Goal: Contribute content: Contribute content

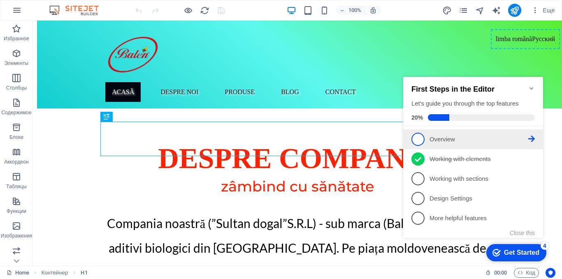
click at [419, 142] on span "1" at bounding box center [418, 139] width 13 height 13
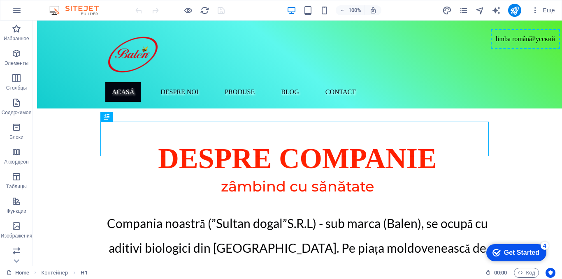
click at [525, 249] on div "Get Started" at bounding box center [521, 252] width 35 height 7
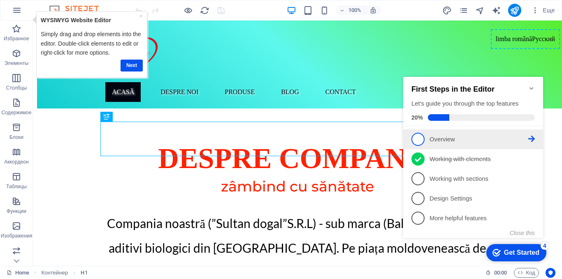
click at [533, 139] on icon at bounding box center [531, 139] width 7 height 7
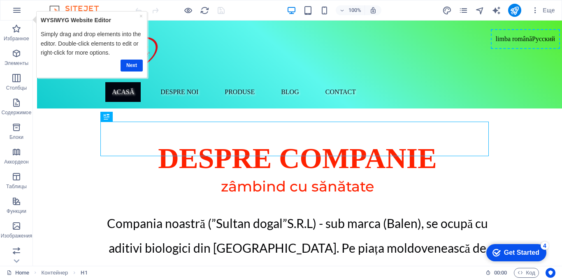
click at [508, 251] on div "Get Started" at bounding box center [521, 252] width 35 height 7
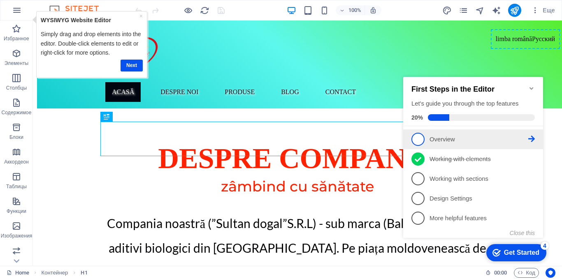
click at [416, 139] on span "1" at bounding box center [418, 139] width 13 height 13
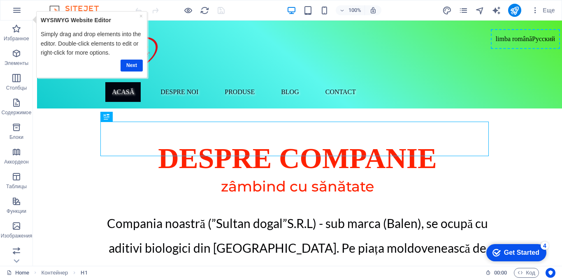
drag, startPoint x: 84, startPoint y: 32, endPoint x: 543, endPoint y: 117, distance: 466.3
click at [546, 121] on div "despre companie zâmbind cu sănătate Compania noastră (”Sultan dogal”S.R.L) - su…" at bounding box center [297, 214] width 529 height 210
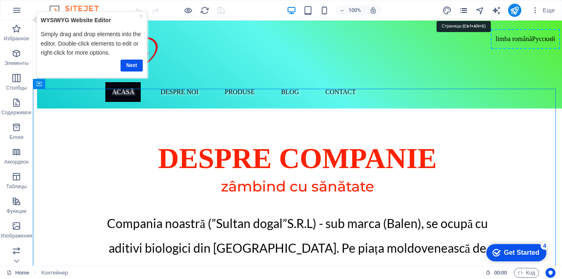
click at [466, 10] on icon "pages" at bounding box center [463, 10] width 9 height 9
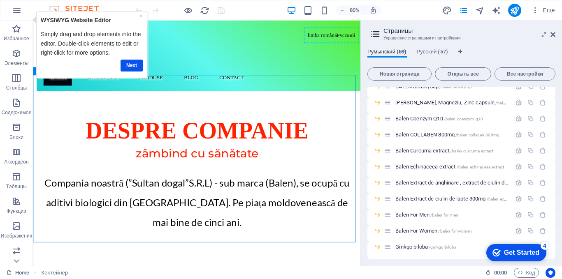
scroll to position [206, 0]
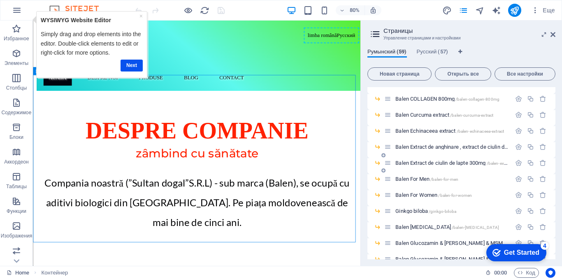
click at [419, 163] on span "Balen Extract de ciulin de lapte 300mg /balen-extract-de-ciulin-de-lapte-300mg" at bounding box center [478, 163] width 165 height 6
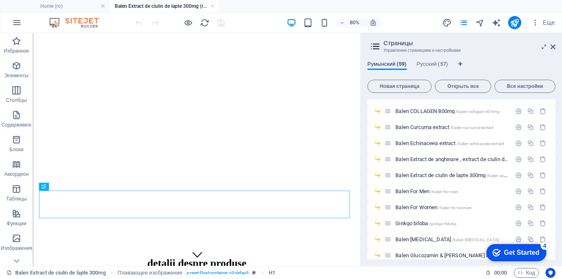
scroll to position [0, 0]
click at [468, 24] on icon "pages" at bounding box center [463, 22] width 9 height 9
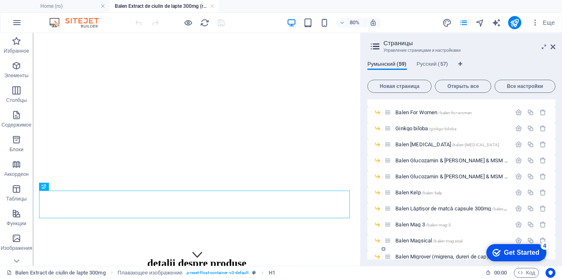
scroll to position [288, 0]
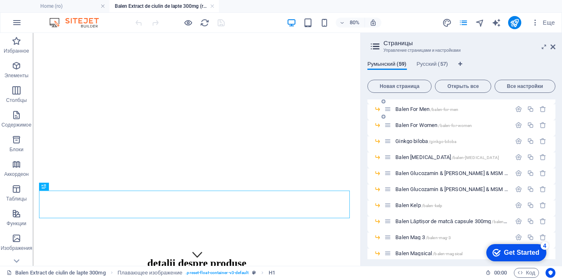
click at [415, 110] on span "Balen For Men /balen-for-men" at bounding box center [427, 109] width 63 height 6
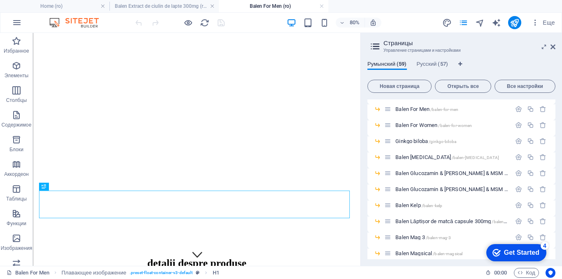
scroll to position [0, 0]
drag, startPoint x: 498, startPoint y: 14, endPoint x: 554, endPoint y: 47, distance: 64.0
click at [554, 47] on icon at bounding box center [553, 47] width 5 height 7
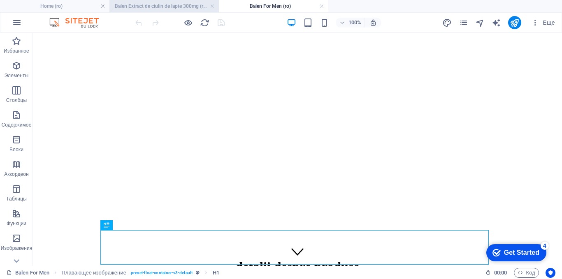
click at [170, 8] on h4 "Balen Extract de ciulin de lapte 300mg (ro)" at bounding box center [163, 6] width 109 height 9
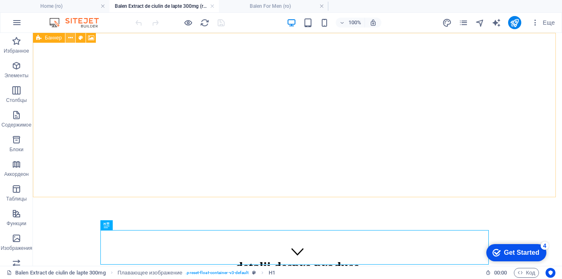
click at [72, 37] on icon at bounding box center [70, 38] width 5 height 9
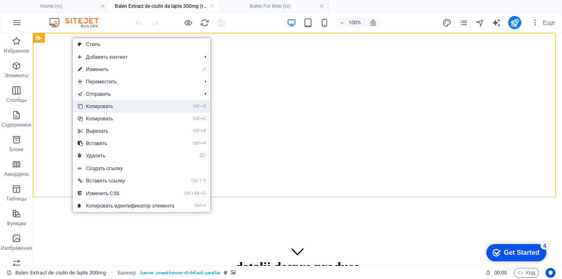
click at [93, 105] on link "Ctrl D Копировать" at bounding box center [126, 106] width 107 height 12
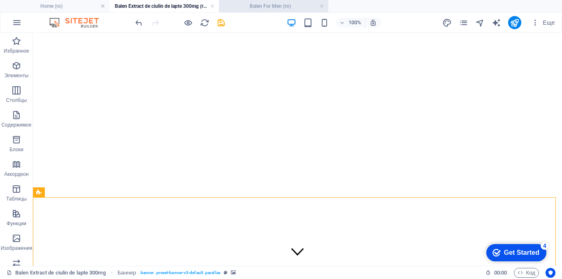
click at [287, 4] on h4 "Balen For Men (ro)" at bounding box center [273, 6] width 109 height 9
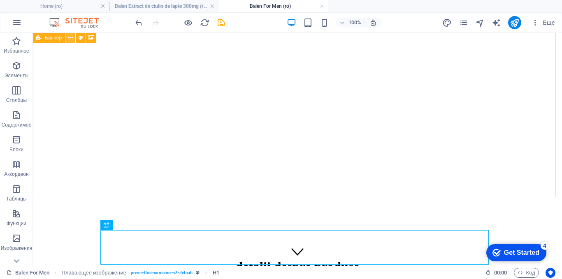
click at [69, 38] on icon at bounding box center [70, 38] width 5 height 9
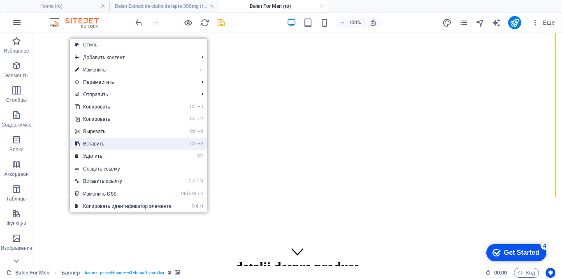
click at [83, 142] on link "Ctrl V Вставить" at bounding box center [123, 144] width 107 height 12
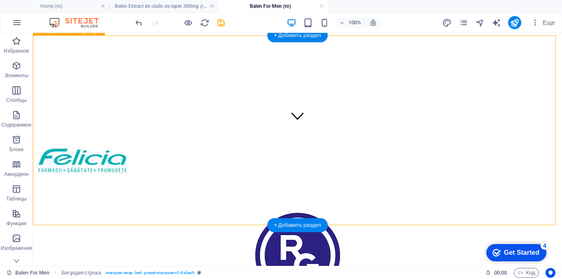
scroll to position [123, 0]
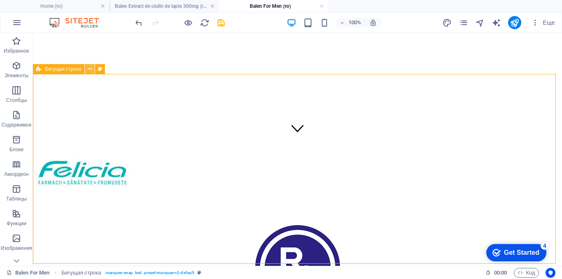
click at [88, 68] on icon at bounding box center [90, 69] width 5 height 9
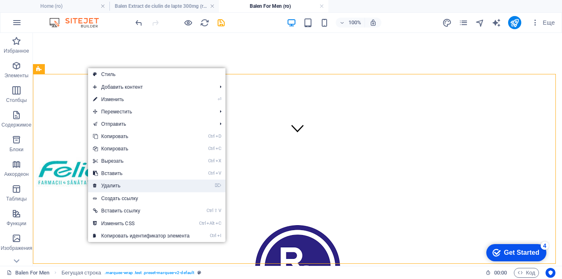
click at [104, 185] on link "⌦ Удалить" at bounding box center [141, 186] width 107 height 12
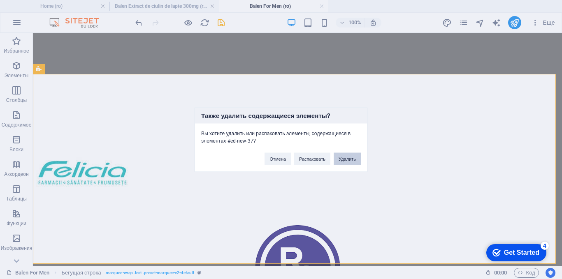
click at [338, 158] on button "Удалить" at bounding box center [347, 159] width 27 height 12
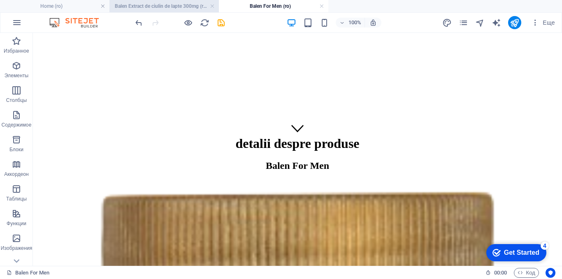
click at [140, 6] on h4 "Balen Extract de ciulin de lapte 300mg (ro)" at bounding box center [163, 6] width 109 height 9
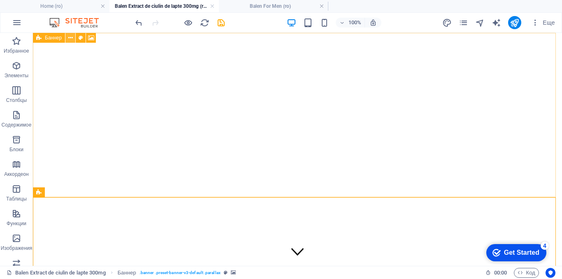
click at [70, 39] on icon at bounding box center [70, 38] width 5 height 9
click at [69, 39] on icon at bounding box center [70, 38] width 5 height 9
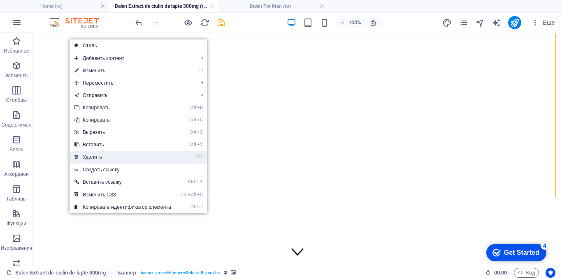
click at [85, 156] on link "⌦ Удалить" at bounding box center [123, 157] width 107 height 12
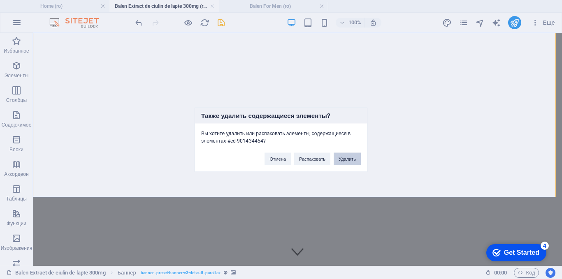
click at [344, 157] on button "Удалить" at bounding box center [347, 159] width 27 height 12
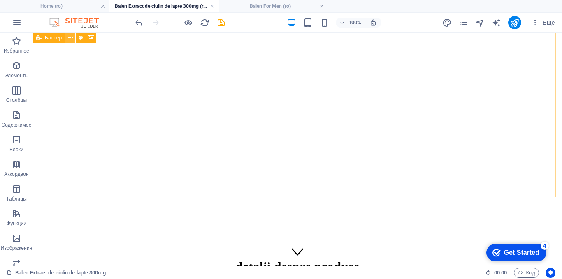
click at [70, 36] on icon at bounding box center [70, 38] width 5 height 9
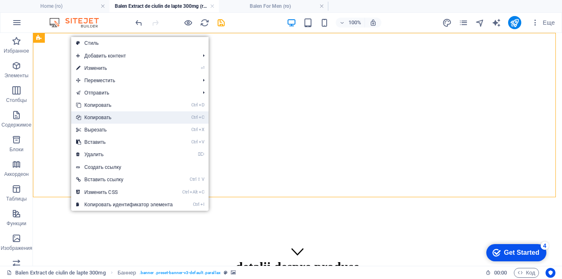
click at [80, 115] on icon at bounding box center [78, 118] width 4 height 12
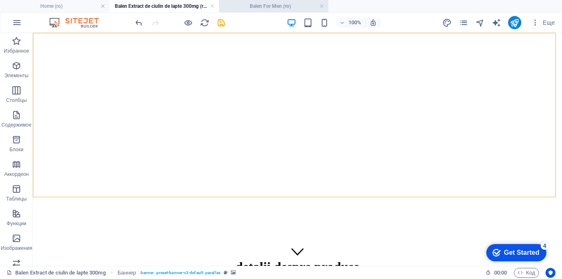
click at [278, 7] on h4 "Balen For Men (ro)" at bounding box center [273, 6] width 109 height 9
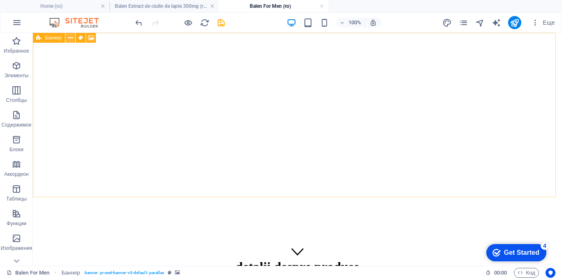
click at [71, 40] on icon at bounding box center [70, 38] width 5 height 9
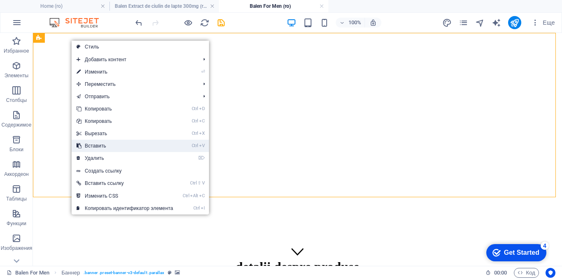
click at [87, 145] on link "Ctrl V Вставить" at bounding box center [125, 146] width 107 height 12
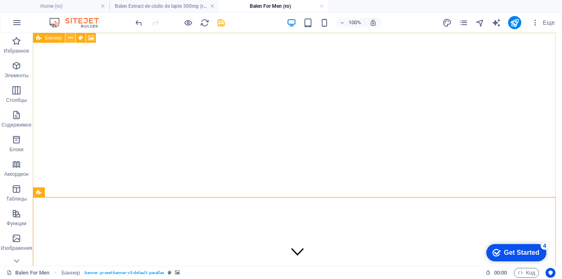
click at [73, 37] on button at bounding box center [70, 38] width 10 height 10
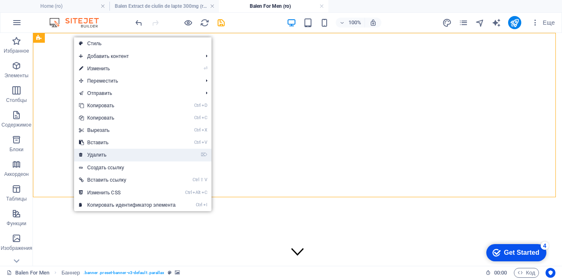
click at [94, 152] on link "⌦ Удалить" at bounding box center [127, 155] width 107 height 12
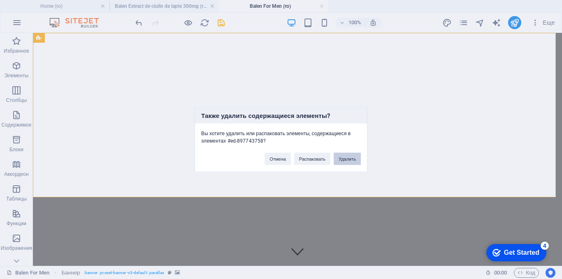
click at [347, 162] on button "Удалить" at bounding box center [347, 159] width 27 height 12
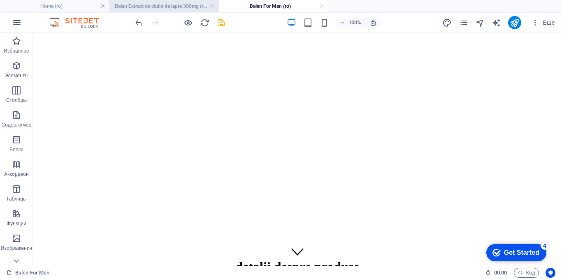
click at [176, 7] on h4 "Balen Extract de ciulin de lapte 300mg (ro)" at bounding box center [163, 6] width 109 height 9
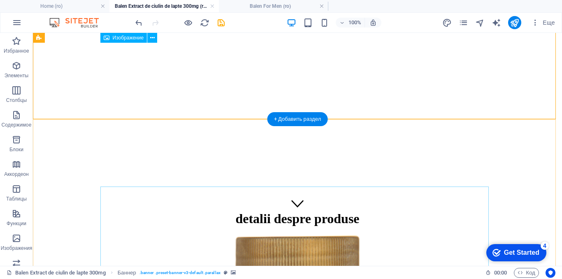
scroll to position [41, 0]
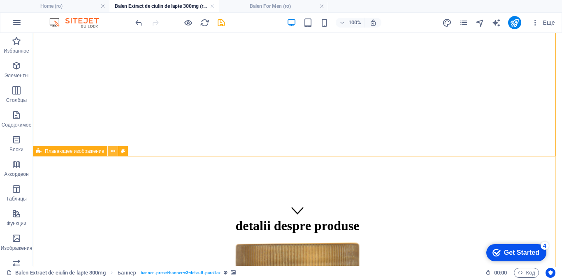
click at [111, 152] on icon at bounding box center [113, 151] width 5 height 9
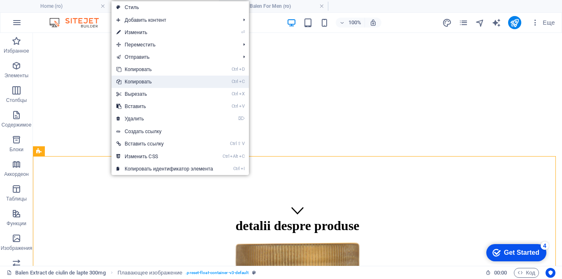
click at [133, 83] on link "Ctrl C Копировать" at bounding box center [165, 82] width 107 height 12
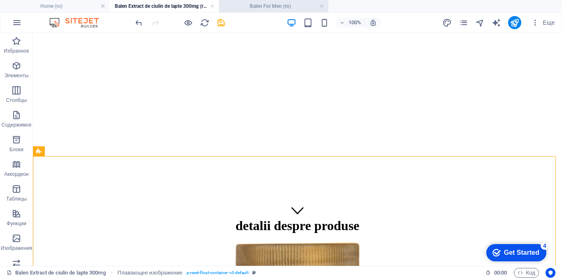
click at [264, 3] on h4 "Balen For Men (ro)" at bounding box center [273, 6] width 109 height 9
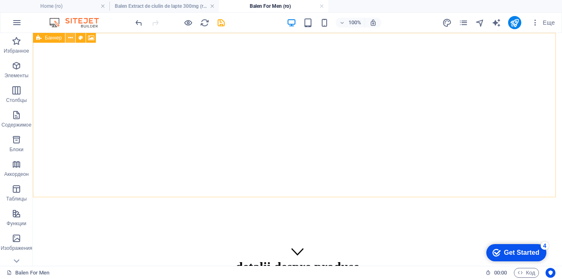
click at [73, 39] on button at bounding box center [70, 38] width 10 height 10
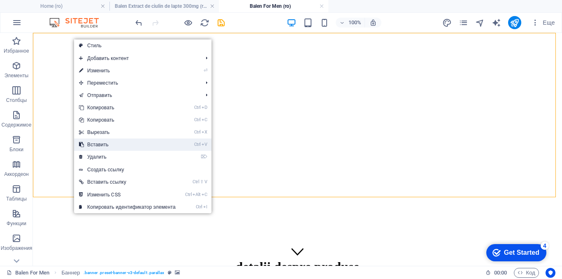
click at [95, 146] on link "Ctrl V Вставить" at bounding box center [127, 145] width 107 height 12
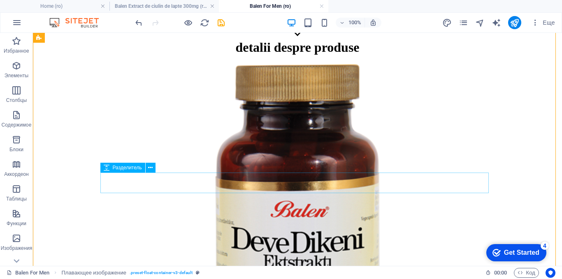
scroll to position [82, 0]
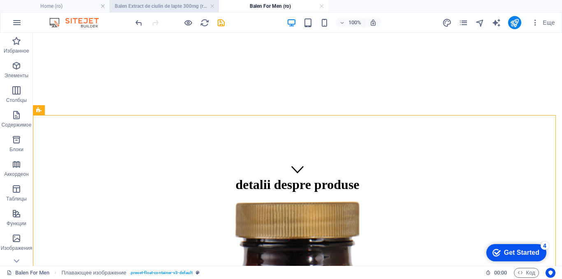
click at [172, 9] on h4 "Balen Extract de ciulin de lapte 300mg (ro)" at bounding box center [163, 6] width 109 height 9
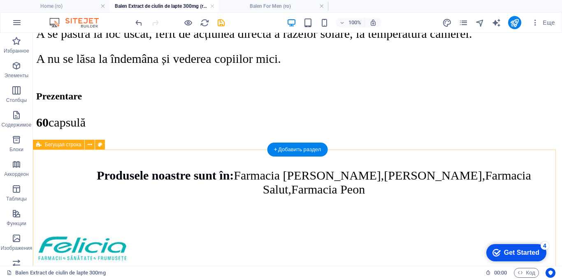
scroll to position [1358, 0]
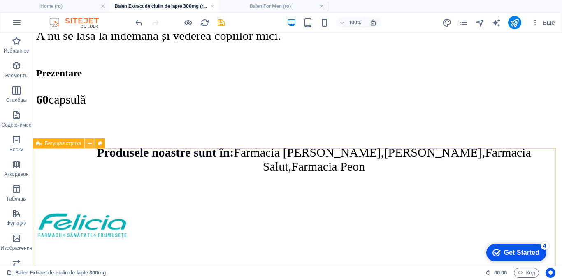
click at [93, 143] on button at bounding box center [90, 144] width 10 height 10
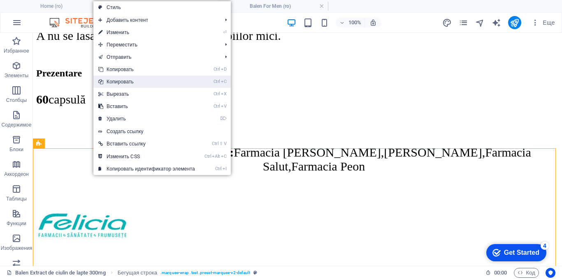
click at [114, 84] on link "Ctrl C Копировать" at bounding box center [146, 82] width 107 height 12
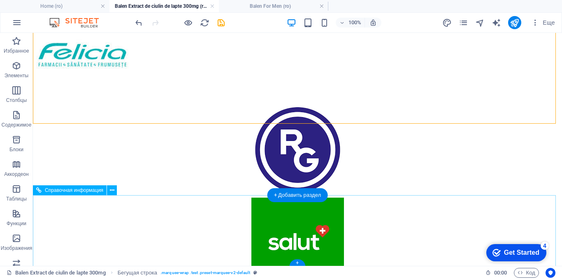
scroll to position [1574, 0]
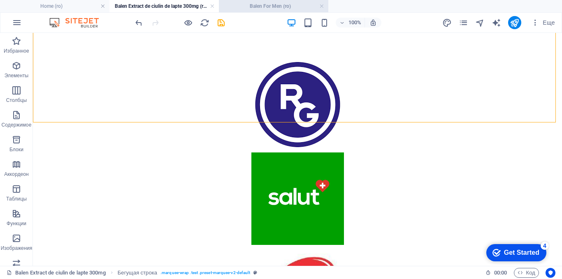
click at [266, 5] on h4 "Balen For Men (ro)" at bounding box center [273, 6] width 109 height 9
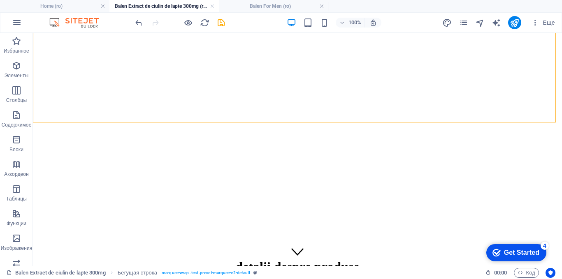
scroll to position [82, 0]
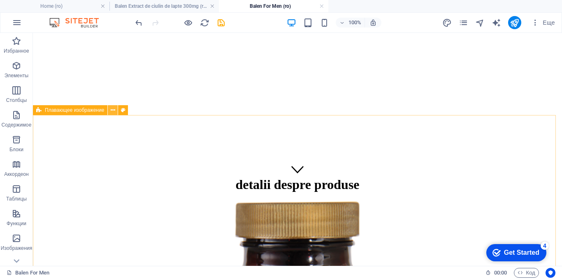
click at [116, 109] on button at bounding box center [113, 110] width 10 height 10
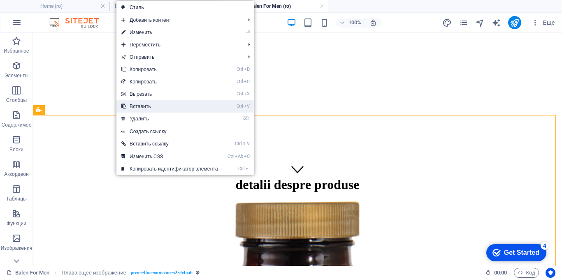
click at [134, 107] on link "Ctrl V Вставить" at bounding box center [169, 106] width 107 height 12
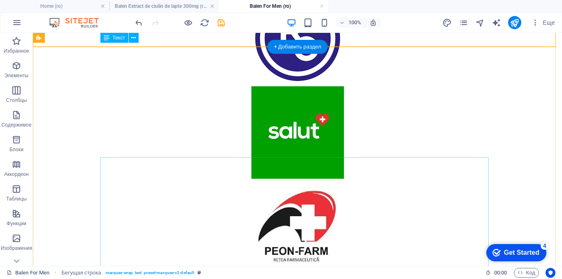
scroll to position [1617, 0]
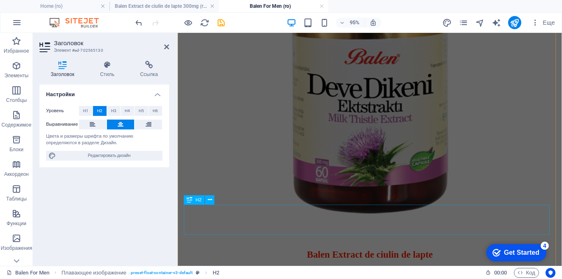
click at [352, 246] on div "​ Balen Extract de ciulin de lapte" at bounding box center [380, 259] width 398 height 27
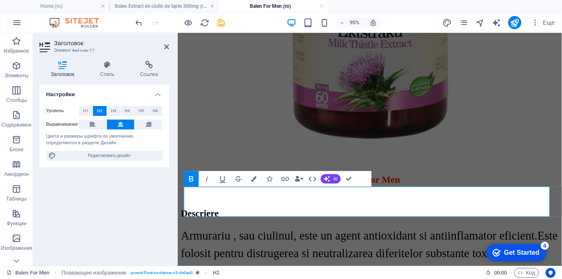
scroll to position [297, 0]
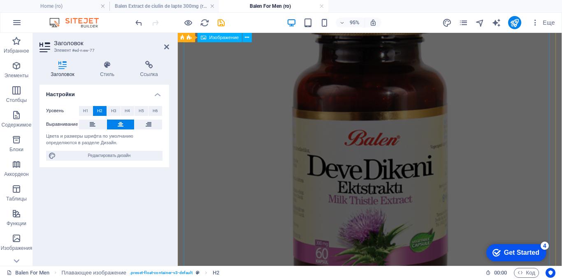
click at [354, 133] on figure at bounding box center [380, 154] width 398 height 312
select select "px"
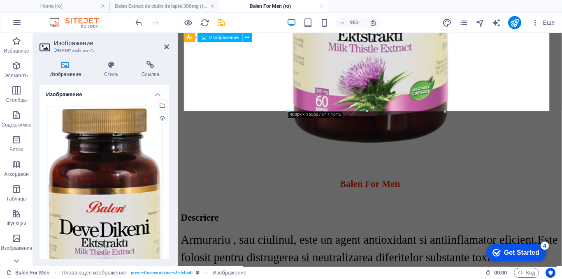
scroll to position [456, 0]
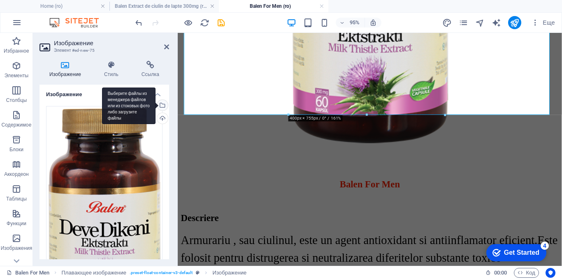
click at [164, 105] on div "Выберите файлы из менеджера файлов или из стоковых фото либо загрузите файлы" at bounding box center [162, 106] width 12 height 12
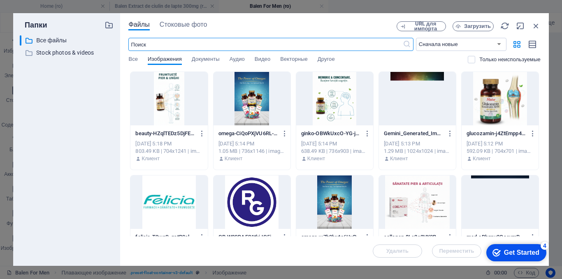
click at [205, 46] on input "text" at bounding box center [265, 44] width 274 height 13
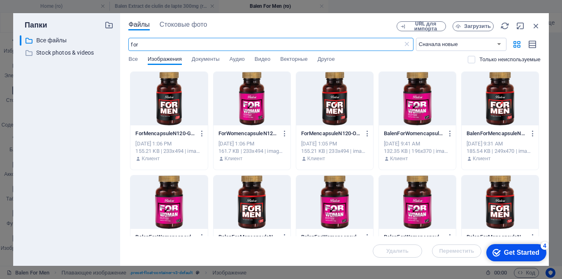
type input "for"
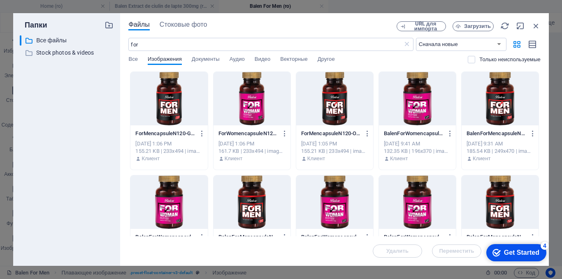
click at [165, 90] on div at bounding box center [168, 99] width 77 height 54
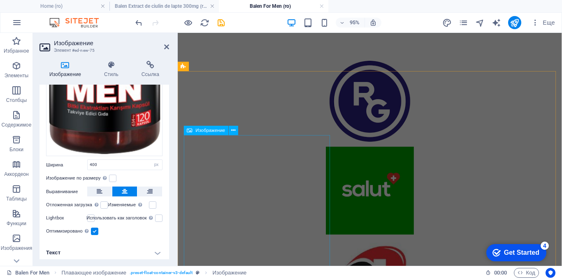
scroll to position [1688, 0]
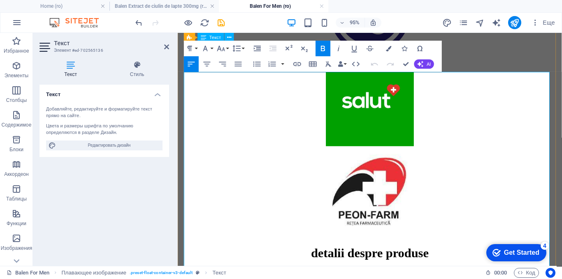
scroll to position [1729, 0]
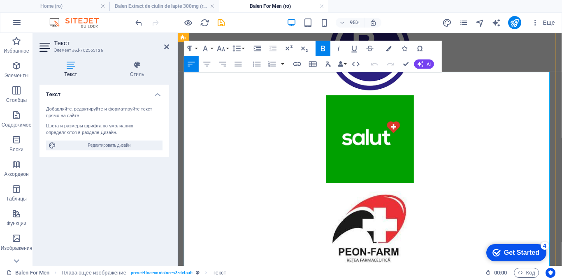
drag, startPoint x: 402, startPoint y: 158, endPoint x: 350, endPoint y: 86, distance: 89.4
select select "%"
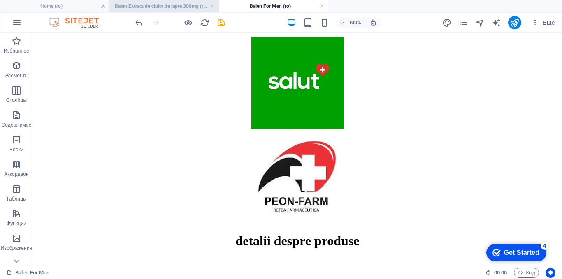
click at [173, 7] on h4 "Balen Extract de ciulin de lapte 300mg (ro)" at bounding box center [163, 6] width 109 height 9
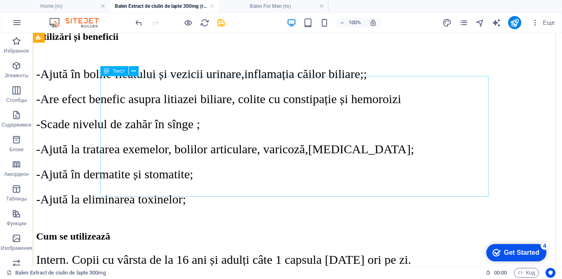
scroll to position [628, 0]
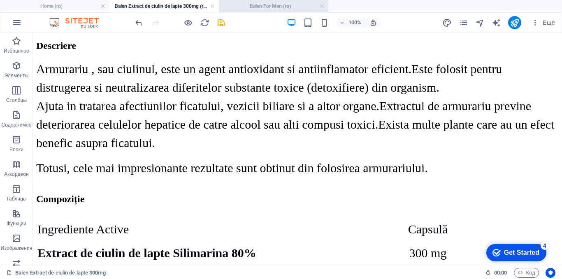
click at [269, 7] on h4 "Balen For Men (ro)" at bounding box center [273, 6] width 109 height 9
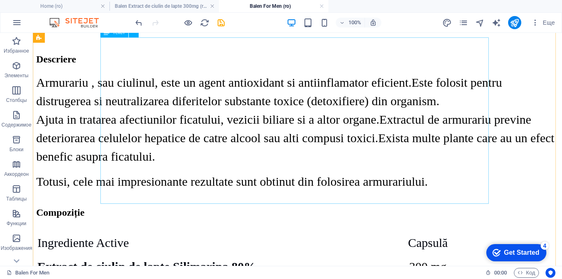
scroll to position [659, 0]
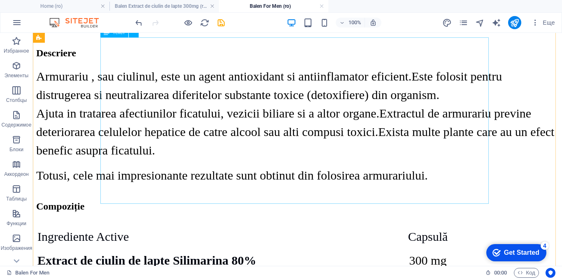
click at [223, 116] on div "Armurariu , sau ciulinul, este un agent antioxidant si antiinflamator eficient.…" at bounding box center [297, 126] width 523 height 118
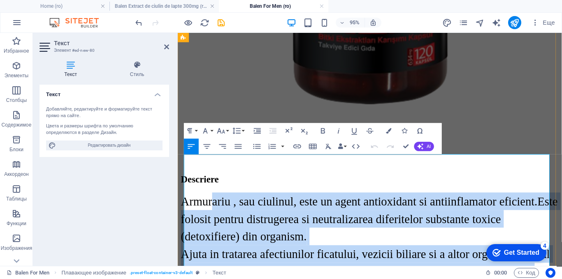
scroll to position [535, 0]
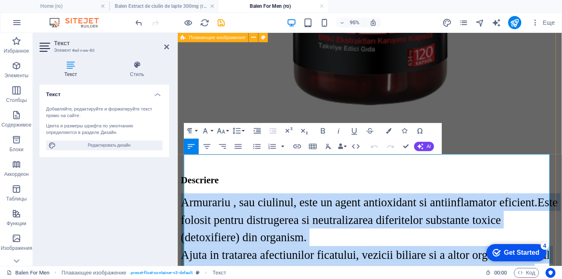
drag, startPoint x: 266, startPoint y: 192, endPoint x: 183, endPoint y: 169, distance: 85.9
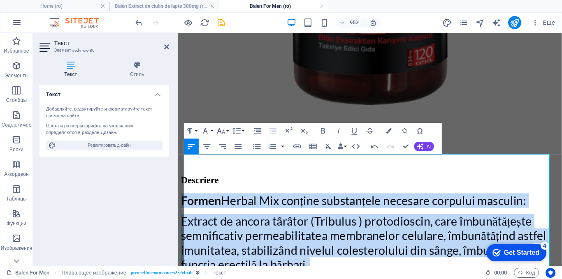
drag, startPoint x: 411, startPoint y: 96, endPoint x: 370, endPoint y: 181, distance: 94.1
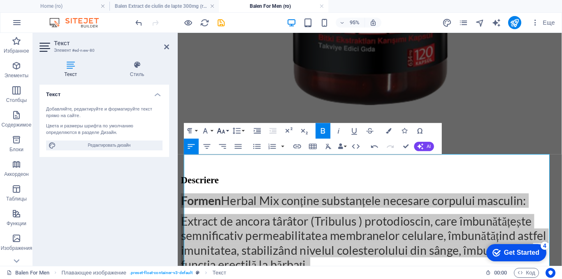
click at [224, 132] on icon "button" at bounding box center [221, 130] width 8 height 5
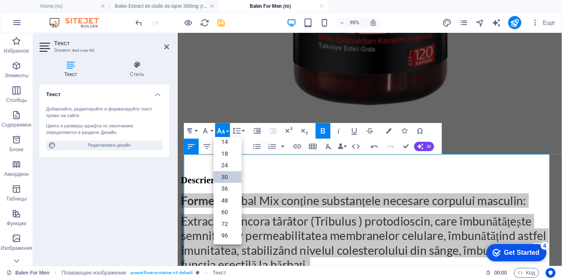
scroll to position [66, 0]
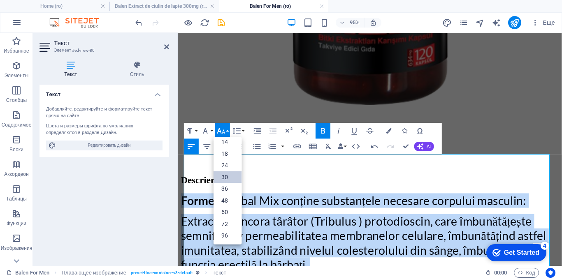
click at [225, 175] on link "30" at bounding box center [228, 177] width 28 height 12
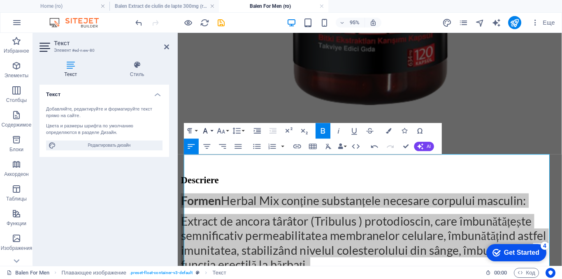
click at [210, 128] on button "Font Family" at bounding box center [207, 131] width 15 height 16
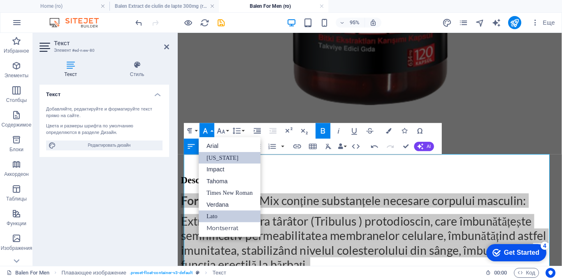
scroll to position [0, 0]
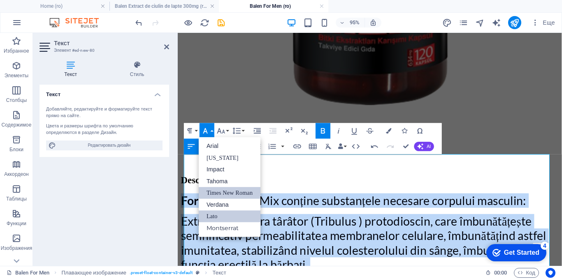
click at [211, 190] on link "Times New Roman" at bounding box center [230, 193] width 62 height 12
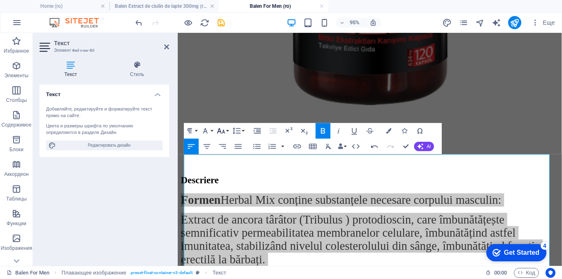
click at [225, 131] on icon "button" at bounding box center [221, 130] width 9 height 9
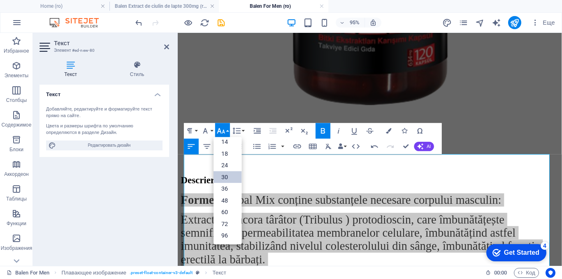
scroll to position [66, 0]
click at [237, 128] on icon "button" at bounding box center [236, 130] width 9 height 9
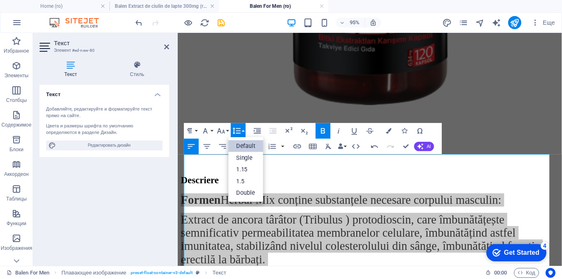
scroll to position [0, 0]
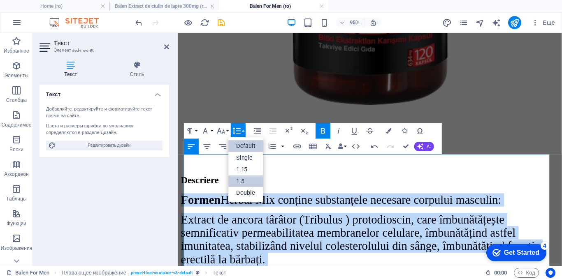
click at [243, 179] on link "1.5" at bounding box center [246, 182] width 35 height 12
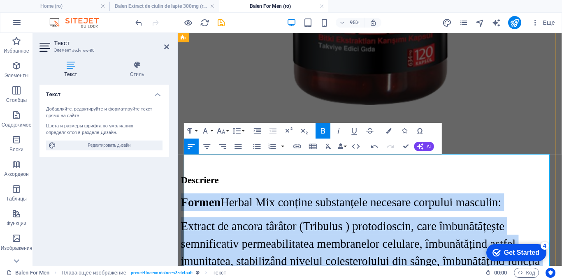
click at [307, 241] on p "Extract de ancora târâtor (Tribulus ) protodioscin, care îmbunătățește semnific…" at bounding box center [380, 264] width 398 height 74
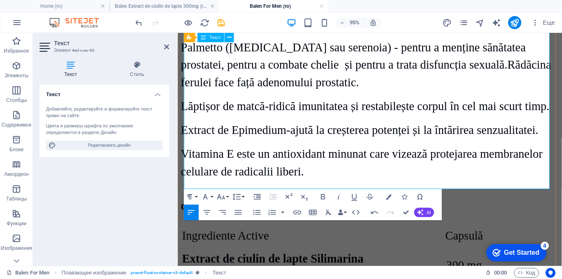
scroll to position [906, 0]
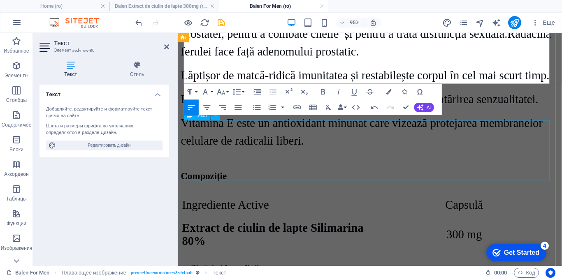
click at [412, 206] on div "Ingrediente Active Capsulă Extract de ciulin de lapte Silimarina 80% 300 mg" at bounding box center [380, 237] width 398 height 63
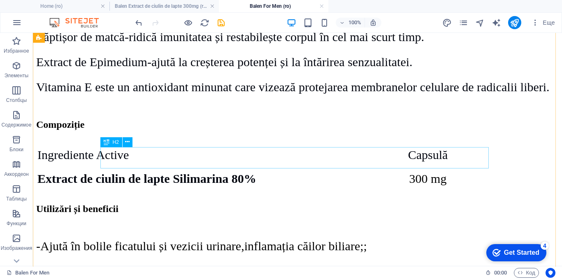
scroll to position [887, 0]
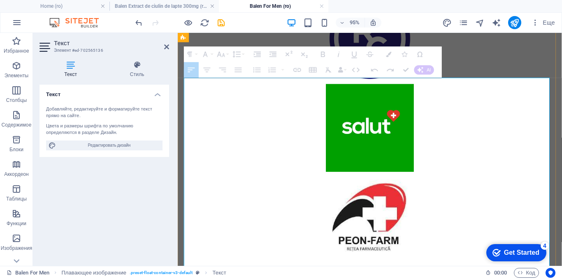
scroll to position [1976, 0]
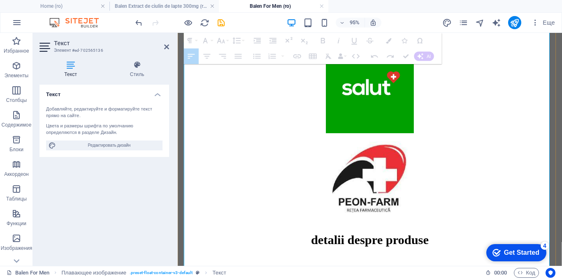
drag, startPoint x: 219, startPoint y: 133, endPoint x: 481, endPoint y: 206, distance: 272.1
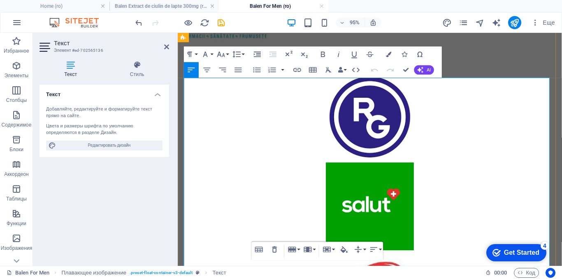
scroll to position [1811, 0]
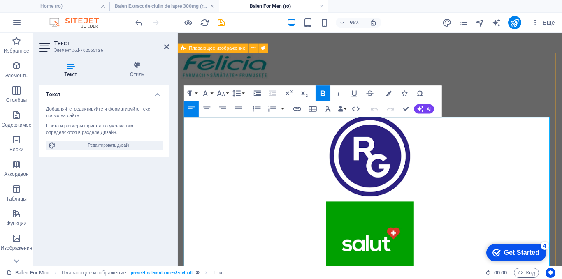
drag, startPoint x: 257, startPoint y: 161, endPoint x: 178, endPoint y: 161, distance: 79.0
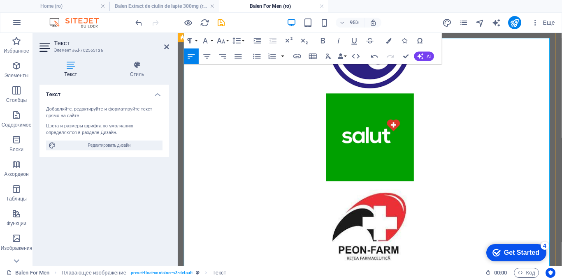
scroll to position [1935, 0]
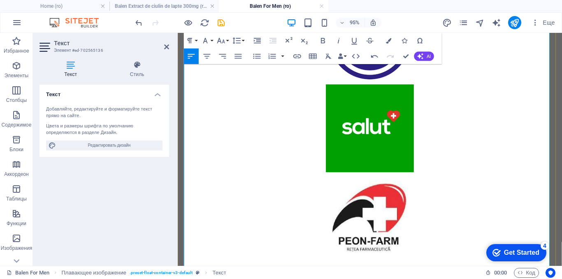
drag, startPoint x: 269, startPoint y: 144, endPoint x: 512, endPoint y: 235, distance: 259.6
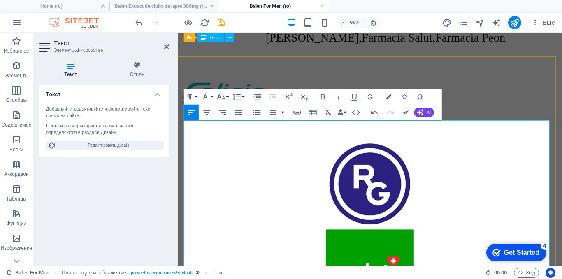
scroll to position [1770, 0]
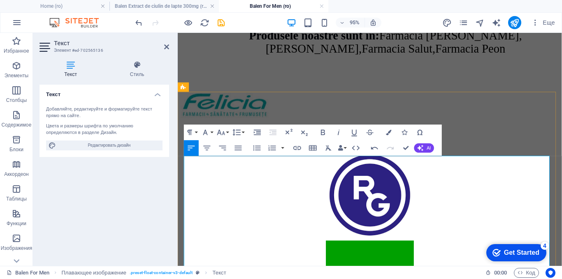
copy br
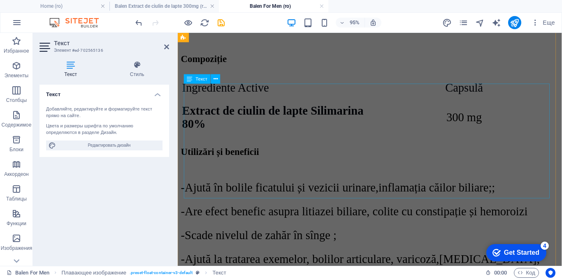
scroll to position [947, 0]
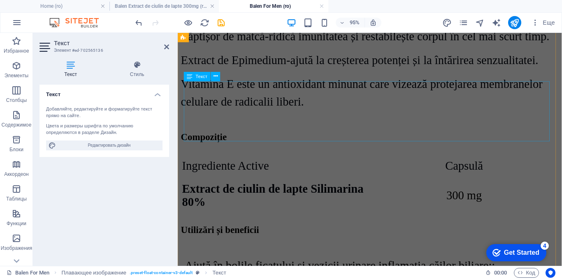
click at [272, 165] on div "Ingrediente Active Capsulă Extract de ciulin de lapte Silimarina 80% 300 mg" at bounding box center [380, 196] width 398 height 63
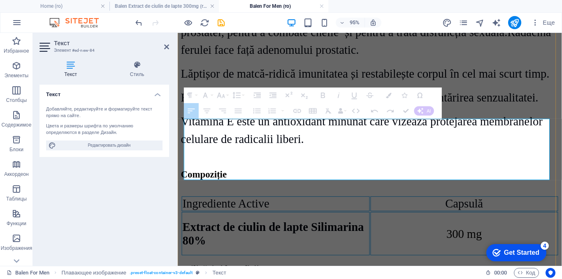
drag, startPoint x: 187, startPoint y: 132, endPoint x: 464, endPoint y: 166, distance: 279.1
click at [464, 205] on tbody "Ingrediente Active Capsulă Extract de ciulin de lapte Silimarina 80% 300 mg" at bounding box center [380, 236] width 396 height 63
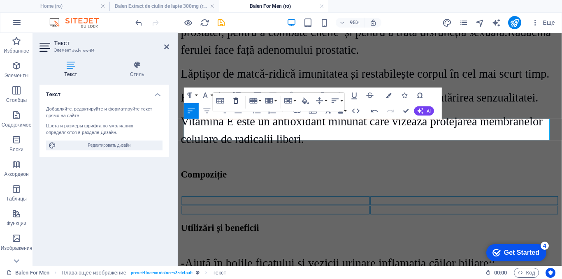
click at [238, 102] on icon "button" at bounding box center [235, 100] width 9 height 9
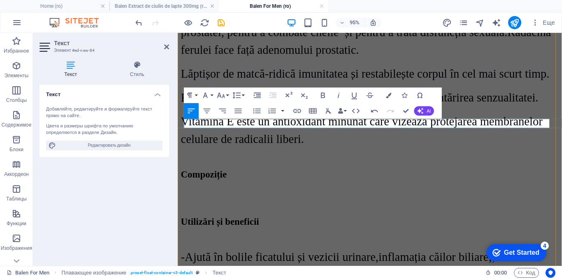
click at [249, 211] on p at bounding box center [380, 214] width 398 height 7
click at [338, 227] on div "Utilizări și beneficii" at bounding box center [380, 232] width 398 height 11
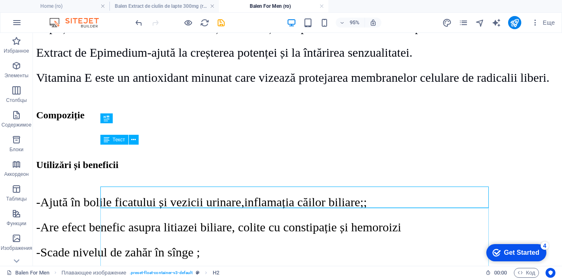
scroll to position [889, 0]
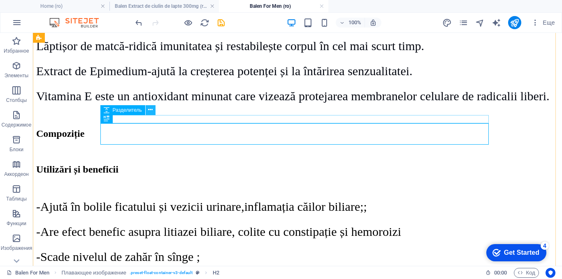
click at [149, 111] on icon at bounding box center [150, 110] width 5 height 9
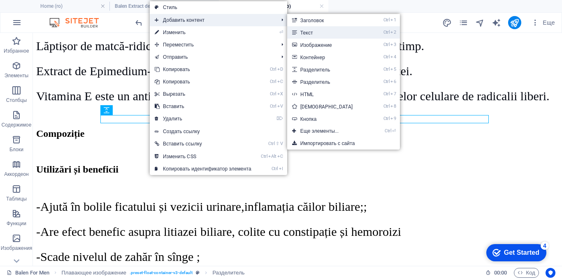
click at [307, 29] on link "Ctrl 2 Текст" at bounding box center [328, 32] width 82 height 12
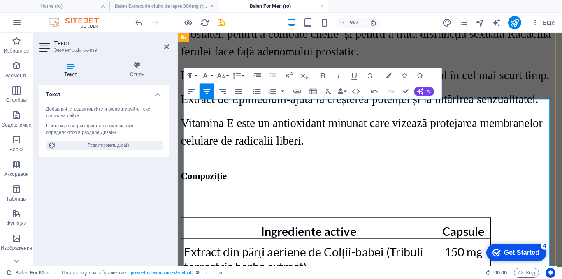
scroll to position [866, 0]
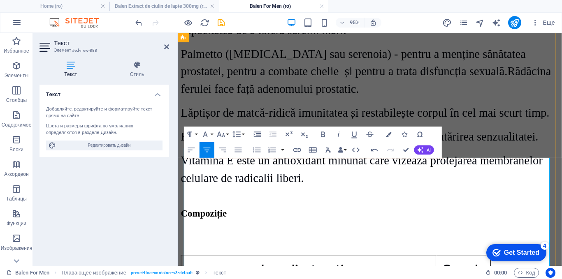
click at [291, 252] on p at bounding box center [380, 259] width 398 height 15
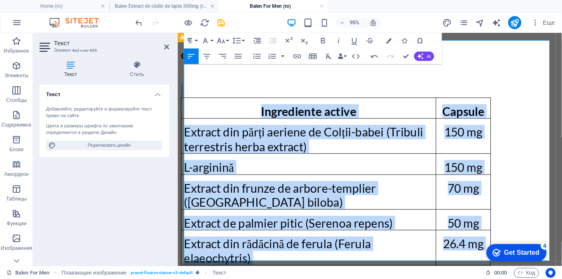
scroll to position [1072, 0]
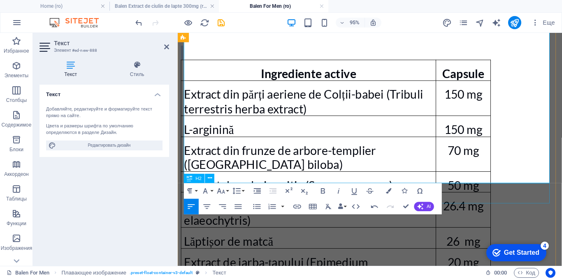
drag, startPoint x: 291, startPoint y: 173, endPoint x: 493, endPoint y: 193, distance: 202.7
click at [493, 193] on div "detalii despre produse ​ Balen For Men Descriere Formen Herbal Mix conține subs…" at bounding box center [380, 96] width 398 height 1795
click at [221, 191] on icon "button" at bounding box center [221, 190] width 9 height 9
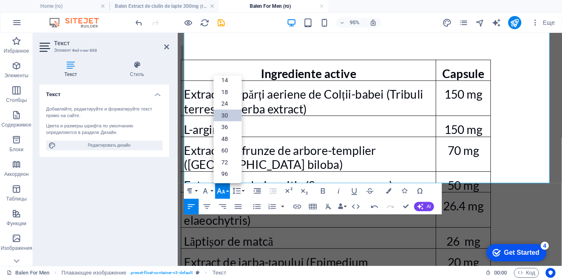
scroll to position [66, 0]
click at [226, 115] on link "30" at bounding box center [228, 116] width 28 height 12
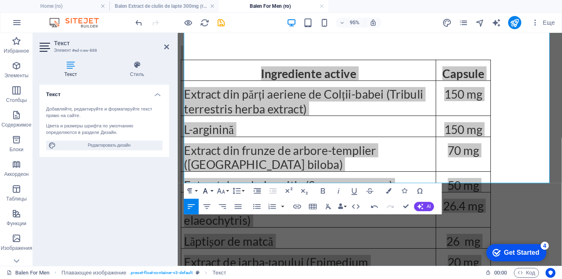
click at [208, 192] on icon "button" at bounding box center [205, 190] width 9 height 9
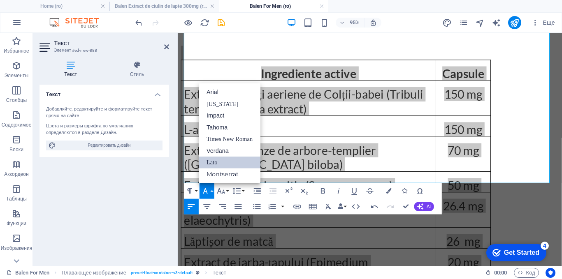
scroll to position [0, 0]
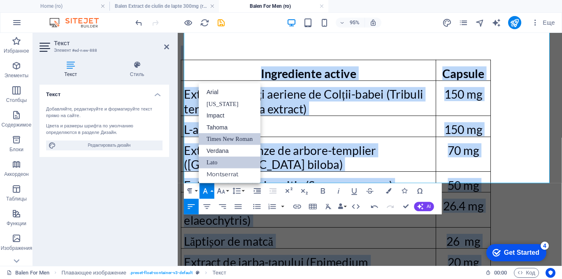
click at [217, 140] on link "Times New Roman" at bounding box center [230, 139] width 62 height 12
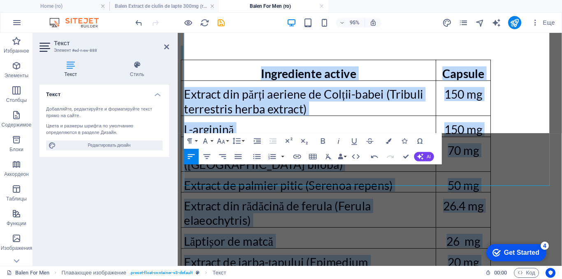
scroll to position [1069, 0]
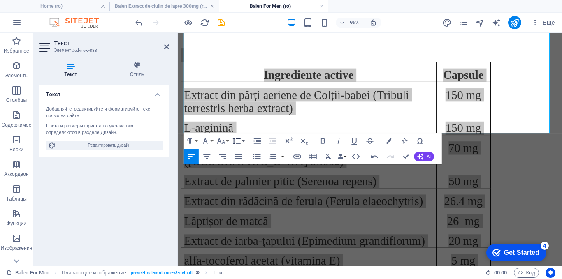
click at [236, 141] on icon "button" at bounding box center [237, 141] width 8 height 7
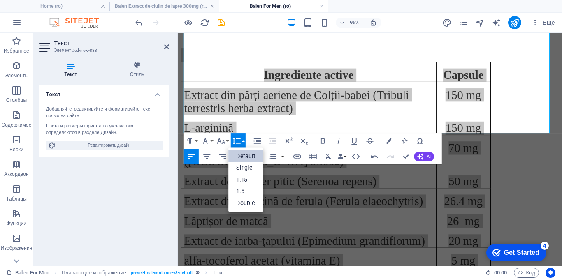
scroll to position [0, 0]
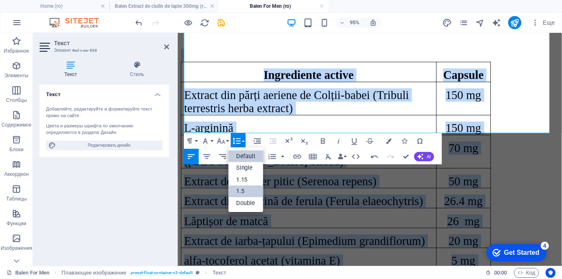
click at [235, 189] on link "1.5" at bounding box center [246, 192] width 35 height 12
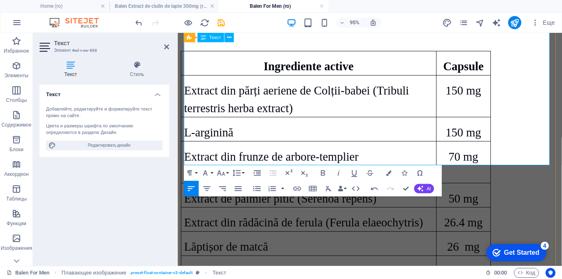
click at [531, 132] on div "Ingrediente active Capsule Extract din părți aeriene de Colții-babei (Tribuli t…" at bounding box center [380, 188] width 398 height 311
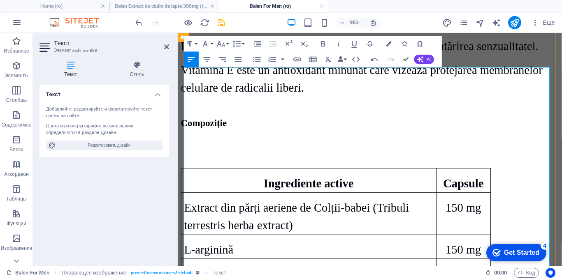
scroll to position [920, 0]
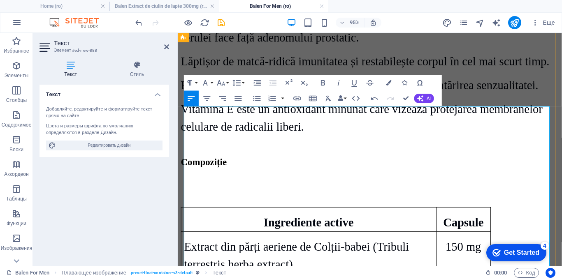
click at [459, 217] on td "Capsule" at bounding box center [478, 230] width 57 height 26
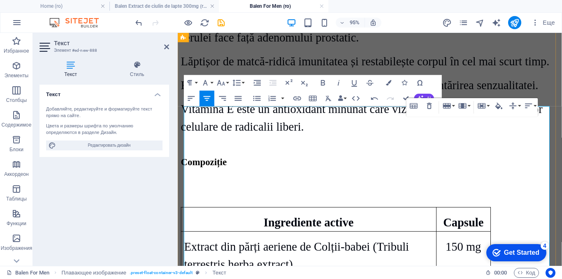
click at [279, 198] on p at bounding box center [380, 207] width 398 height 19
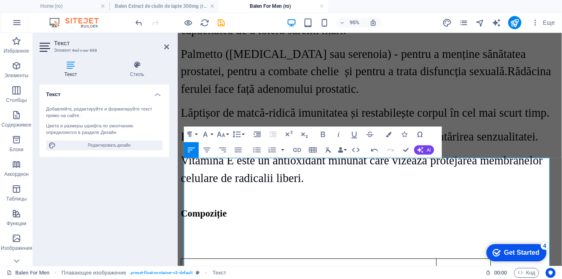
scroll to position [879, 0]
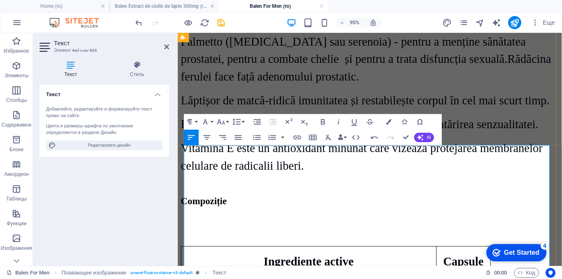
click at [228, 239] on p at bounding box center [380, 248] width 398 height 19
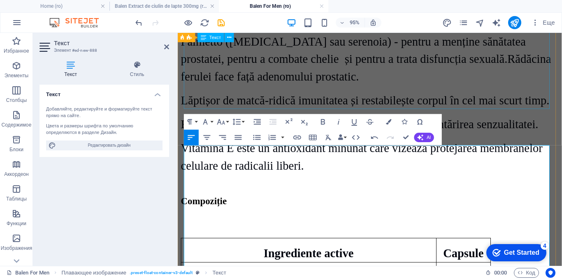
click at [503, 106] on div "Formen Herbal Mix conține substanțele necesare corpului masculin: Extract de an…" at bounding box center [380, 20] width 398 height 324
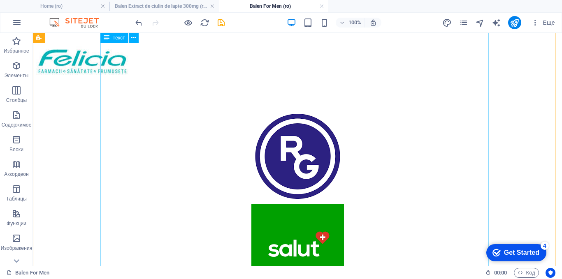
scroll to position [1976, 0]
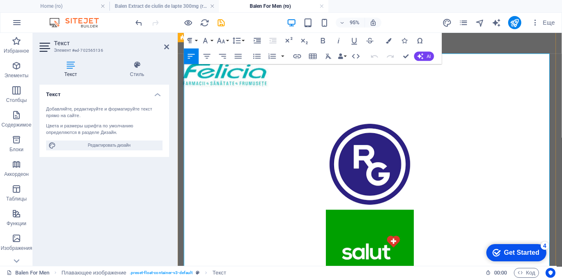
scroll to position [2118, 0]
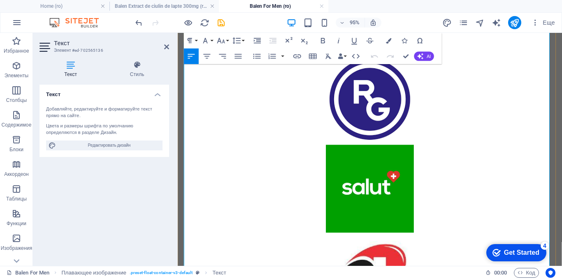
drag, startPoint x: 268, startPoint y: 109, endPoint x: 508, endPoint y: 205, distance: 258.1
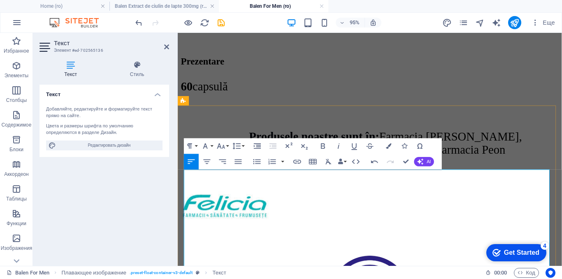
drag, startPoint x: 456, startPoint y: 203, endPoint x: 337, endPoint y: 207, distance: 118.6
drag, startPoint x: 233, startPoint y: 212, endPoint x: 233, endPoint y: 195, distance: 17.7
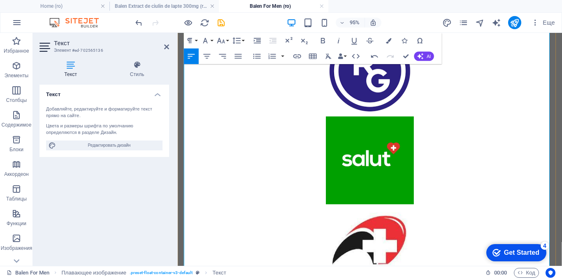
scroll to position [2157, 0]
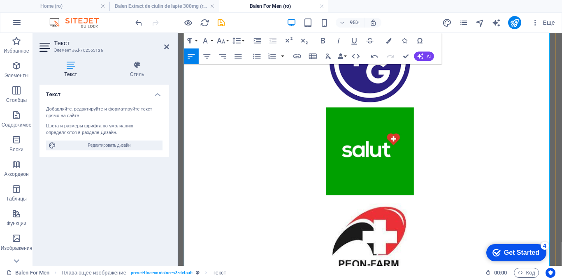
drag, startPoint x: 185, startPoint y: 121, endPoint x: 444, endPoint y: 216, distance: 275.6
copy div "Extractul de Tribulus terrestris îmbunătățește semnificativ permeabilitatea mem…"
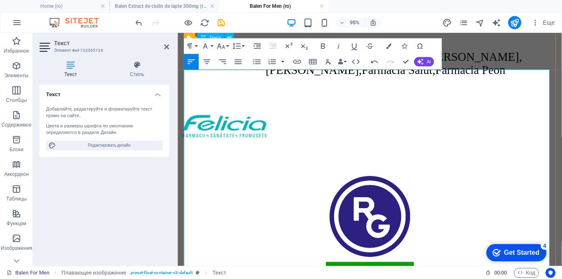
scroll to position [1993, 0]
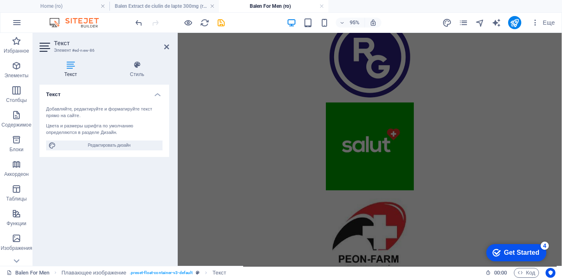
scroll to position [1175, 0]
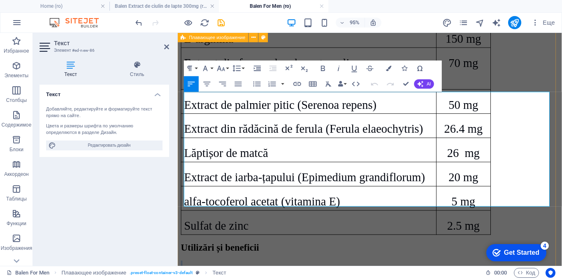
drag, startPoint x: 341, startPoint y: 207, endPoint x: 182, endPoint y: 104, distance: 189.7
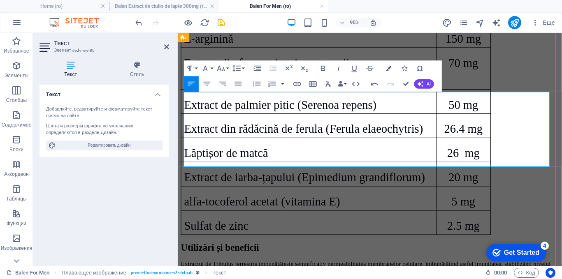
scroll to position [6827, 1]
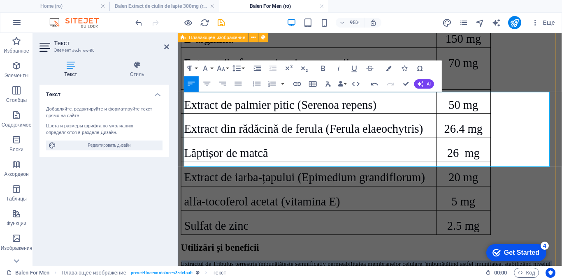
drag, startPoint x: 514, startPoint y: 169, endPoint x: 182, endPoint y: 96, distance: 339.6
click at [211, 70] on button "Font Family" at bounding box center [207, 69] width 15 height 16
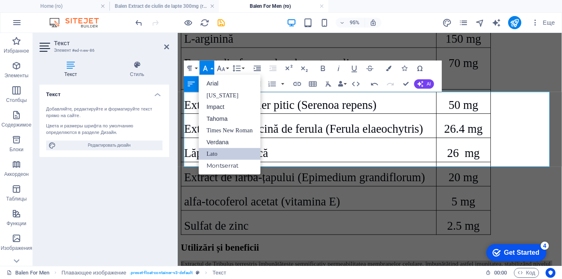
scroll to position [0, 0]
click at [214, 125] on link "Times New Roman" at bounding box center [230, 131] width 62 height 12
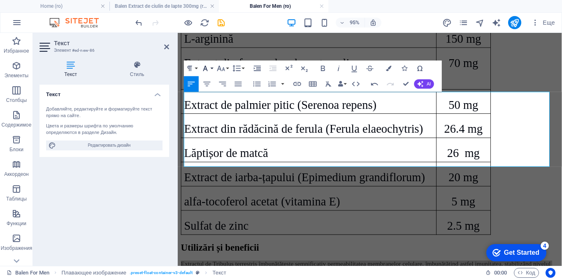
click at [206, 65] on icon "button" at bounding box center [205, 68] width 9 height 9
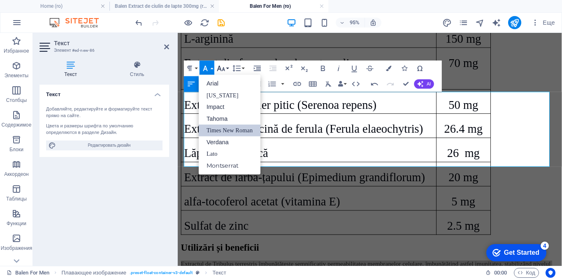
click at [223, 65] on icon "button" at bounding box center [221, 68] width 9 height 9
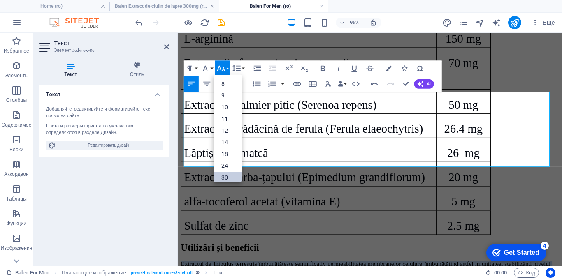
click at [223, 175] on link "30" at bounding box center [228, 178] width 28 height 12
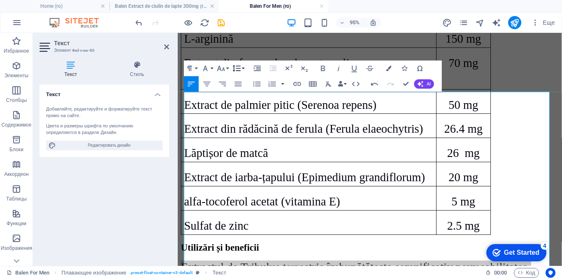
click at [236, 68] on icon "button" at bounding box center [236, 68] width 9 height 9
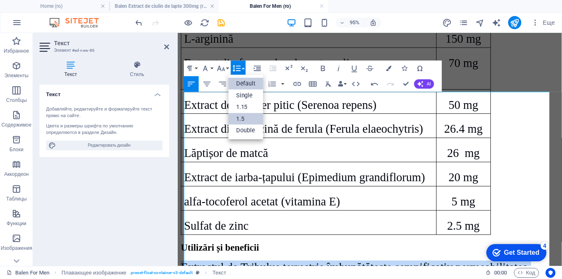
click at [244, 119] on link "1.5" at bounding box center [246, 119] width 35 height 12
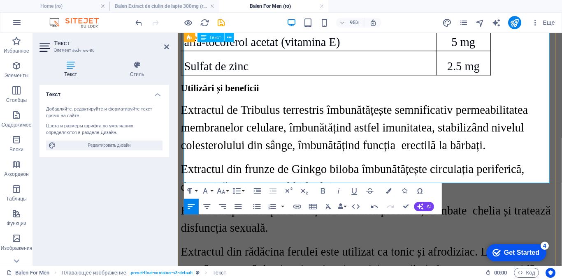
scroll to position [1422, 0]
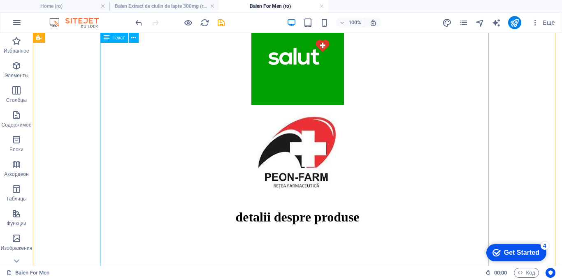
scroll to position [2186, 0]
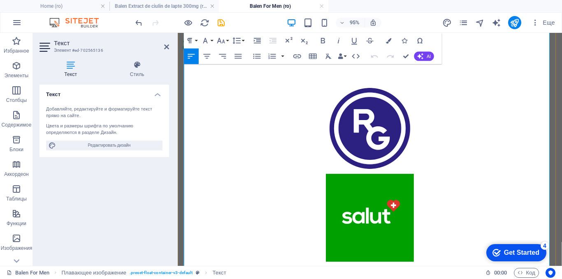
scroll to position [2240, 0]
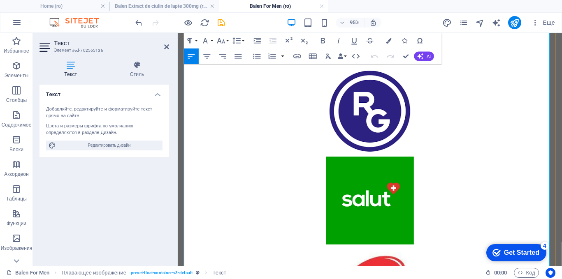
drag, startPoint x: 317, startPoint y: 109, endPoint x: 280, endPoint y: 78, distance: 49.1
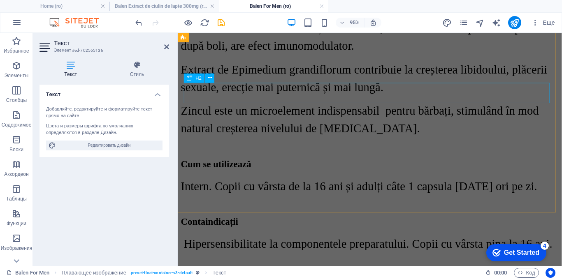
scroll to position [1457, 0]
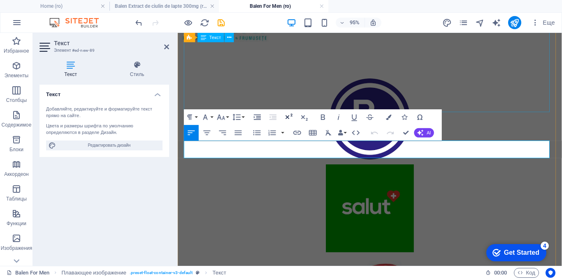
scroll to position [1413, 0]
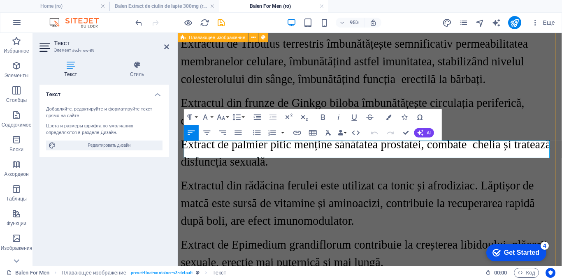
drag, startPoint x: 542, startPoint y: 158, endPoint x: 182, endPoint y: 161, distance: 359.7
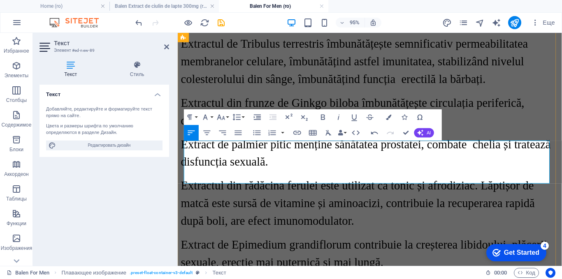
drag, startPoint x: 316, startPoint y: 182, endPoint x: 184, endPoint y: 155, distance: 134.5
click at [211, 119] on button "Font Family" at bounding box center [207, 117] width 15 height 16
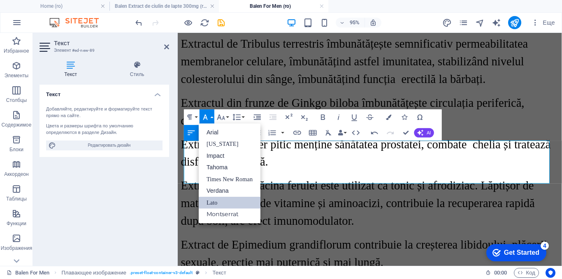
scroll to position [0, 0]
click at [221, 177] on link "Times New Roman" at bounding box center [230, 180] width 62 height 12
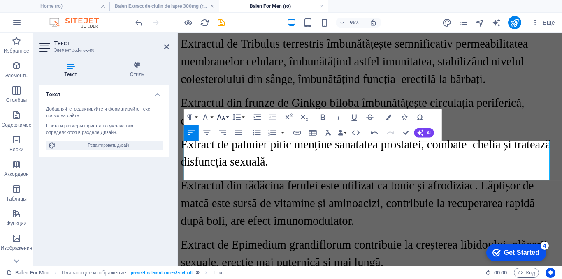
click at [223, 116] on icon "button" at bounding box center [221, 116] width 8 height 5
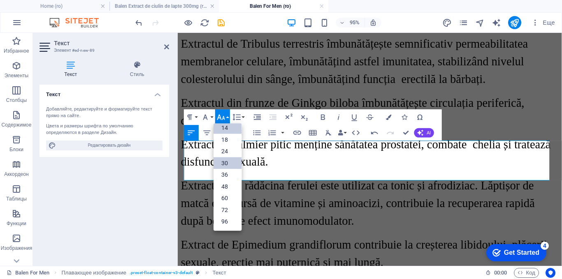
scroll to position [66, 0]
click at [227, 165] on link "30" at bounding box center [228, 164] width 28 height 12
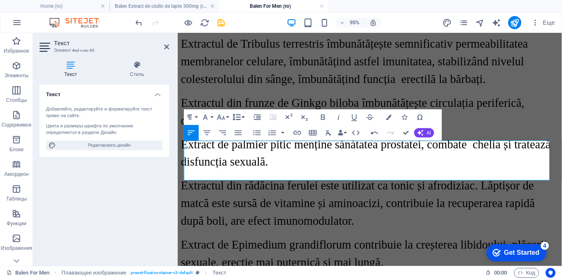
click at [240, 112] on button "Line Height" at bounding box center [238, 117] width 15 height 16
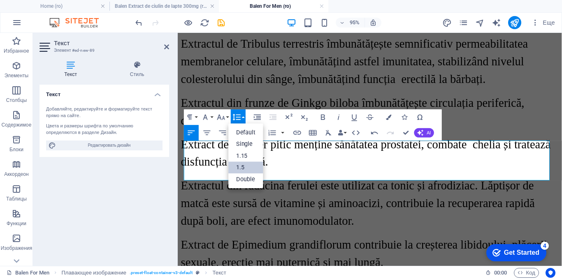
click at [244, 165] on link "1.5" at bounding box center [246, 168] width 35 height 12
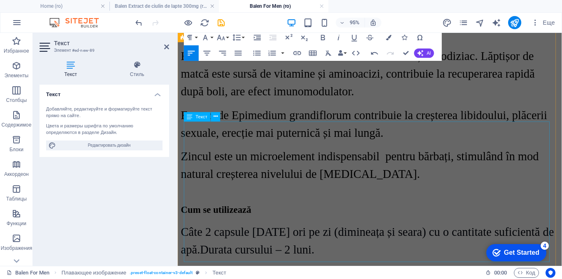
scroll to position [1537, 0]
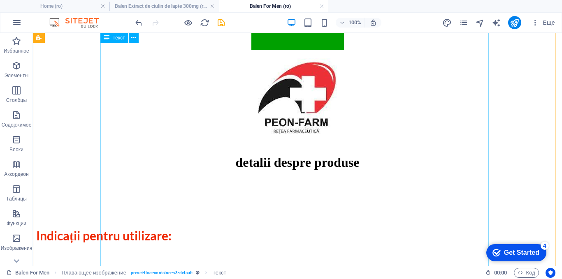
scroll to position [2300, 0]
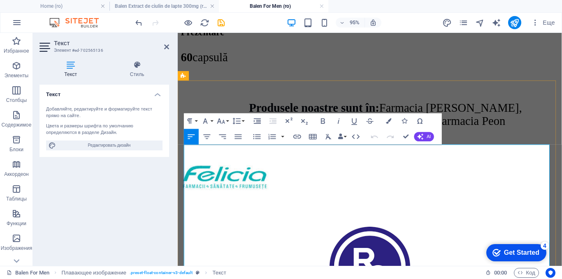
scroll to position [2217, 0]
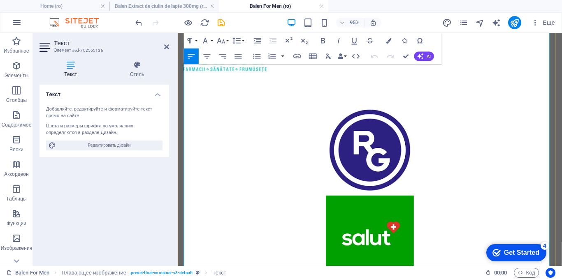
drag, startPoint x: 269, startPoint y: 144, endPoint x: 282, endPoint y: 157, distance: 18.0
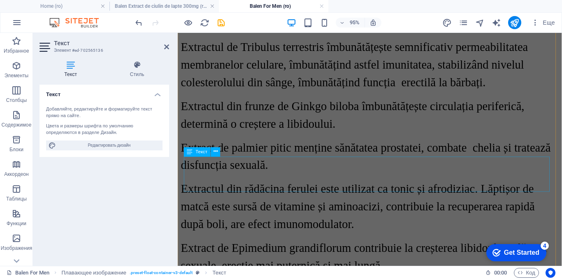
scroll to position [1435, 0]
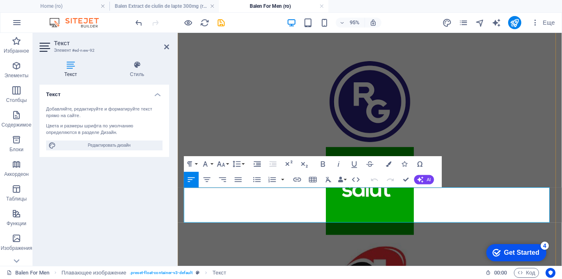
scroll to position [1489, 0]
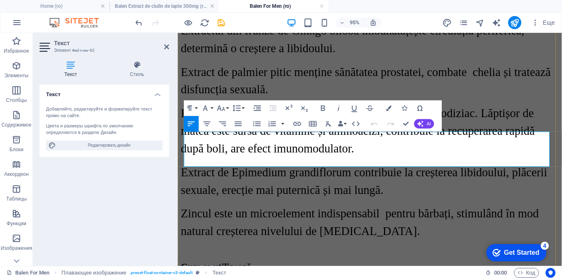
drag, startPoint x: 207, startPoint y: 165, endPoint x: 188, endPoint y: 146, distance: 27.4
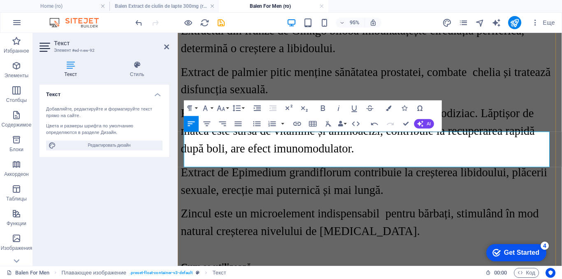
drag, startPoint x: 204, startPoint y: 162, endPoint x: 187, endPoint y: 149, distance: 21.5
click at [223, 109] on icon "button" at bounding box center [221, 108] width 9 height 9
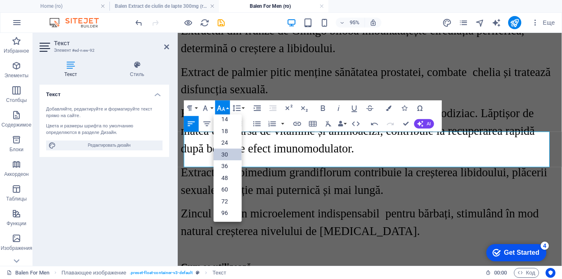
scroll to position [66, 0]
click at [222, 154] on link "30" at bounding box center [228, 155] width 28 height 12
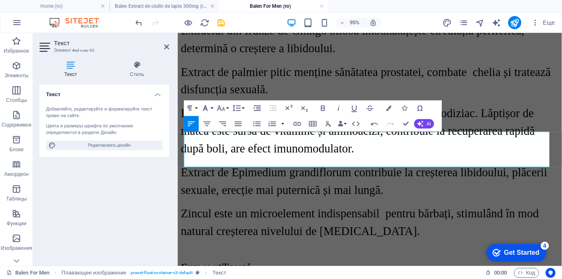
click at [210, 107] on button "Font Family" at bounding box center [207, 108] width 15 height 16
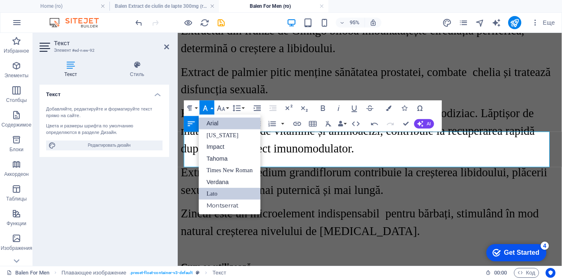
scroll to position [0, 0]
click at [212, 167] on link "Times New Roman" at bounding box center [230, 171] width 62 height 12
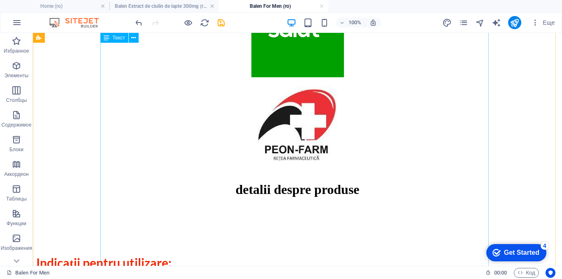
scroll to position [2335, 0]
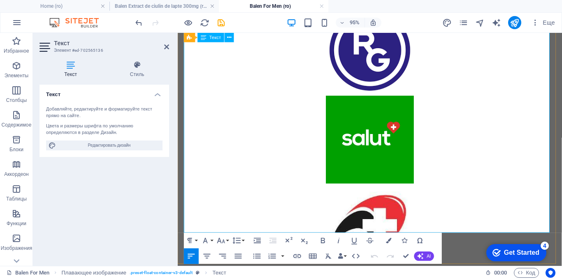
scroll to position [2322, 0]
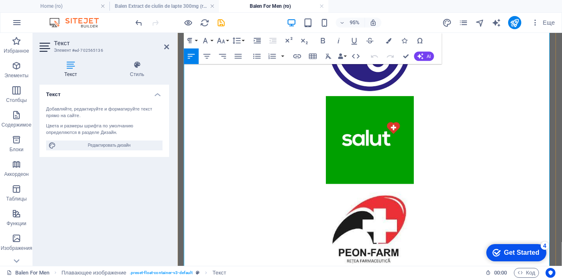
drag, startPoint x: 302, startPoint y: 160, endPoint x: 184, endPoint y: 157, distance: 117.8
drag, startPoint x: 297, startPoint y: 161, endPoint x: 189, endPoint y: 148, distance: 109.0
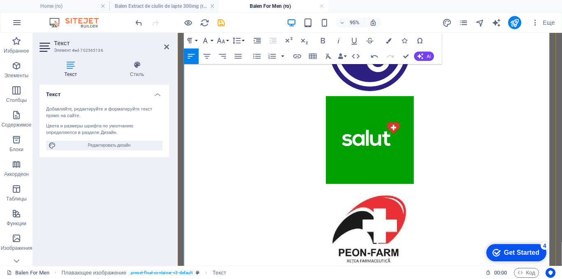
click at [373, 55] on icon "button" at bounding box center [374, 56] width 9 height 9
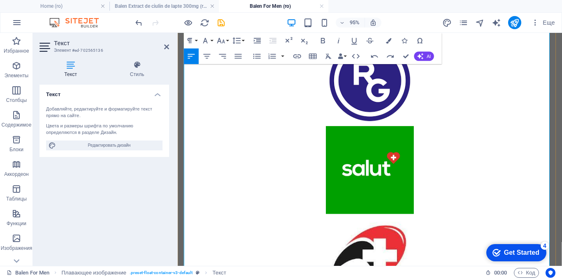
scroll to position [2240, 0]
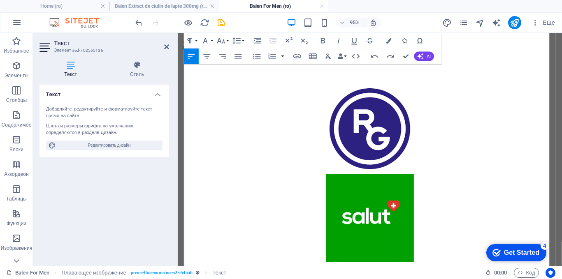
drag, startPoint x: 449, startPoint y: 182, endPoint x: 186, endPoint y: 150, distance: 264.6
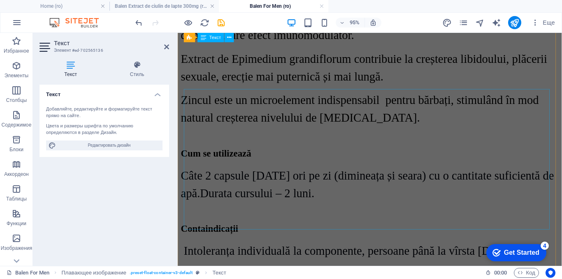
scroll to position [1581, 0]
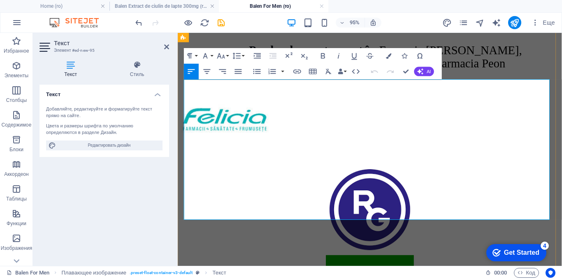
scroll to position [1593, 0]
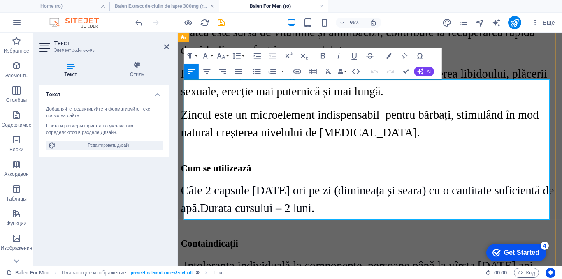
drag, startPoint x: 435, startPoint y: 220, endPoint x: 184, endPoint y: 94, distance: 280.2
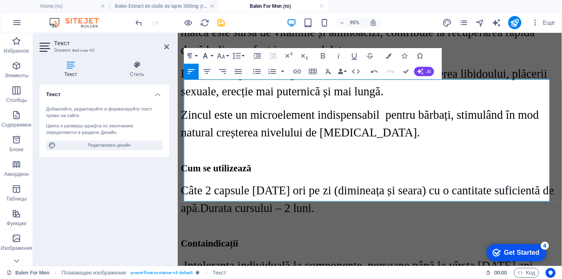
click at [212, 54] on button "Font Family" at bounding box center [207, 56] width 15 height 16
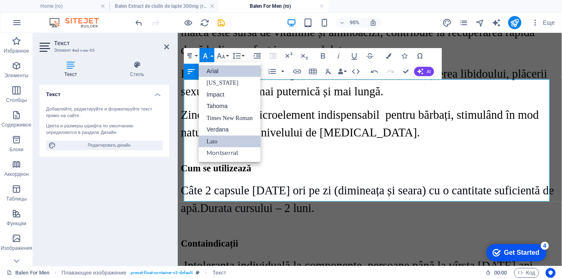
scroll to position [0, 0]
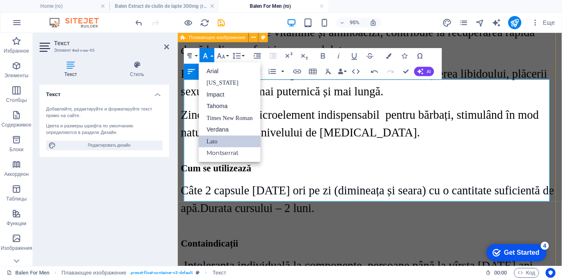
drag, startPoint x: 446, startPoint y: 201, endPoint x: 182, endPoint y: 90, distance: 287.2
click at [223, 56] on icon "button" at bounding box center [221, 55] width 9 height 9
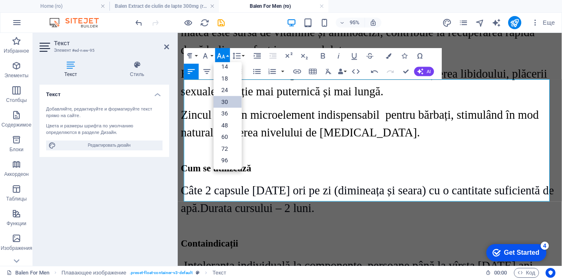
scroll to position [66, 0]
click at [224, 100] on link "30" at bounding box center [228, 102] width 28 height 12
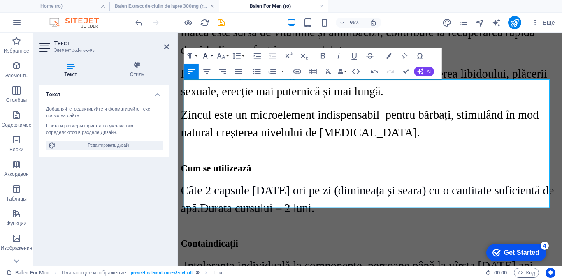
click at [212, 55] on button "Font Family" at bounding box center [207, 56] width 15 height 16
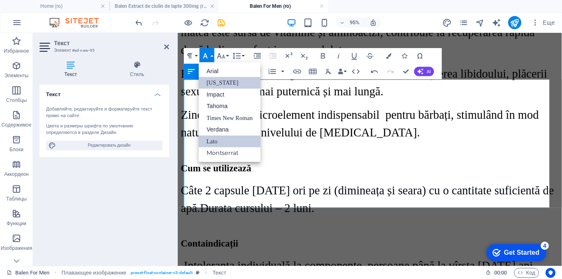
scroll to position [0, 0]
click at [215, 115] on link "Times New Roman" at bounding box center [230, 118] width 62 height 12
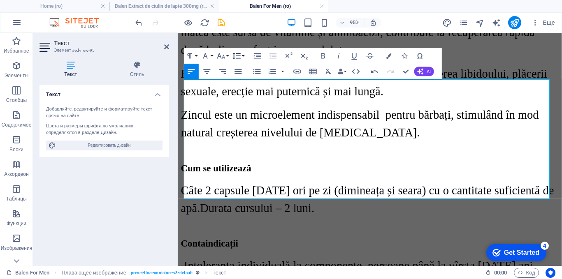
click at [239, 56] on icon "button" at bounding box center [237, 56] width 8 height 7
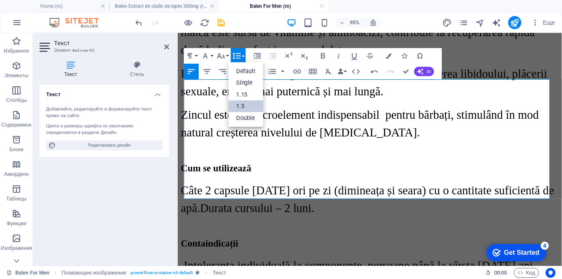
click at [236, 104] on link "1.5" at bounding box center [246, 106] width 35 height 12
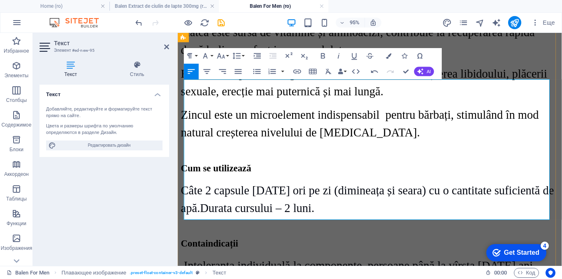
scroll to position [1634, 0]
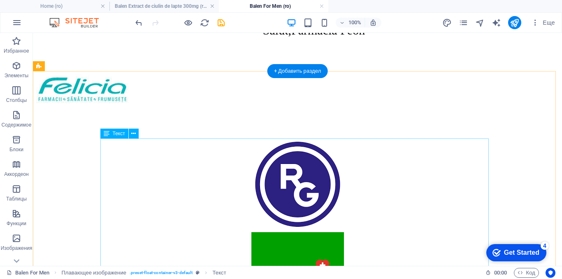
scroll to position [2068, 0]
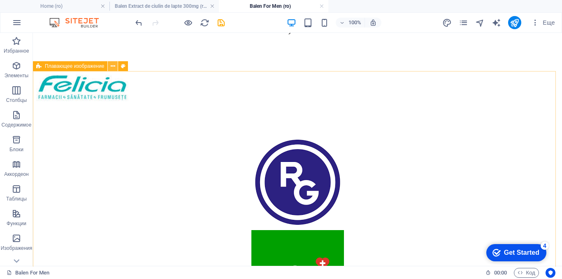
click at [114, 67] on icon at bounding box center [113, 66] width 5 height 9
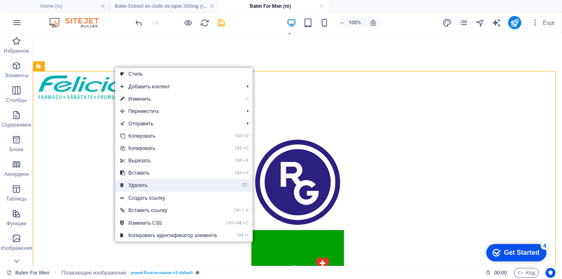
click at [133, 184] on link "⌦ Удалить" at bounding box center [168, 185] width 107 height 12
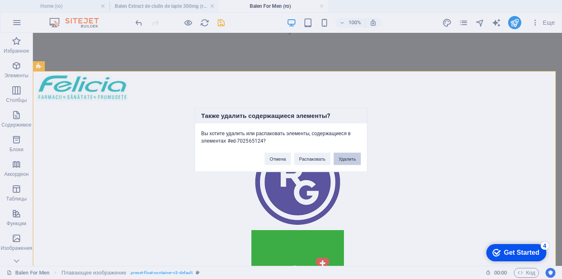
click at [351, 161] on button "Удалить" at bounding box center [347, 159] width 27 height 12
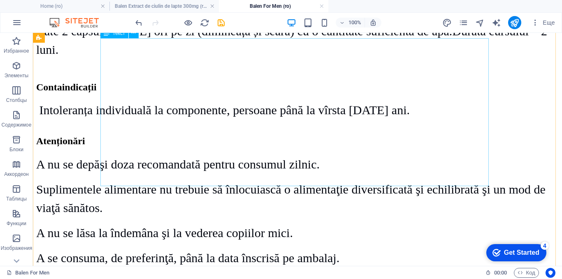
scroll to position [1770, 0]
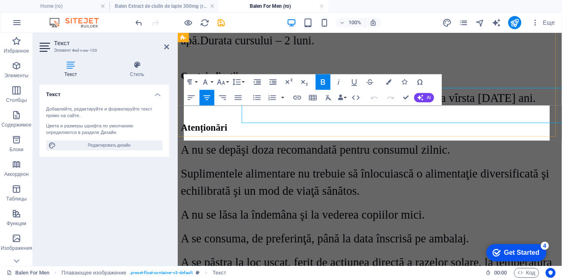
scroll to position [1788, 0]
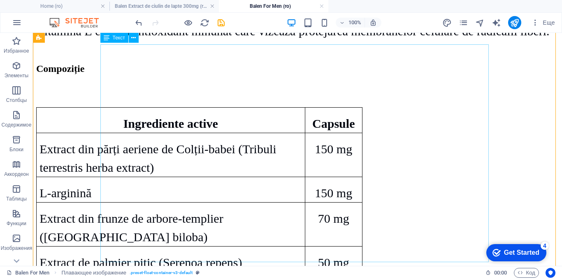
scroll to position [906, 0]
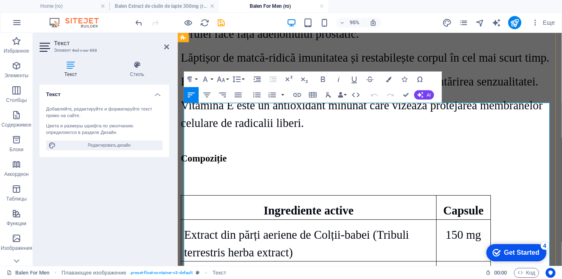
click at [450, 204] on td "Ingrediente active" at bounding box center [316, 217] width 269 height 26
click at [500, 214] on b "Capsule" at bounding box center [478, 221] width 42 height 14
click at [482, 214] on b "Capsula" at bounding box center [478, 221] width 43 height 14
click at [494, 214] on b "Capsula" at bounding box center [478, 221] width 43 height 14
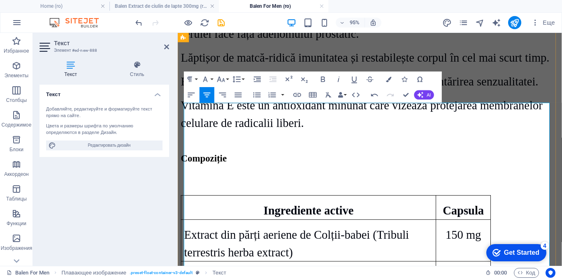
click at [500, 214] on b "Capsula" at bounding box center [478, 221] width 43 height 14
click at [487, 237] on p "150 mg" at bounding box center [478, 246] width 51 height 19
click at [221, 22] on icon "save" at bounding box center [221, 22] width 9 height 9
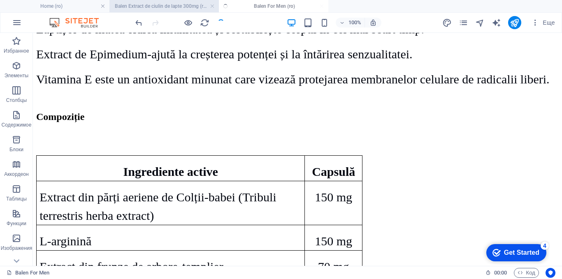
click at [174, 5] on h4 "Balen Extract de ciulin de lapte 300mg (ro)" at bounding box center [163, 6] width 109 height 9
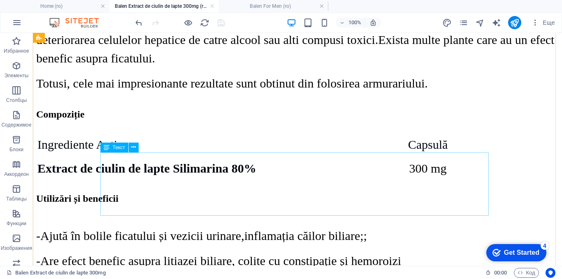
scroll to position [710, 0]
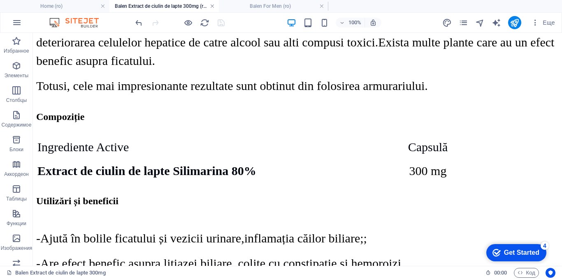
click at [211, 7] on link at bounding box center [212, 6] width 5 height 8
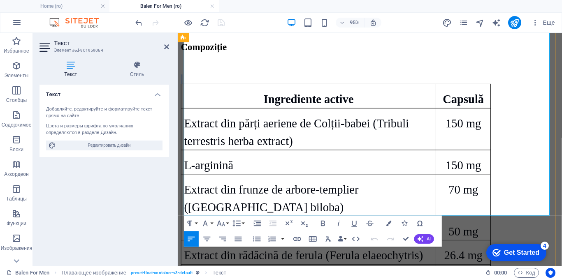
scroll to position [1048, 0]
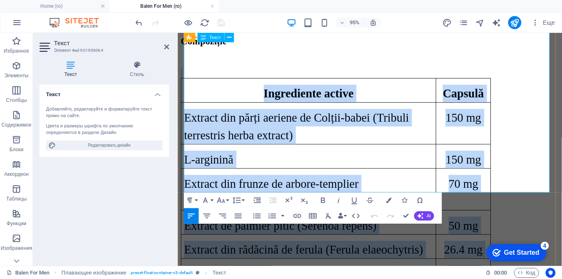
drag, startPoint x: 272, startPoint y: 113, endPoint x: 467, endPoint y: 198, distance: 212.3
click at [467, 198] on div "Ingrediente active Capsulă Extract din părți aeriene de Colții-babei (Tribuli t…" at bounding box center [380, 222] width 398 height 303
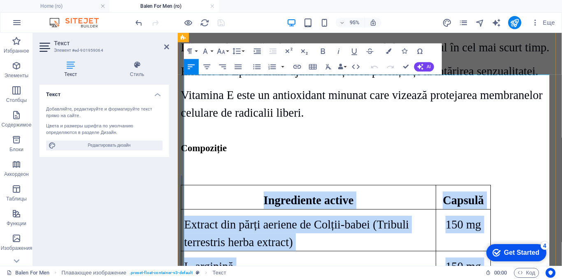
scroll to position [924, 0]
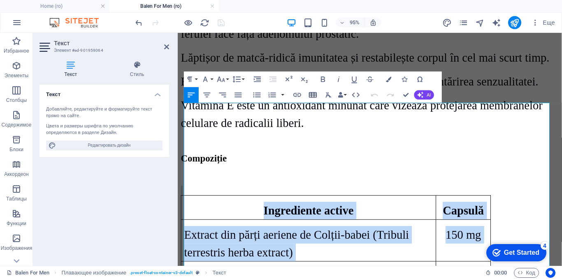
click at [311, 94] on icon "button" at bounding box center [313, 94] width 8 height 5
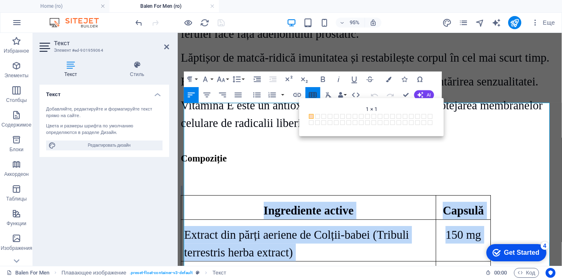
click at [311, 94] on icon "button" at bounding box center [313, 94] width 8 height 5
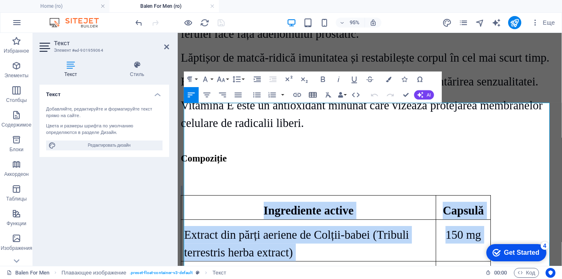
click at [315, 95] on icon "button" at bounding box center [312, 94] width 9 height 9
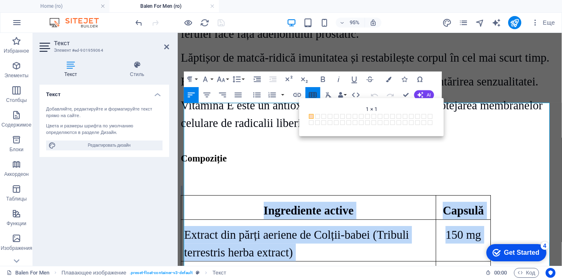
click at [315, 95] on icon "button" at bounding box center [312, 94] width 9 height 9
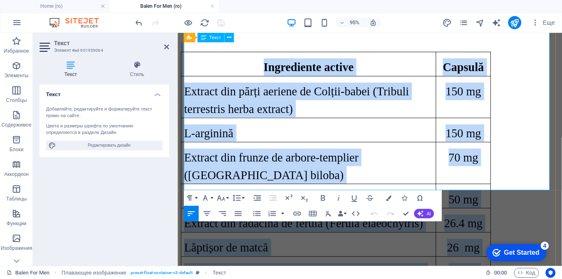
scroll to position [1048, 0]
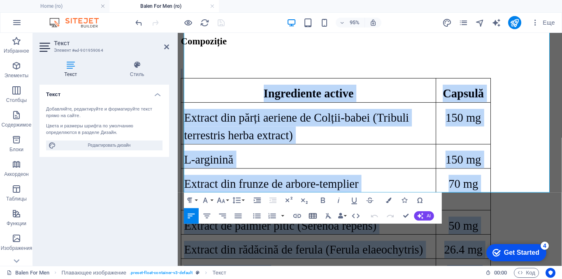
click at [314, 219] on icon "button" at bounding box center [312, 216] width 9 height 9
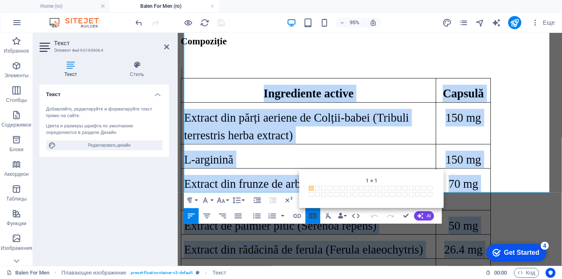
click at [314, 219] on icon "button" at bounding box center [313, 215] width 8 height 5
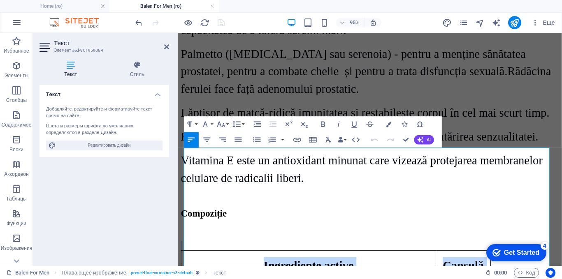
scroll to position [842, 0]
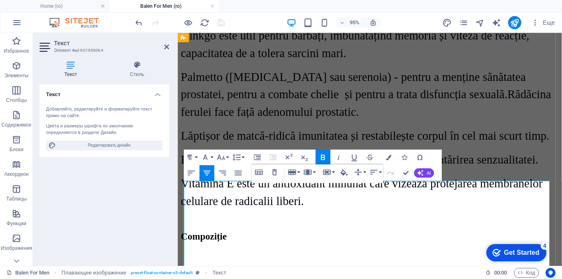
click at [311, 172] on icon "button" at bounding box center [313, 172] width 8 height 5
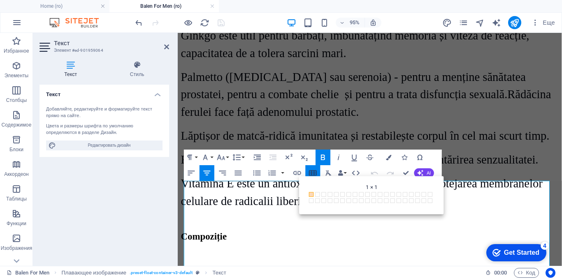
click at [311, 172] on icon "button" at bounding box center [313, 172] width 8 height 5
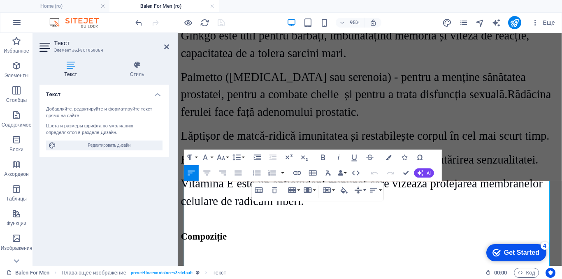
click at [365, 191] on button "Vertical Align" at bounding box center [360, 191] width 15 height 16
click at [375, 191] on icon "button" at bounding box center [374, 191] width 7 height 5
click at [340, 189] on icon "button" at bounding box center [344, 190] width 9 height 9
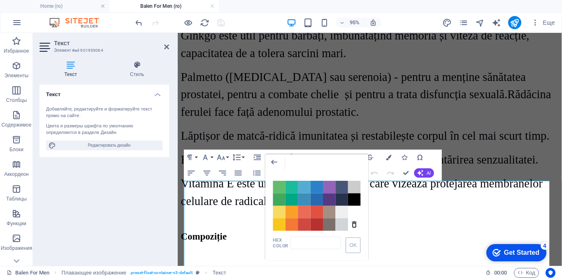
click at [340, 189] on span "Color #475577" at bounding box center [342, 187] width 12 height 12
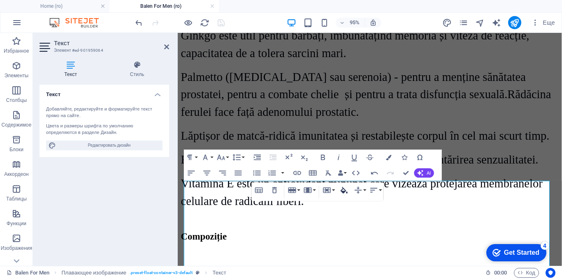
type input "#475577"
click at [343, 189] on icon "button" at bounding box center [344, 190] width 7 height 7
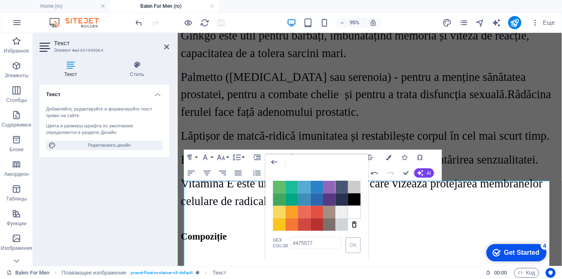
click at [354, 212] on span "Color #FFFFFF" at bounding box center [354, 212] width 12 height 12
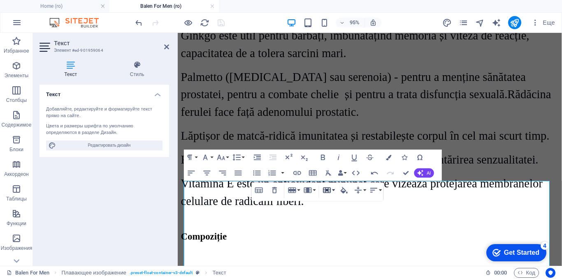
click at [327, 192] on icon "button" at bounding box center [327, 190] width 9 height 9
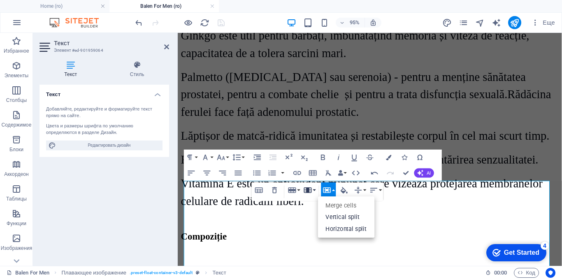
click at [312, 189] on icon "button" at bounding box center [307, 190] width 9 height 9
click at [291, 190] on icon "button" at bounding box center [293, 190] width 8 height 5
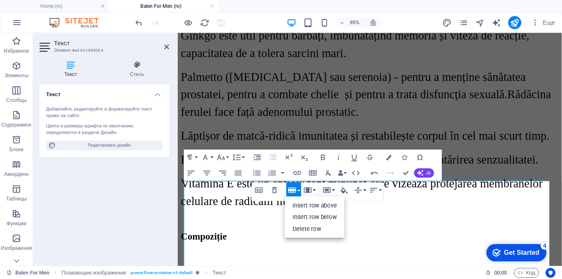
click at [291, 190] on icon "button" at bounding box center [293, 190] width 8 height 5
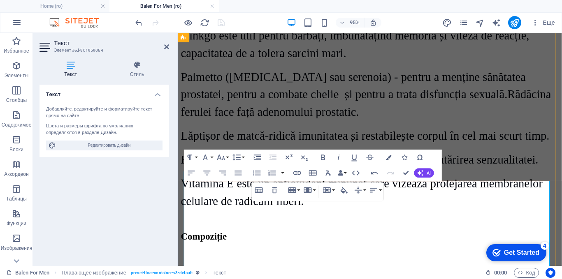
click at [485, 242] on div "Compoziție" at bounding box center [380, 247] width 398 height 11
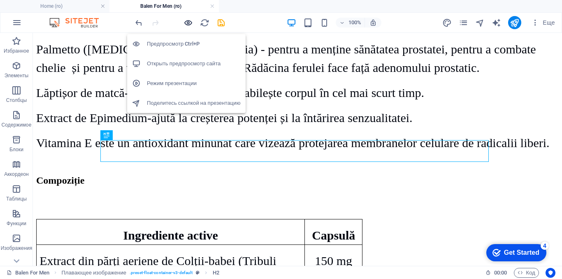
click at [188, 23] on icon "button" at bounding box center [188, 22] width 9 height 9
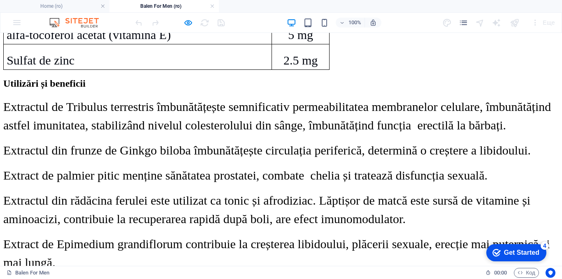
scroll to position [1358, 0]
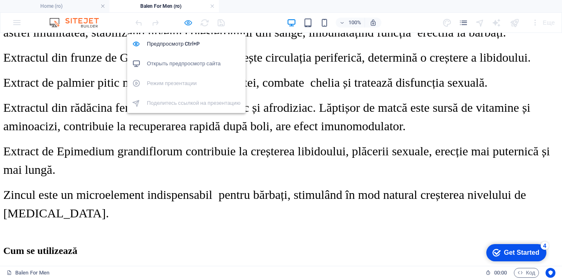
click at [190, 21] on icon "button" at bounding box center [188, 22] width 9 height 9
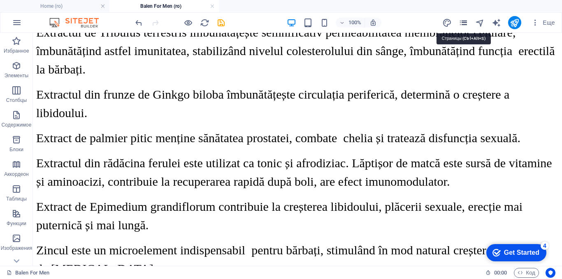
click at [465, 22] on icon "pages" at bounding box center [463, 22] width 9 height 9
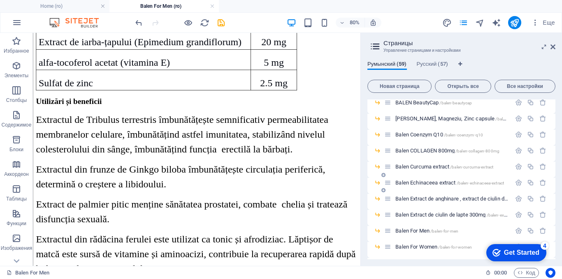
scroll to position [206, 0]
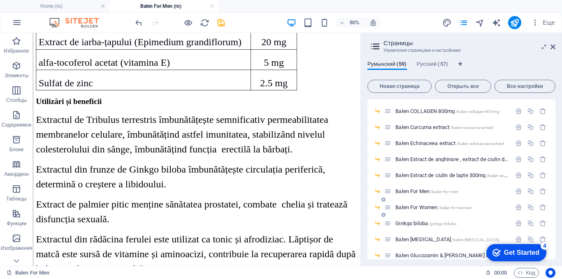
click at [423, 207] on span "Balen For Women /balen-for-women" at bounding box center [434, 208] width 77 height 6
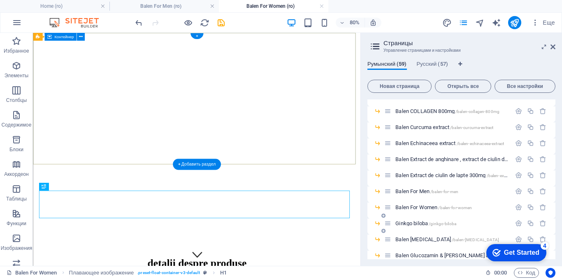
scroll to position [0, 0]
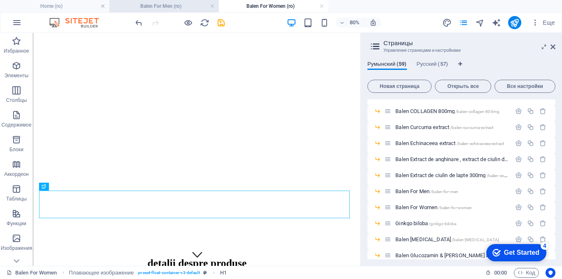
click at [174, 4] on h4 "Balen For Men (ro)" at bounding box center [163, 6] width 109 height 9
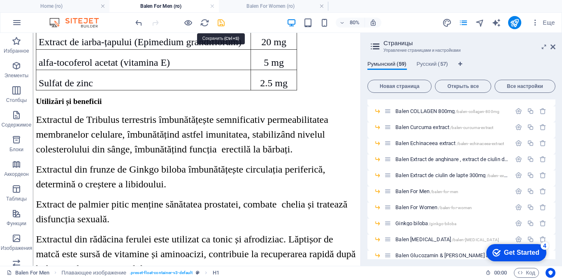
click at [221, 22] on icon "save" at bounding box center [221, 22] width 9 height 9
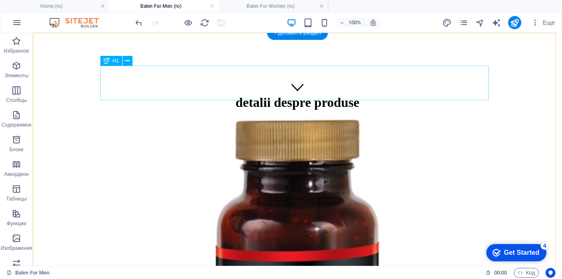
scroll to position [0, 0]
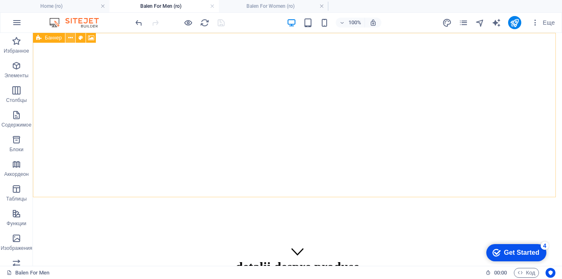
click at [68, 37] on icon at bounding box center [70, 38] width 5 height 9
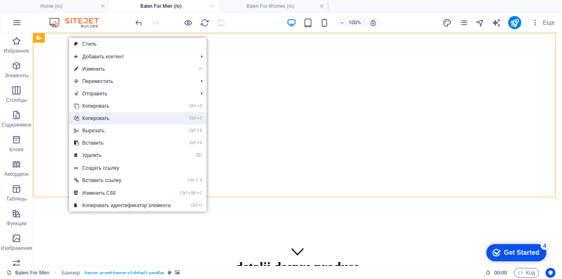
click at [101, 116] on link "Ctrl C Копировать" at bounding box center [122, 118] width 107 height 12
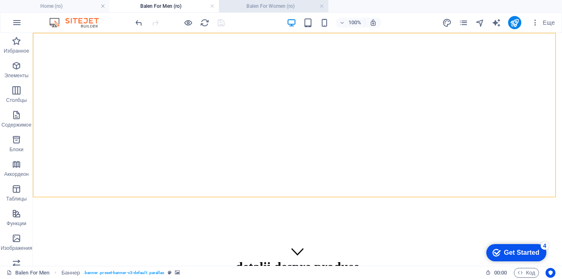
click at [259, 7] on h4 "Balen For Women (ro)" at bounding box center [273, 6] width 109 height 9
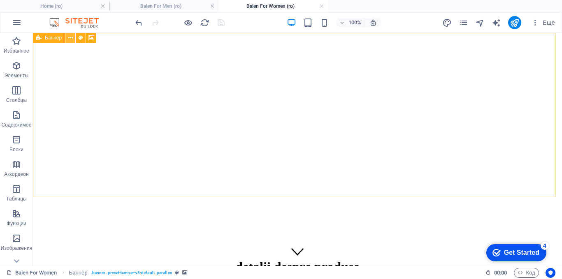
click at [68, 39] on icon at bounding box center [70, 38] width 5 height 9
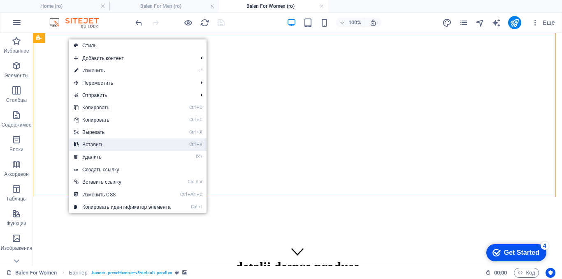
click at [91, 145] on link "Ctrl V Вставить" at bounding box center [122, 145] width 107 height 12
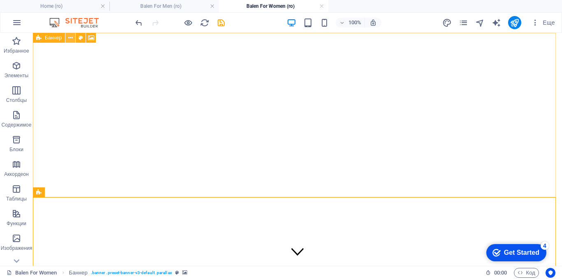
click at [69, 40] on icon at bounding box center [70, 38] width 5 height 9
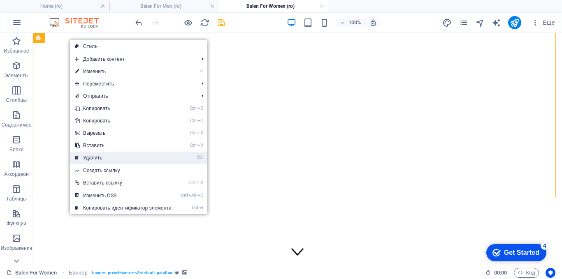
click at [95, 154] on link "⌦ Удалить" at bounding box center [123, 158] width 107 height 12
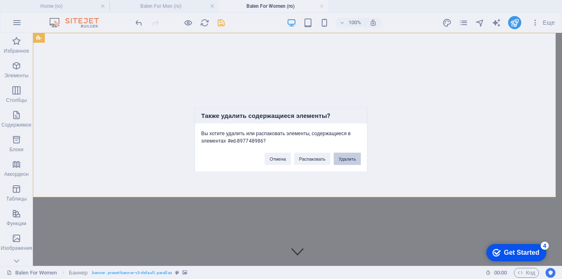
click at [344, 158] on button "Удалить" at bounding box center [347, 159] width 27 height 12
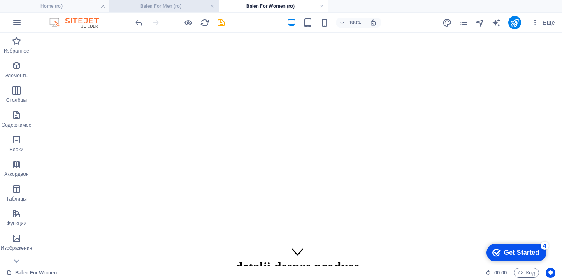
click at [186, 8] on h4 "Balen For Men (ro)" at bounding box center [163, 6] width 109 height 9
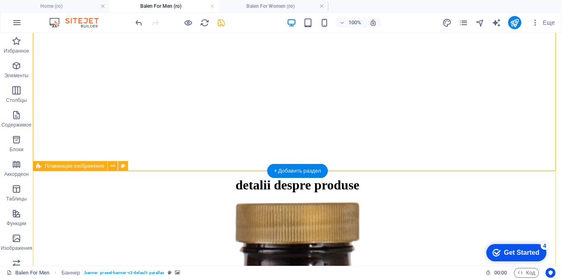
scroll to position [82, 0]
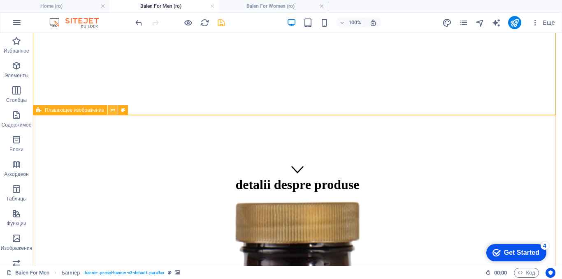
click at [112, 109] on icon at bounding box center [113, 110] width 5 height 9
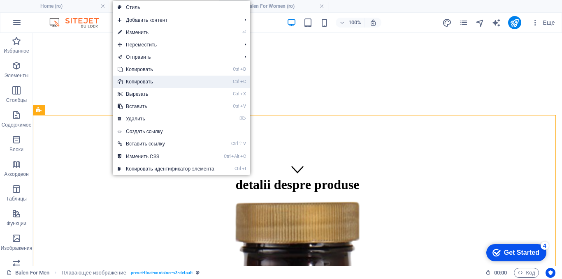
click at [139, 83] on link "Ctrl C Копировать" at bounding box center [166, 82] width 107 height 12
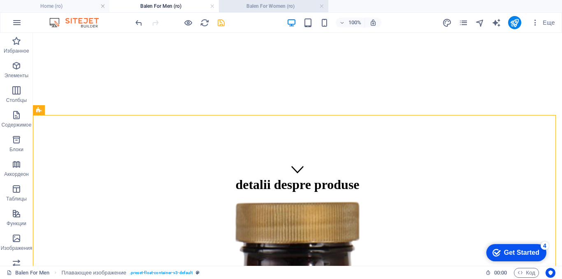
click at [268, 8] on h4 "Balen For Women (ro)" at bounding box center [273, 6] width 109 height 9
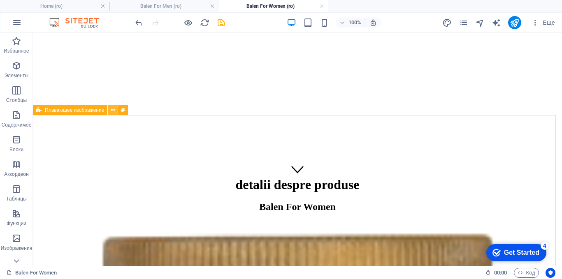
click at [112, 111] on icon at bounding box center [113, 110] width 5 height 9
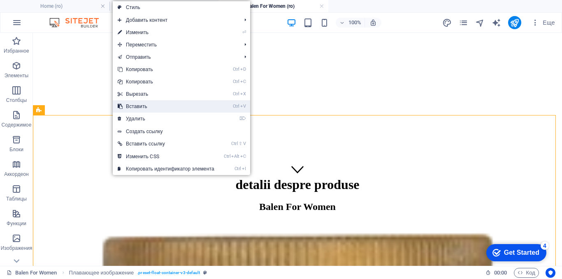
click at [133, 106] on link "Ctrl V Вставить" at bounding box center [166, 106] width 107 height 12
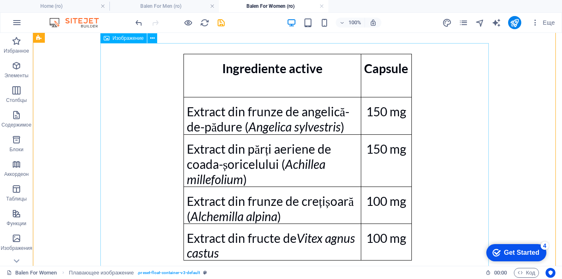
scroll to position [1392, 0]
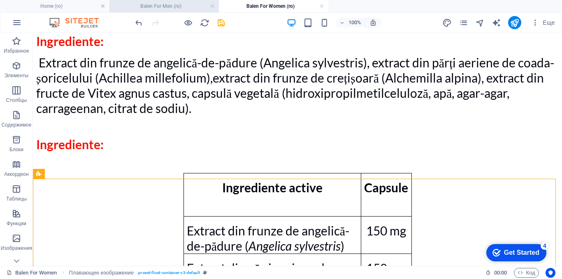
click at [182, 5] on h4 "Balen For Men (ro)" at bounding box center [163, 6] width 109 height 9
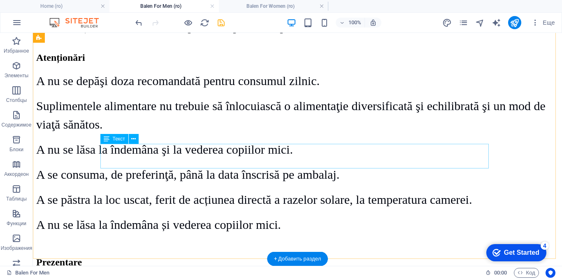
scroll to position [1811, 0]
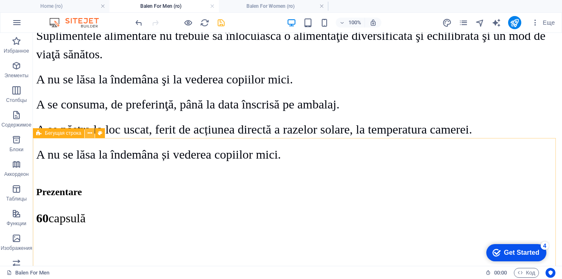
click at [90, 134] on icon at bounding box center [90, 133] width 5 height 9
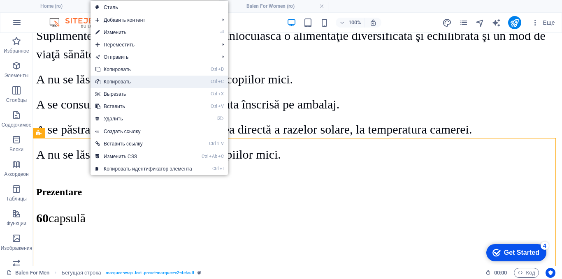
click at [100, 84] on link "Ctrl C Копировать" at bounding box center [144, 82] width 107 height 12
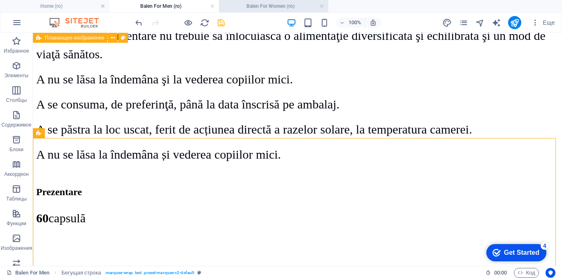
click at [268, 5] on h4 "Balen For Women (ro)" at bounding box center [273, 6] width 109 height 9
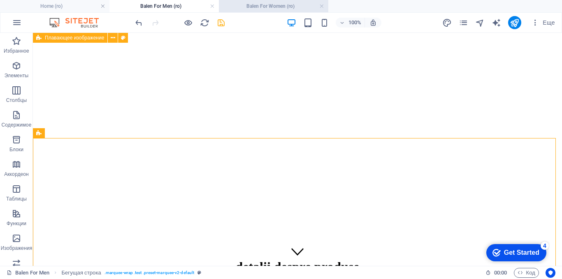
scroll to position [1392, 0]
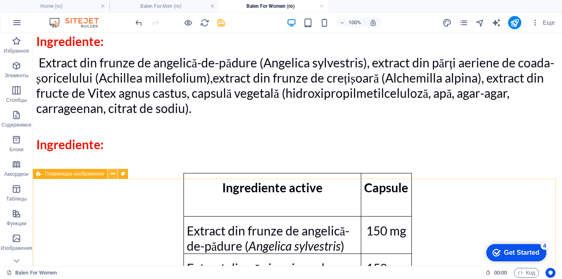
click at [114, 171] on icon at bounding box center [113, 174] width 5 height 9
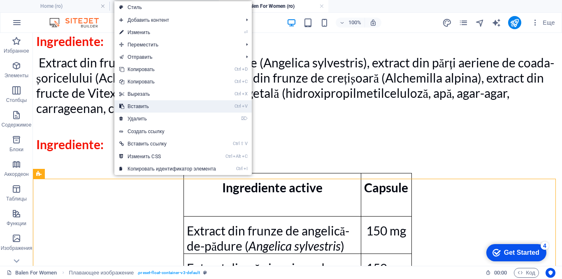
click at [136, 107] on link "Ctrl V Вставить" at bounding box center [167, 106] width 107 height 12
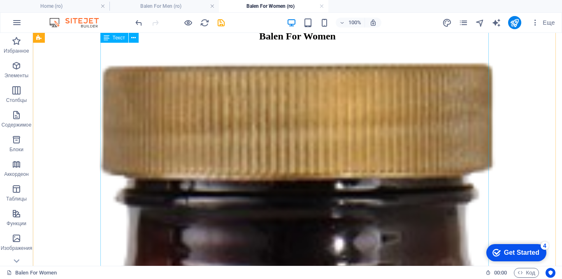
scroll to position [141, 0]
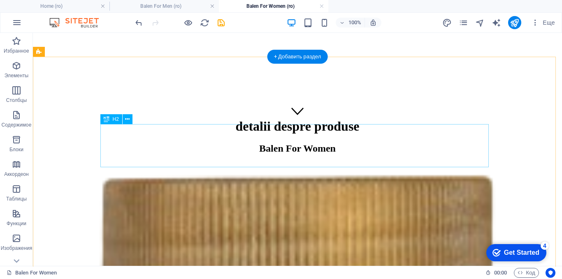
click at [299, 143] on div "Balen For Women" at bounding box center [297, 154] width 523 height 22
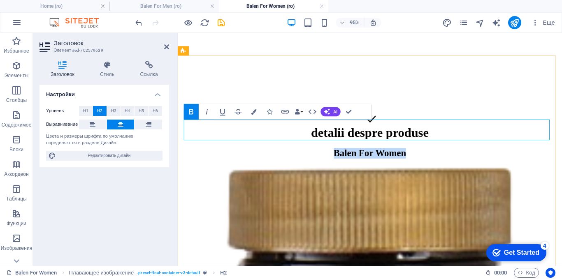
drag, startPoint x: 450, startPoint y: 137, endPoint x: 314, endPoint y: 133, distance: 135.9
click at [314, 154] on h2 "​Balen For Women" at bounding box center [380, 159] width 398 height 11
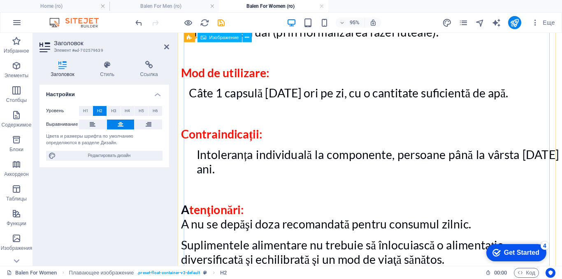
scroll to position [1787, 0]
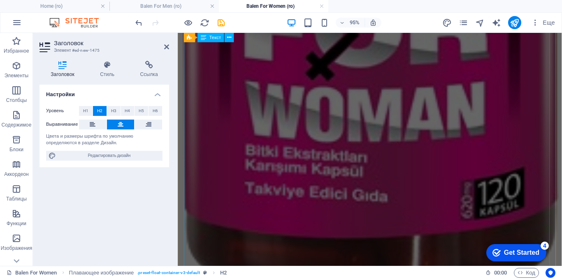
scroll to position [1830, 0]
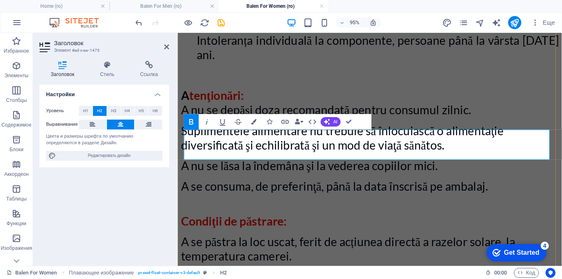
select select "px"
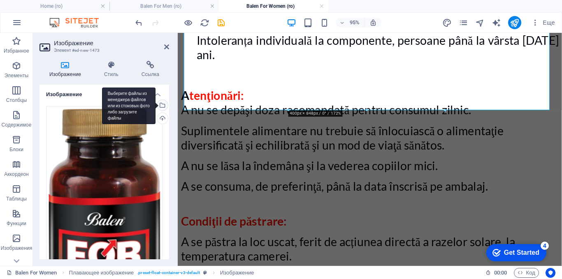
click at [163, 105] on div "Выберите файлы из менеджера файлов или из стоковых фото либо загрузите файлы" at bounding box center [162, 106] width 12 height 12
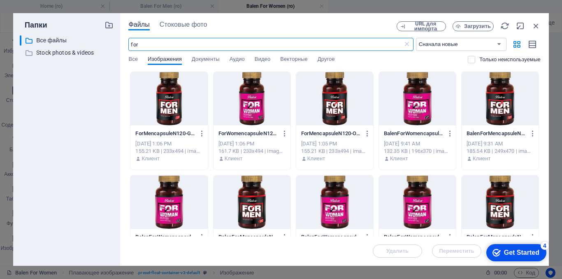
click at [249, 102] on div at bounding box center [252, 99] width 77 height 54
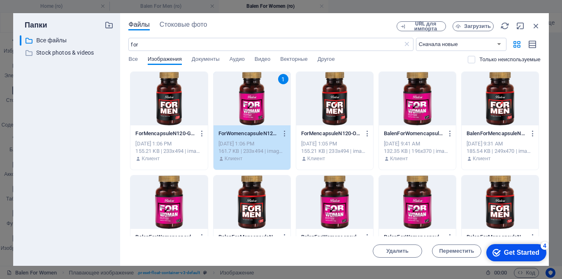
click at [249, 102] on div "1" at bounding box center [252, 99] width 77 height 54
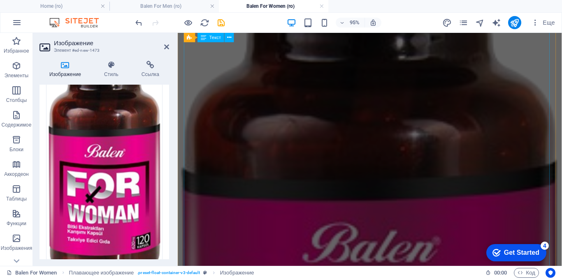
scroll to position [266, 0]
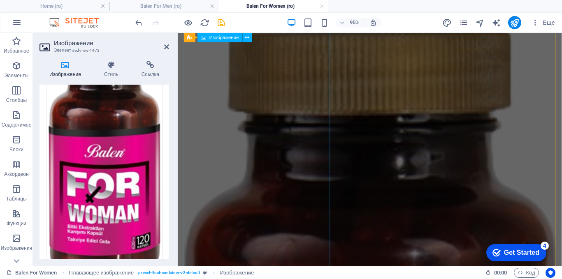
select select "%"
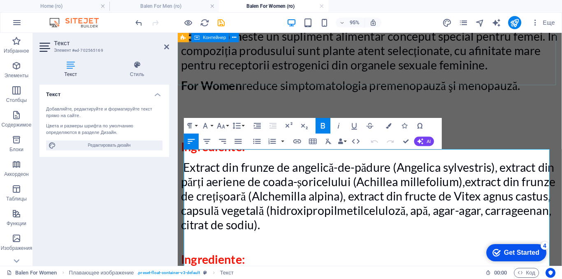
scroll to position [109, 0]
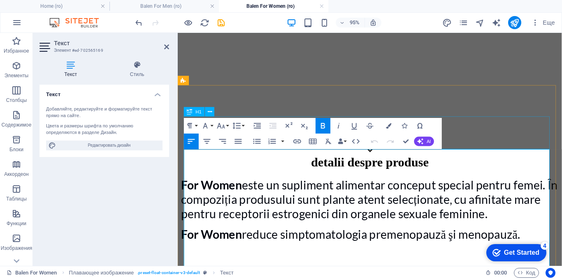
drag, startPoint x: 545, startPoint y: 223, endPoint x: 363, endPoint y: 182, distance: 186.4
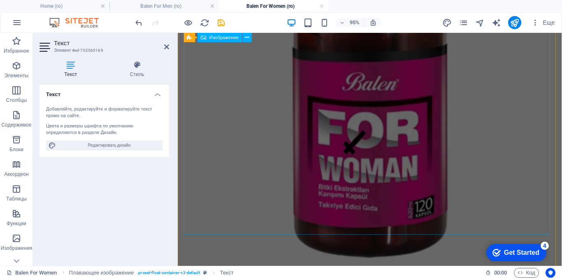
scroll to position [1715, 0]
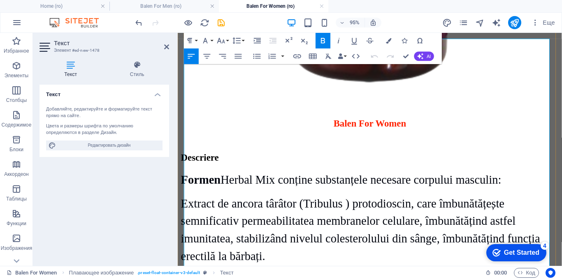
scroll to position [1759, 0]
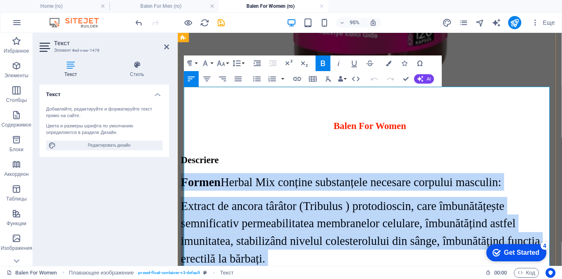
drag, startPoint x: 319, startPoint y: 169, endPoint x: 184, endPoint y: 98, distance: 152.4
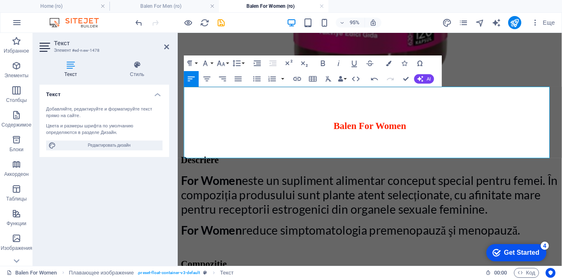
drag, startPoint x: 554, startPoint y: 157, endPoint x: 355, endPoint y: 119, distance: 202.4
click at [224, 65] on icon "button" at bounding box center [221, 63] width 8 height 5
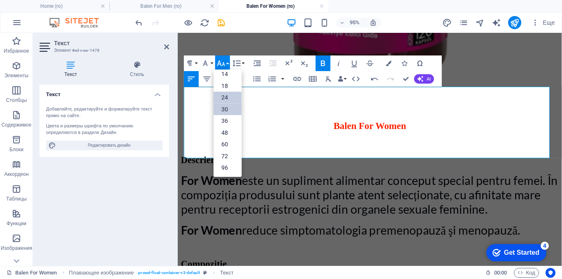
scroll to position [66, 0]
click at [223, 110] on link "30" at bounding box center [228, 110] width 28 height 12
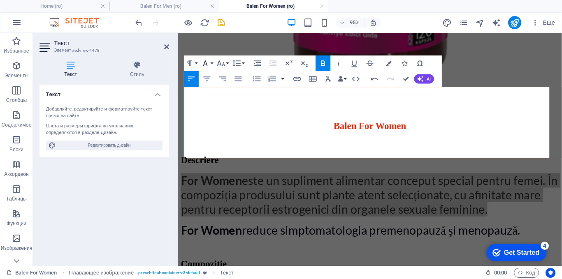
click at [207, 60] on icon "button" at bounding box center [205, 63] width 9 height 9
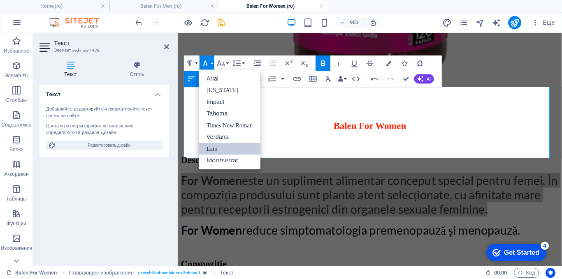
scroll to position [0, 0]
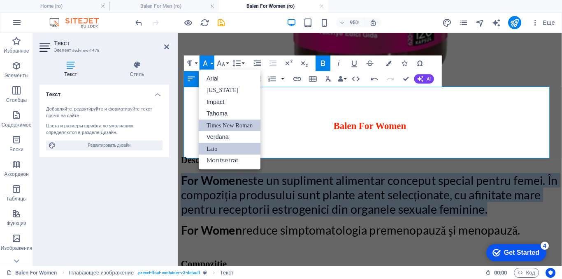
click at [216, 121] on link "Times New Roman" at bounding box center [230, 126] width 62 height 12
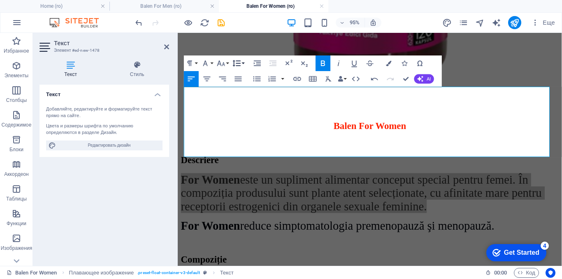
click at [237, 63] on icon "button" at bounding box center [236, 63] width 9 height 9
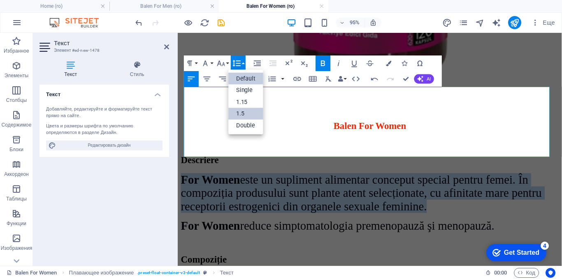
click at [239, 112] on link "1.5" at bounding box center [246, 114] width 35 height 12
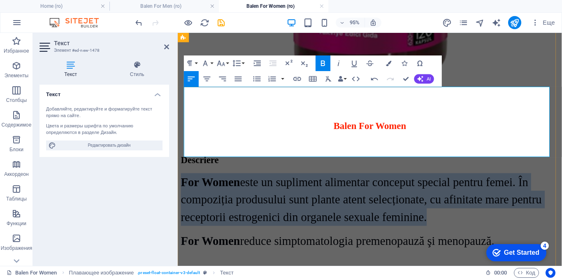
click at [475, 181] on p "For Women este un supliment alimentar conceput special pentru femei. În compozi…" at bounding box center [380, 209] width 398 height 56
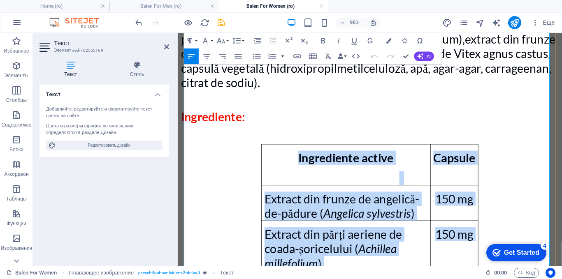
scroll to position [398, 0]
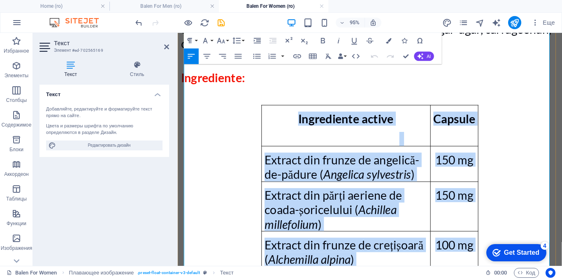
drag, startPoint x: 358, startPoint y: 113, endPoint x: 489, endPoint y: 245, distance: 185.7
copy div "Ingrediente active Capsule Extract din frunze de angelică-de-pădure ( Angelica …"
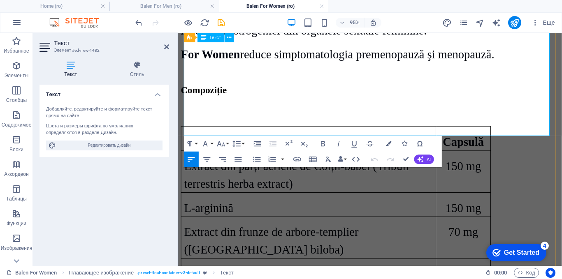
scroll to position [1832, 0]
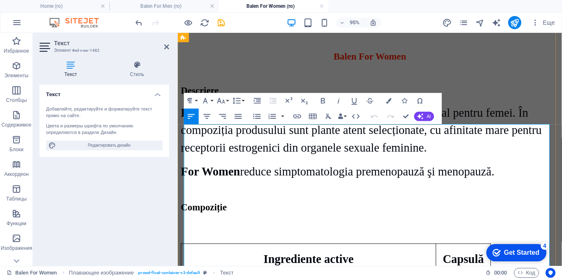
click at [336, 245] on p at bounding box center [380, 250] width 398 height 10
click at [277, 134] on icon "button" at bounding box center [274, 133] width 9 height 9
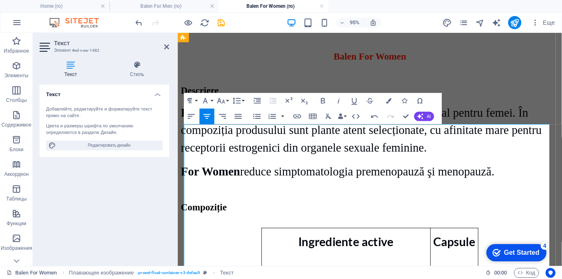
click at [314, 246] on strong "Ingrediente active" at bounding box center [355, 253] width 100 height 15
click at [191, 115] on icon "button" at bounding box center [191, 116] width 9 height 9
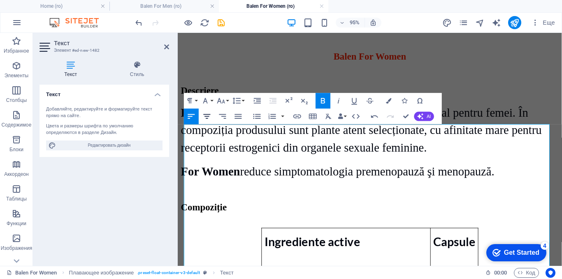
click at [207, 114] on icon "button" at bounding box center [207, 116] width 7 height 5
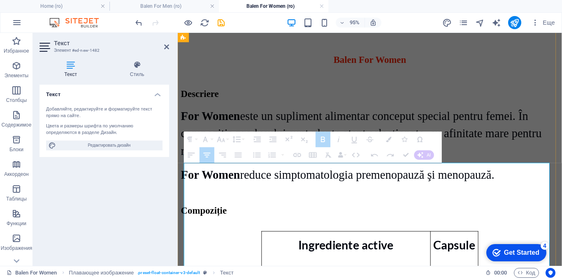
scroll to position [1956, 0]
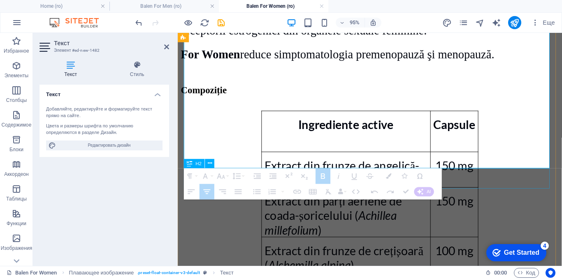
drag, startPoint x: 296, startPoint y: 179, endPoint x: 464, endPoint y: 186, distance: 168.5
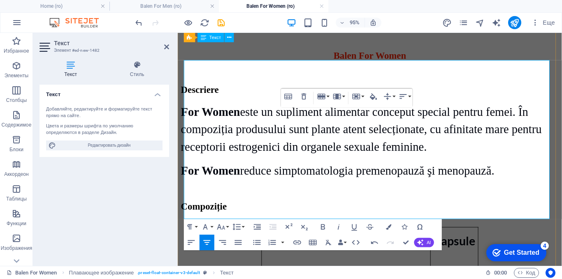
scroll to position [1832, 0]
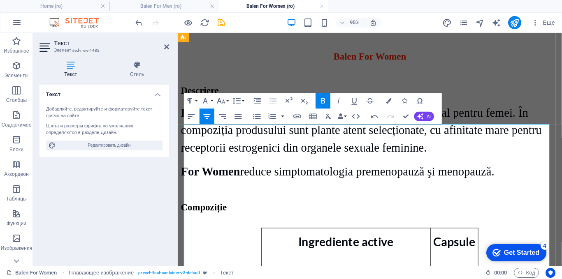
click at [219, 99] on icon "button" at bounding box center [221, 100] width 8 height 5
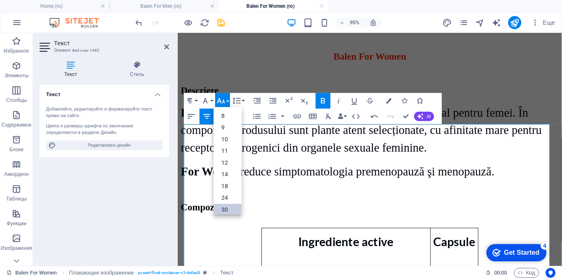
click at [223, 207] on link "30" at bounding box center [228, 210] width 28 height 12
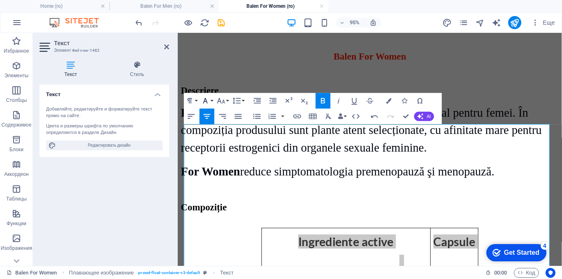
click at [210, 101] on button "Font Family" at bounding box center [207, 101] width 15 height 16
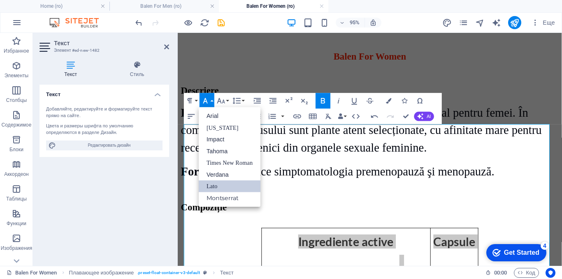
scroll to position [0, 0]
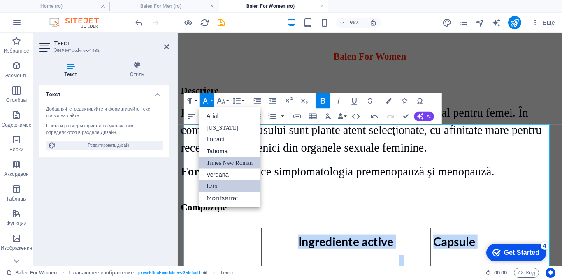
click at [221, 158] on link "Times New Roman" at bounding box center [230, 163] width 62 height 12
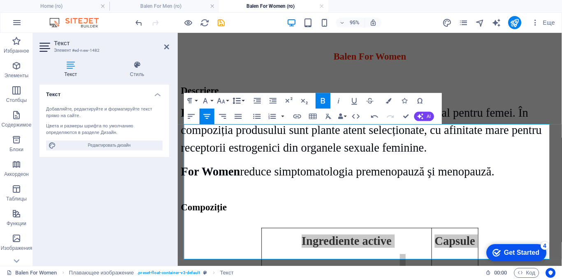
click at [244, 99] on button "Line Height" at bounding box center [238, 101] width 15 height 16
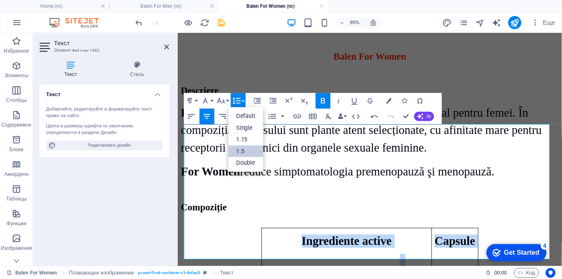
click at [242, 150] on link "1.5" at bounding box center [246, 151] width 35 height 12
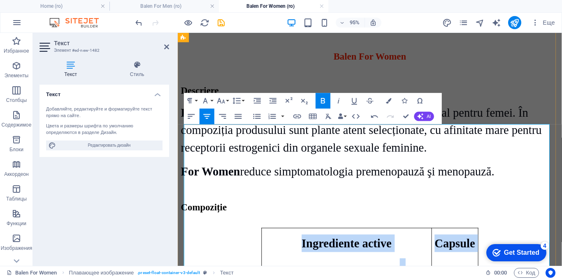
click at [403, 271] on p at bounding box center [412, 280] width 57 height 19
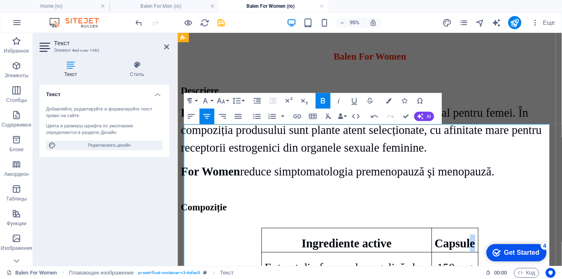
click at [486, 248] on b "Capsule" at bounding box center [469, 255] width 42 height 14
drag, startPoint x: 262, startPoint y: 161, endPoint x: 236, endPoint y: 161, distance: 25.9
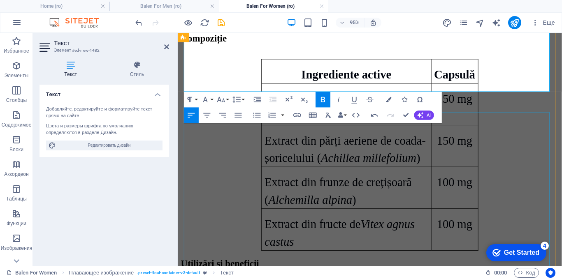
scroll to position [1997, 0]
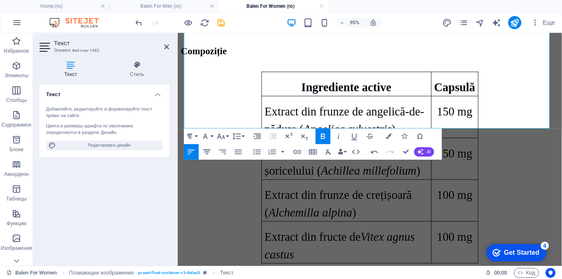
click at [208, 151] on icon "button" at bounding box center [207, 151] width 9 height 9
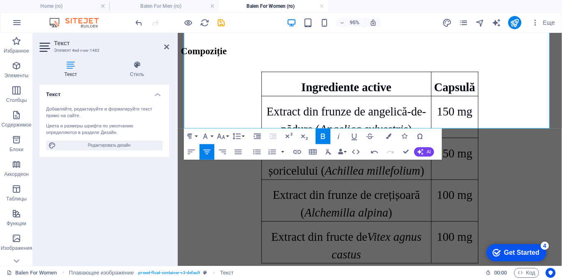
click at [208, 151] on icon "button" at bounding box center [207, 151] width 9 height 9
click at [193, 151] on icon "button" at bounding box center [191, 151] width 9 height 9
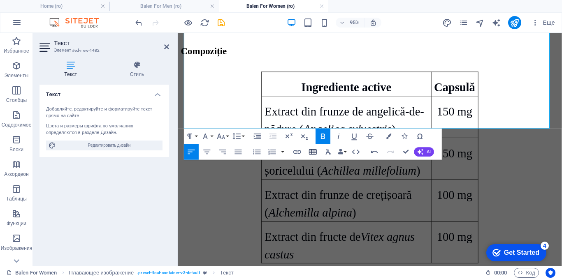
click at [311, 151] on icon "button" at bounding box center [313, 151] width 8 height 5
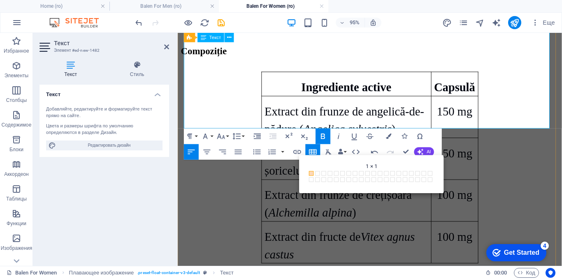
click at [496, 97] on div "Ingrediente active Capsulă Extract din frunze de angelică-de-pădure ( Angelica …" at bounding box center [380, 175] width 398 height 202
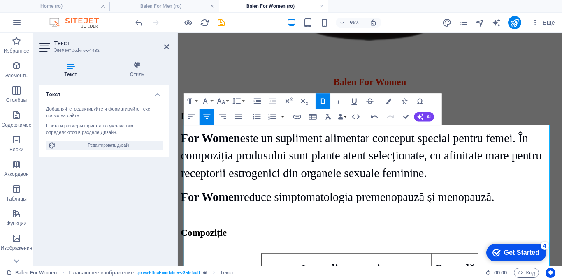
scroll to position [1791, 0]
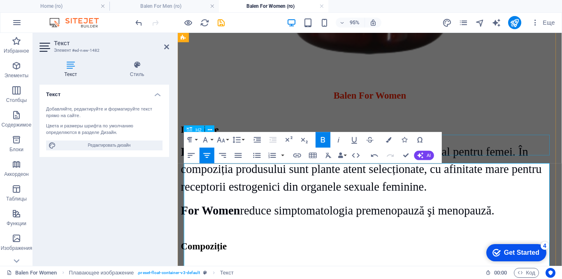
click at [494, 253] on div "Compoziție" at bounding box center [380, 258] width 398 height 11
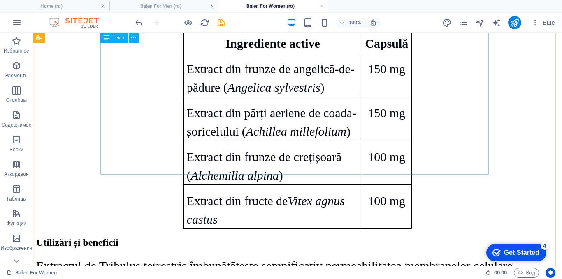
scroll to position [1914, 0]
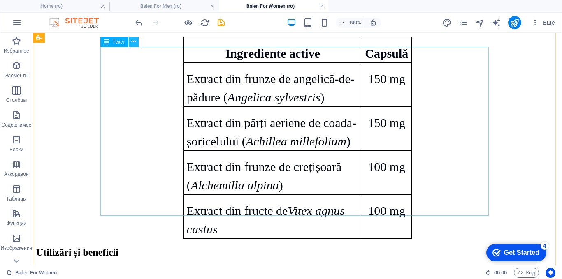
click at [134, 44] on icon at bounding box center [133, 41] width 5 height 9
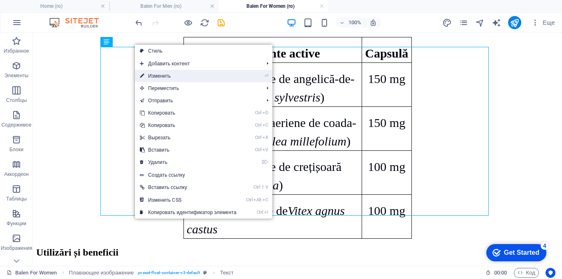
click at [151, 71] on link "⏎ Изменить" at bounding box center [188, 76] width 107 height 12
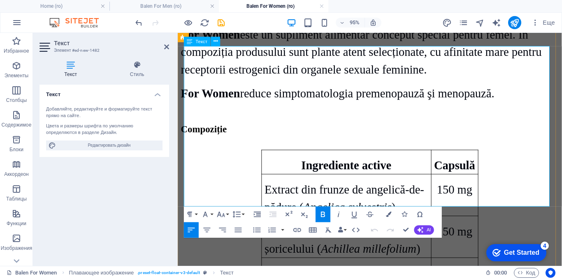
drag, startPoint x: 262, startPoint y: 126, endPoint x: 236, endPoint y: 126, distance: 25.5
click at [236, 156] on div "Ingrediente active Capsulă Extract din frunze de angelică-de-pădure ( Angelica …" at bounding box center [380, 257] width 398 height 202
click at [443, 182] on td "Extract din frunze de angelică-de-pădure ( Angelica sylvestris )" at bounding box center [355, 204] width 179 height 44
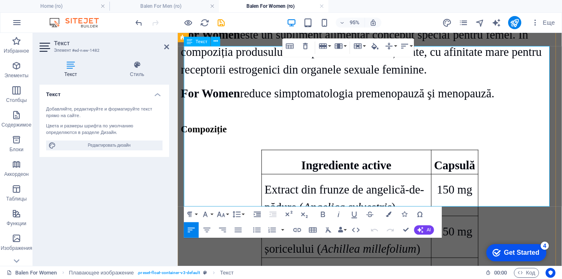
click at [443, 182] on td "Extract din frunze de angelică-de-pădure ( Angelica sylvestris )" at bounding box center [355, 204] width 179 height 44
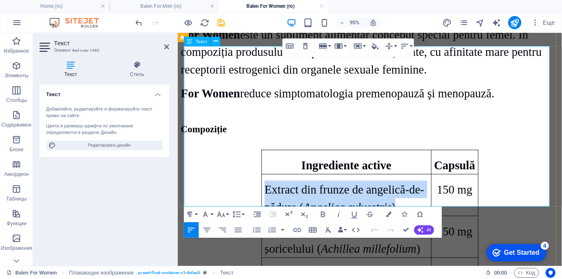
click at [443, 182] on td "Extract din frunze de angelică-de-pădure ( Angelica sylvestris )" at bounding box center [355, 204] width 179 height 44
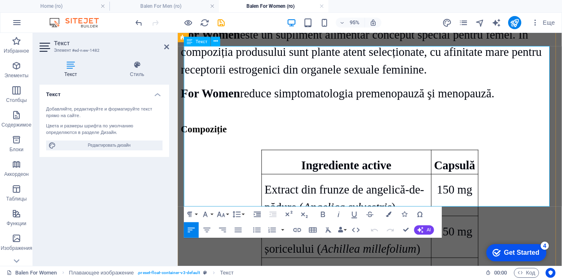
click at [262, 156] on div "Ingrediente active Capsulă Extract din frunze de angelică-de-pădure ( Angelica …" at bounding box center [380, 257] width 398 height 202
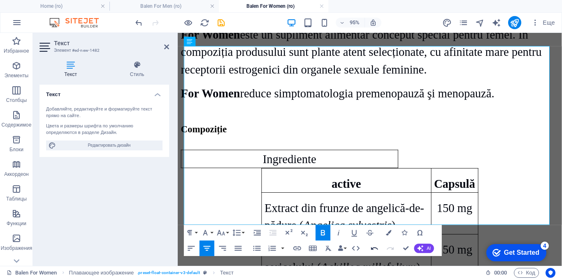
drag, startPoint x: 372, startPoint y: 247, endPoint x: 201, endPoint y: 220, distance: 173.8
click at [372, 247] on icon "button" at bounding box center [374, 248] width 9 height 9
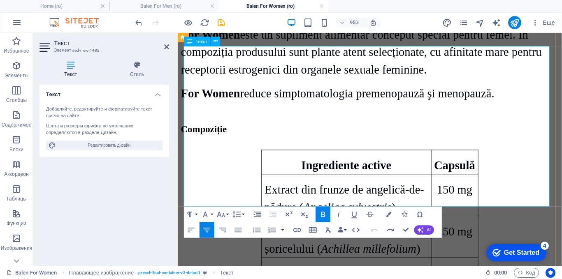
drag, startPoint x: 262, startPoint y: 80, endPoint x: 248, endPoint y: 81, distance: 14.0
click at [248, 156] on div "Ingrediente active Capsulă Extract din frunze de angelică-de-pădure ( Angelica …" at bounding box center [380, 257] width 398 height 202
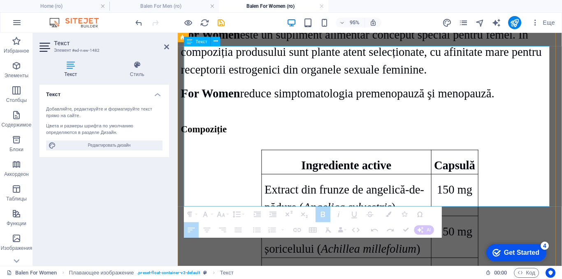
drag, startPoint x: 304, startPoint y: 55, endPoint x: 404, endPoint y: 134, distance: 127.7
click at [404, 157] on tbody "Ingrediente active Capsulă Extract din frunze de angelică-de-pădure ( Angelica …" at bounding box center [380, 258] width 228 height 202
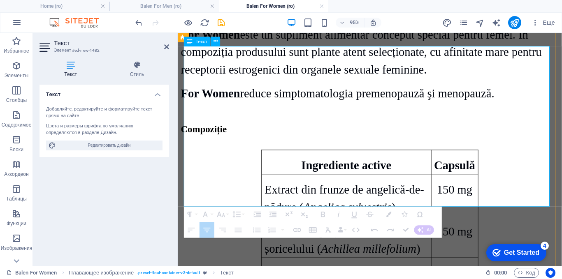
drag, startPoint x: 333, startPoint y: 56, endPoint x: 435, endPoint y: 137, distance: 130.3
click at [435, 157] on tbody "Ingrediente active Capsulă Extract din frunze de angelică-de-pădure ( Angelica …" at bounding box center [380, 258] width 228 height 202
drag, startPoint x: 324, startPoint y: 201, endPoint x: 298, endPoint y: 102, distance: 102.0
click at [298, 157] on tbody "Ingrediente active Capsulă Extract din frunze de angelică-de-pădure ( Angelica …" at bounding box center [380, 258] width 228 height 202
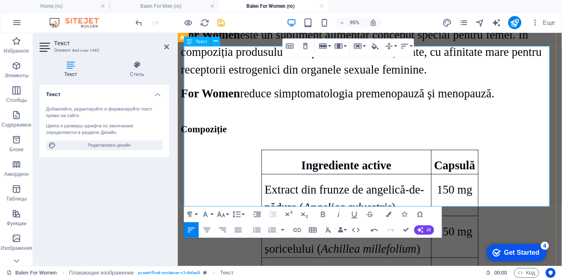
scroll to position [1832, 0]
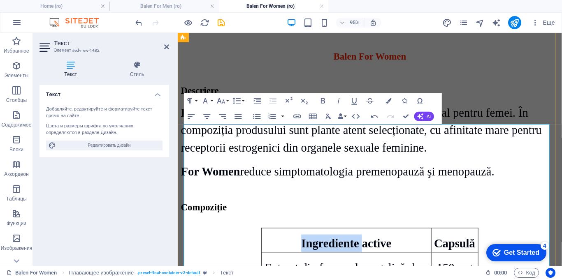
click at [280, 246] on p "Ingrediente active" at bounding box center [355, 255] width 172 height 19
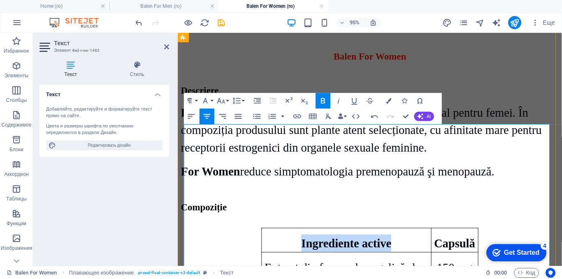
click at [280, 246] on p "Ingrediente active" at bounding box center [355, 255] width 172 height 19
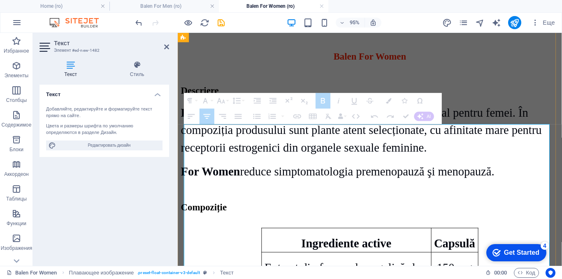
drag, startPoint x: 453, startPoint y: 165, endPoint x: 398, endPoint y: 165, distance: 55.2
drag, startPoint x: 314, startPoint y: 137, endPoint x: 442, endPoint y: 182, distance: 136.4
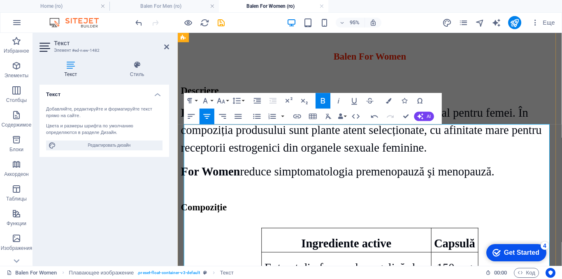
click at [526, 212] on div "Compoziție" at bounding box center [380, 217] width 398 height 11
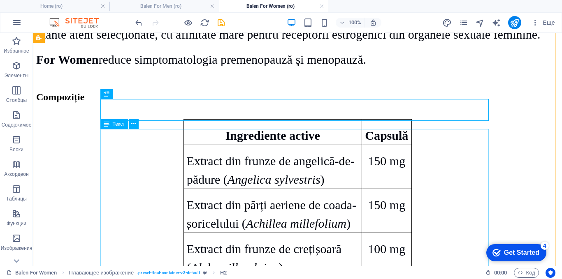
click at [199, 134] on div "Ingrediente active Capsulă Extract din frunze de angelică-de-pădure ( Angelica …" at bounding box center [297, 220] width 523 height 202
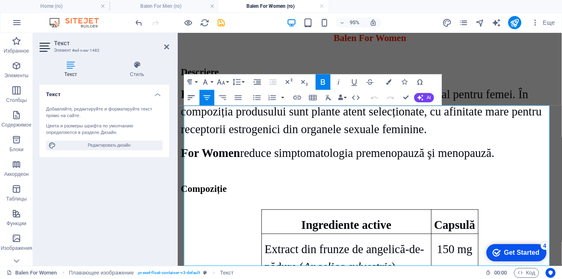
click at [190, 102] on button "Align Left" at bounding box center [191, 98] width 15 height 16
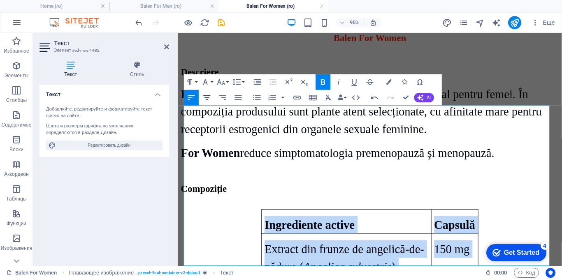
click at [205, 98] on icon "button" at bounding box center [207, 97] width 7 height 5
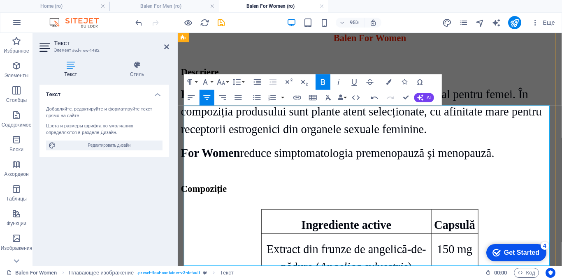
drag, startPoint x: 262, startPoint y: 133, endPoint x: 200, endPoint y: 137, distance: 61.4
drag, startPoint x: 263, startPoint y: 126, endPoint x: 203, endPoint y: 124, distance: 60.5
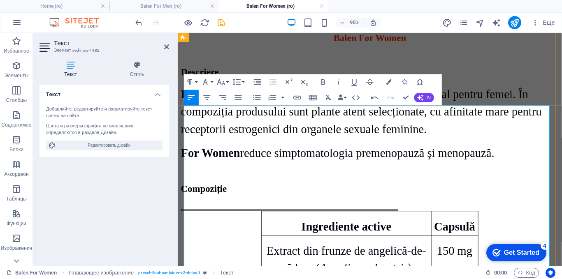
click at [479, 256] on span "150 mg" at bounding box center [469, 263] width 37 height 14
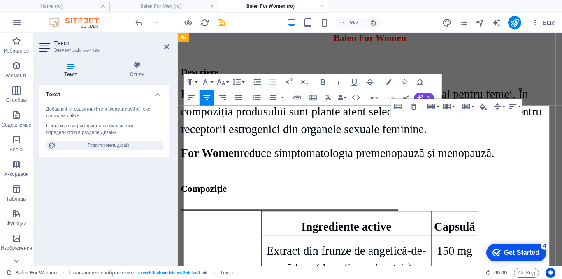
click at [269, 253] on p "Extract din frunze de angelică-de-pădure ( Angelica sylvestris )" at bounding box center [355, 271] width 172 height 37
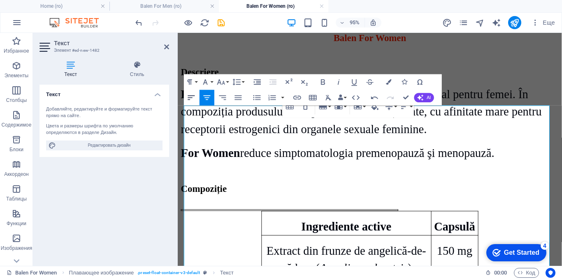
drag, startPoint x: 191, startPoint y: 96, endPoint x: 44, endPoint y: 88, distance: 146.8
click at [191, 96] on icon "button" at bounding box center [191, 97] width 9 height 9
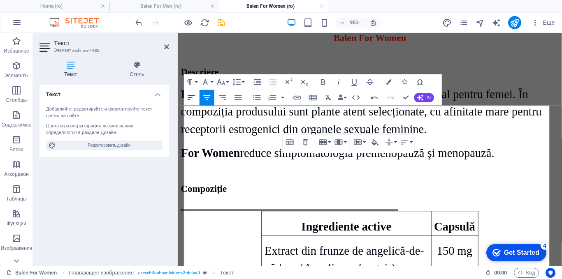
drag, startPoint x: 188, startPoint y: 96, endPoint x: 42, endPoint y: 102, distance: 145.8
click at [188, 96] on icon "button" at bounding box center [191, 97] width 7 height 5
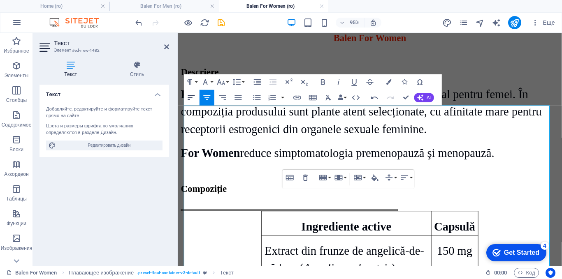
click at [189, 99] on icon "button" at bounding box center [191, 97] width 9 height 9
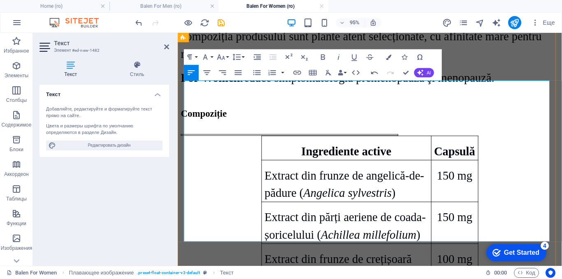
scroll to position [1934, 0]
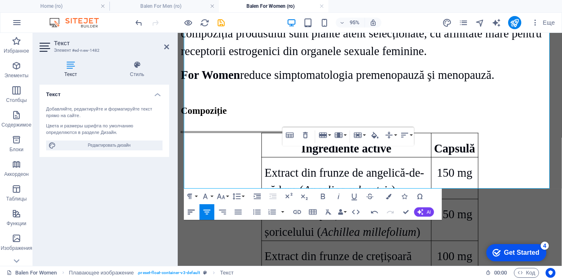
click at [193, 210] on icon "button" at bounding box center [191, 211] width 9 height 9
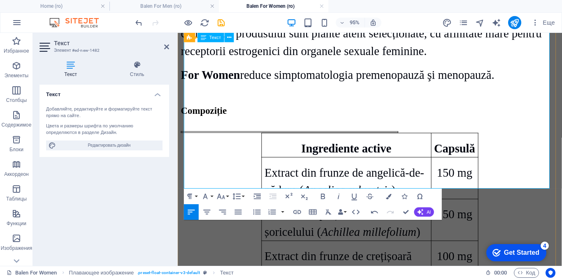
click at [516, 138] on div "Ingrediente active Capsulă Extract din frunze de angelică-de-pădure ( Angelica …" at bounding box center [380, 239] width 398 height 202
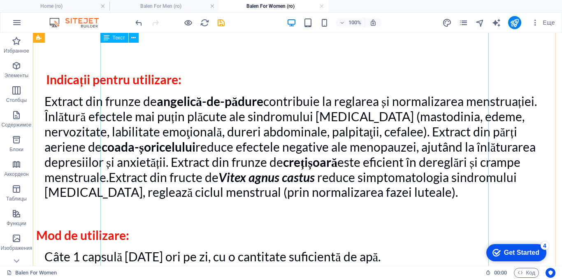
scroll to position [617, 0]
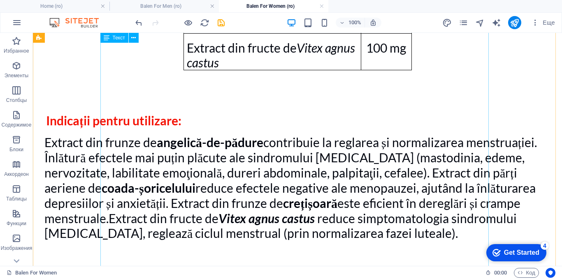
click at [193, 117] on div "Ingrediente: Extract din frunze de angelică-de-pădure (Angelica sylvestris), ex…" at bounding box center [297, 207] width 523 height 1080
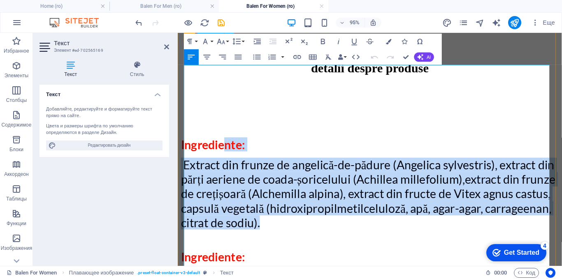
scroll to position [192, 0]
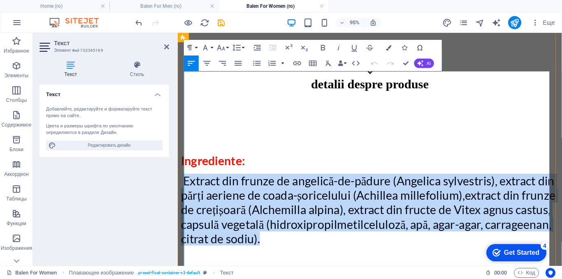
drag, startPoint x: 342, startPoint y: 140, endPoint x: 187, endPoint y: 147, distance: 155.0
click at [187, 182] on p "Extract din frunze de angelică-de-pădure (Angelica sylvestris), extract din păr…" at bounding box center [380, 220] width 398 height 76
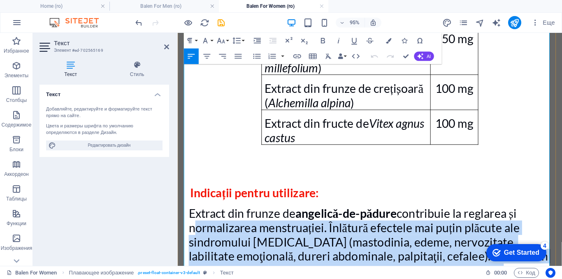
scroll to position [562, 0]
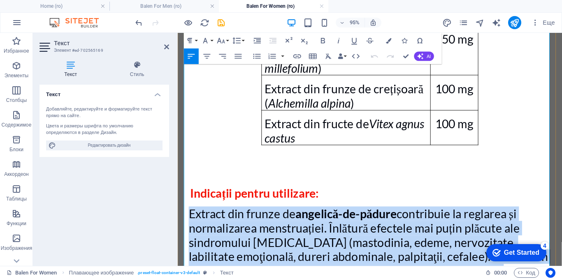
drag, startPoint x: 242, startPoint y: 191, endPoint x: 193, endPoint y: 152, distance: 62.4
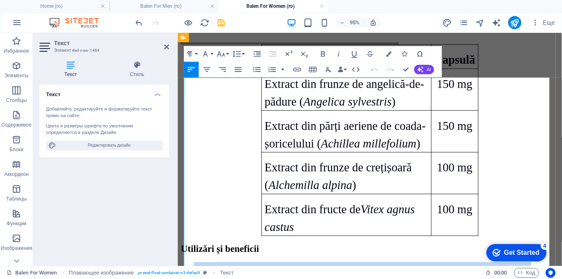
scroll to position [1869, 0]
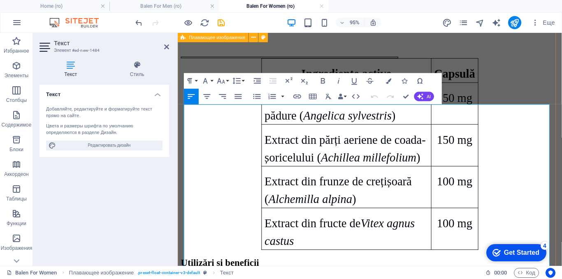
drag, startPoint x: 392, startPoint y: 70, endPoint x: 181, endPoint y: 101, distance: 213.5
click at [181, 101] on div "detalii despre produse ​ Balen For Women Descriere For Women este un supliment …" at bounding box center [380, 264] width 398 height 1606
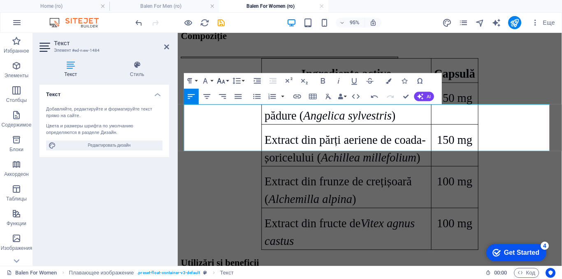
click at [224, 83] on icon "button" at bounding box center [221, 81] width 8 height 5
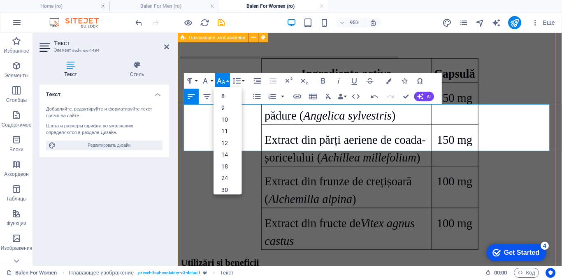
drag, startPoint x: 301, startPoint y: 152, endPoint x: 183, endPoint y: 118, distance: 123.0
click at [183, 118] on div "detalii despre produse ​ Balen For Women Descriere For Women este un supliment …" at bounding box center [380, 142] width 398 height 1363
click at [226, 187] on link "30" at bounding box center [228, 190] width 28 height 12
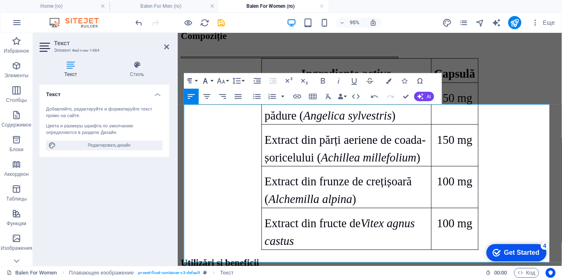
click at [210, 81] on icon "button" at bounding box center [205, 81] width 9 height 9
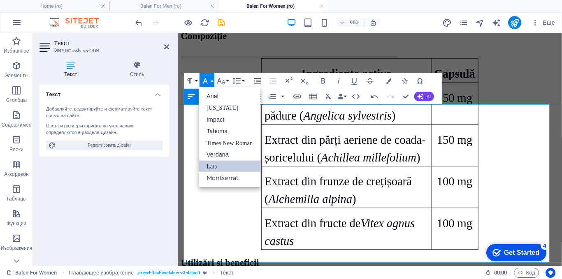
scroll to position [0, 0]
click at [217, 142] on link "Times New Roman" at bounding box center [230, 143] width 62 height 12
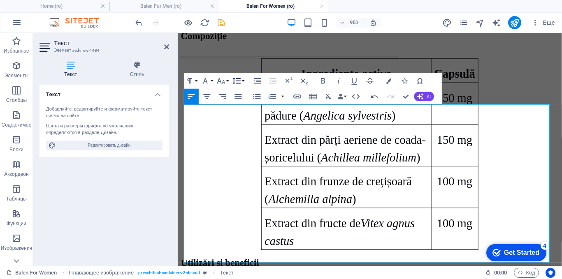
click at [235, 75] on button "Line Height" at bounding box center [238, 81] width 15 height 16
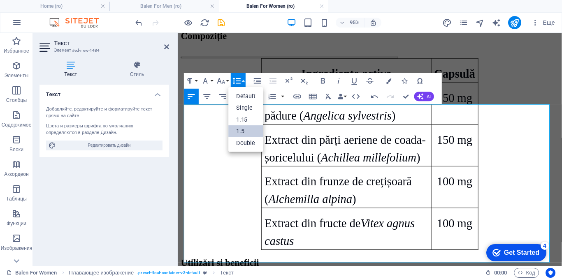
click at [245, 130] on link "1.5" at bounding box center [246, 132] width 35 height 12
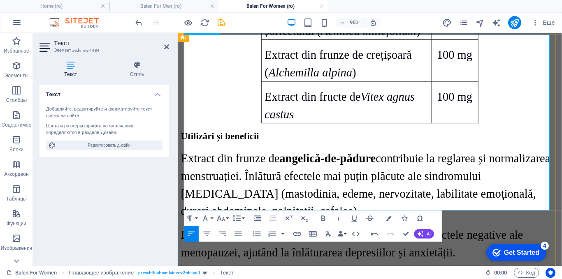
scroll to position [2034, 0]
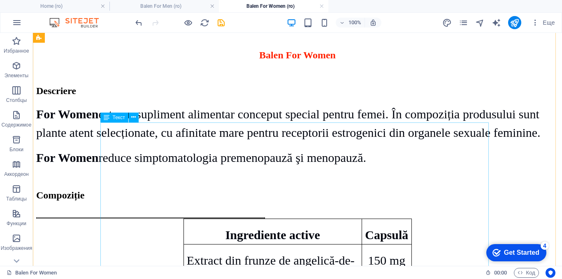
scroll to position [1622, 0]
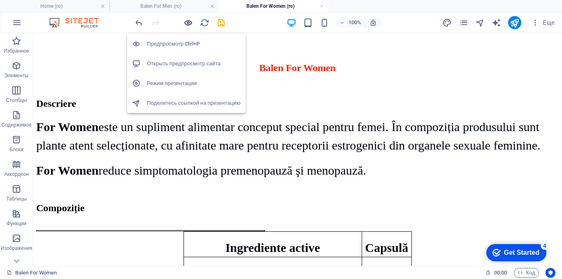
click at [186, 23] on icon "button" at bounding box center [188, 22] width 9 height 9
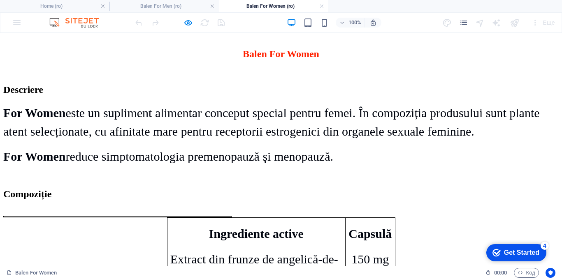
click at [204, 225] on p "Ingrediente active" at bounding box center [256, 234] width 172 height 19
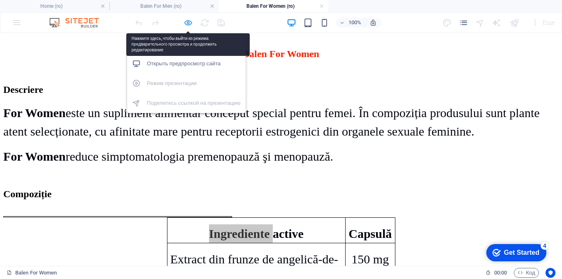
click at [186, 23] on icon "button" at bounding box center [188, 22] width 9 height 9
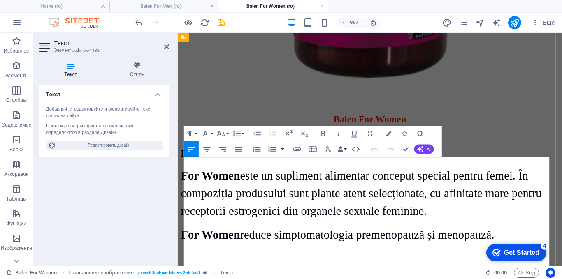
click at [320, 131] on icon "button" at bounding box center [323, 133] width 9 height 9
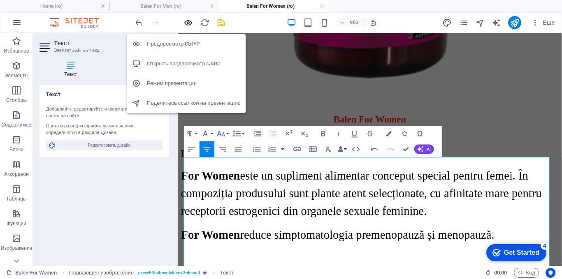
click at [186, 23] on icon "button" at bounding box center [188, 22] width 9 height 9
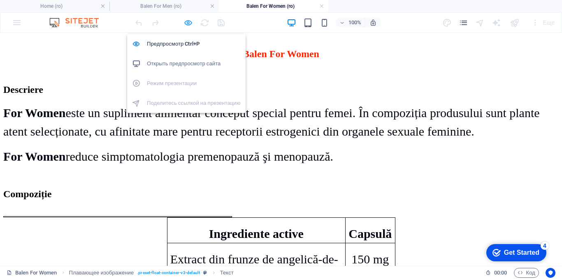
click at [186, 20] on icon "button" at bounding box center [188, 22] width 9 height 9
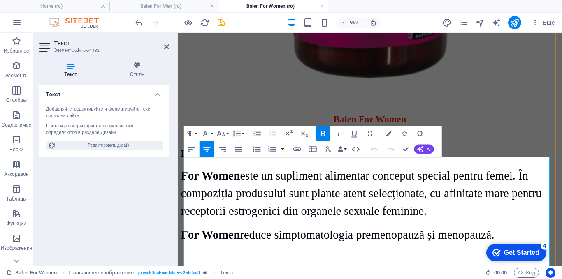
click at [251, 157] on button "Unordered List" at bounding box center [257, 150] width 15 height 16
drag, startPoint x: 413, startPoint y: 166, endPoint x: 453, endPoint y: 189, distance: 46.7
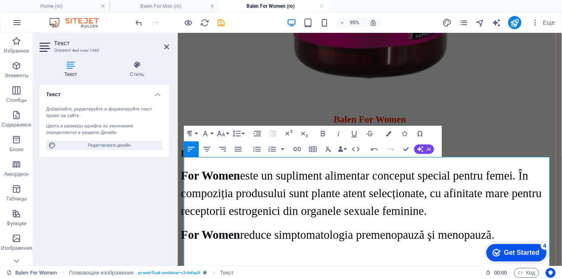
click at [260, 147] on icon "button" at bounding box center [257, 149] width 7 height 5
drag, startPoint x: 386, startPoint y: 178, endPoint x: 377, endPoint y: 179, distance: 10.0
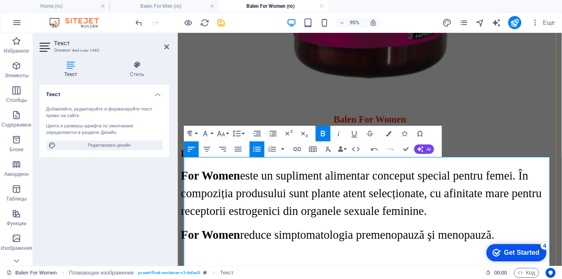
click at [256, 147] on icon "button" at bounding box center [256, 148] width 9 height 9
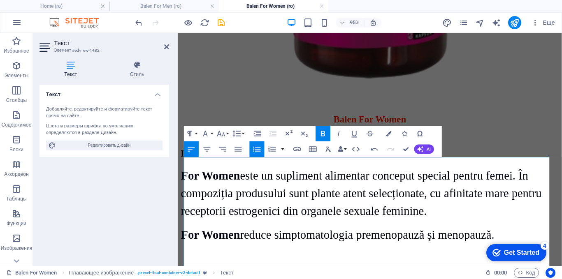
click at [254, 149] on icon "button" at bounding box center [256, 148] width 9 height 9
click at [192, 147] on icon "button" at bounding box center [191, 149] width 7 height 5
click at [252, 147] on icon "button" at bounding box center [256, 148] width 9 height 9
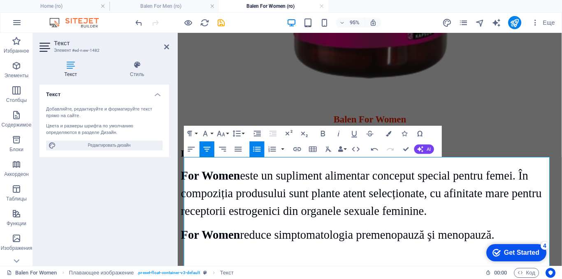
click at [252, 147] on icon "button" at bounding box center [256, 148] width 9 height 9
click at [191, 147] on icon "button" at bounding box center [191, 149] width 7 height 5
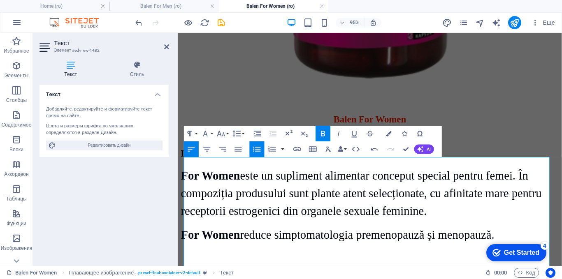
click at [187, 146] on icon "button" at bounding box center [191, 148] width 9 height 9
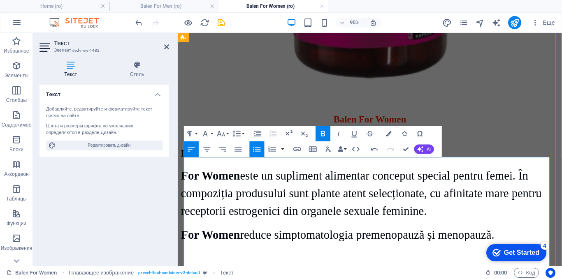
click at [189, 148] on icon "button" at bounding box center [191, 148] width 9 height 9
click at [207, 147] on icon "button" at bounding box center [207, 149] width 7 height 5
drag, startPoint x: 245, startPoint y: 210, endPoint x: 233, endPoint y: 210, distance: 11.9
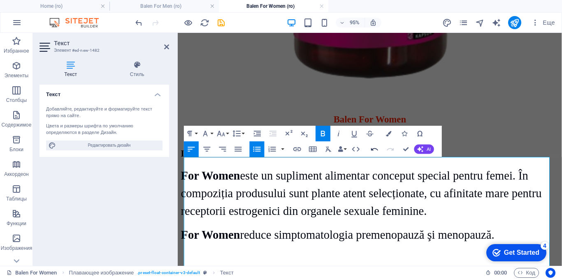
click at [375, 149] on icon "button" at bounding box center [374, 149] width 7 height 3
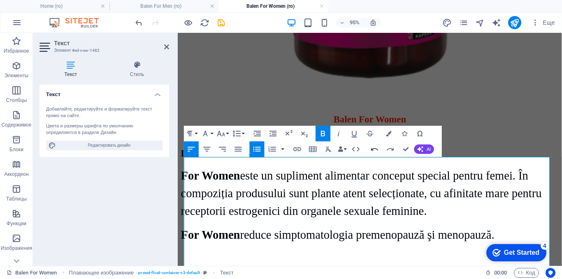
click at [375, 149] on icon "button" at bounding box center [374, 149] width 7 height 3
click at [251, 153] on button "Unordered List" at bounding box center [257, 150] width 15 height 16
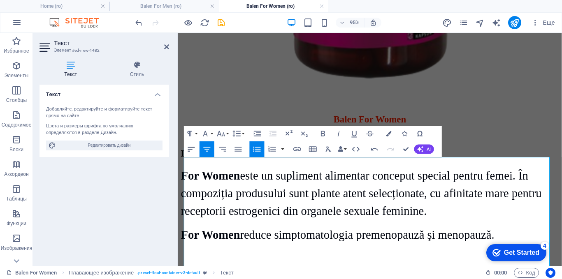
click at [189, 147] on icon "button" at bounding box center [191, 149] width 7 height 5
click at [254, 148] on icon "button" at bounding box center [256, 148] width 9 height 9
click at [189, 145] on icon "button" at bounding box center [191, 148] width 9 height 9
drag, startPoint x: 204, startPoint y: 200, endPoint x: 191, endPoint y: 200, distance: 12.3
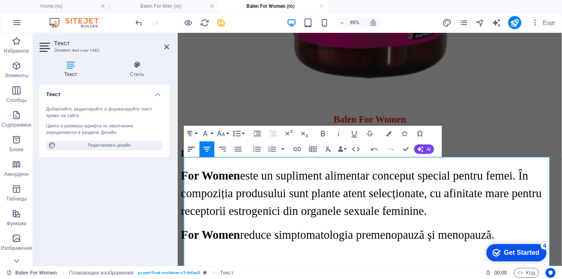
click at [193, 147] on icon "button" at bounding box center [191, 149] width 7 height 5
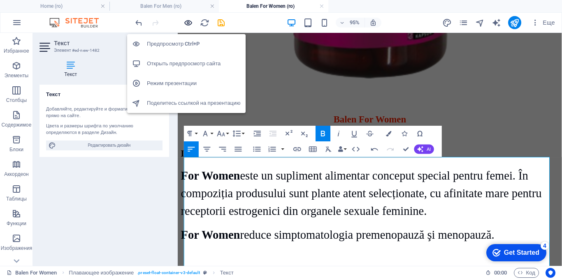
click at [189, 22] on icon "button" at bounding box center [188, 22] width 9 height 9
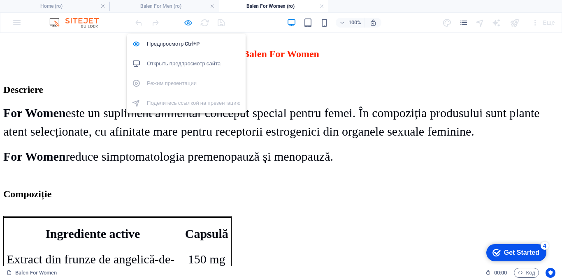
click at [190, 21] on icon "button" at bounding box center [188, 22] width 9 height 9
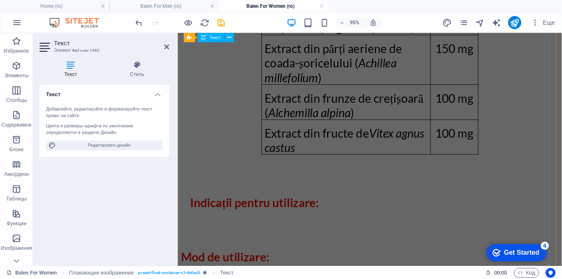
scroll to position [552, 0]
click at [298, 198] on div "Ingrediente: Extract din frunze de angelică-de-pădure (Angelica sylvestris), ex…" at bounding box center [380, 256] width 398 height 1026
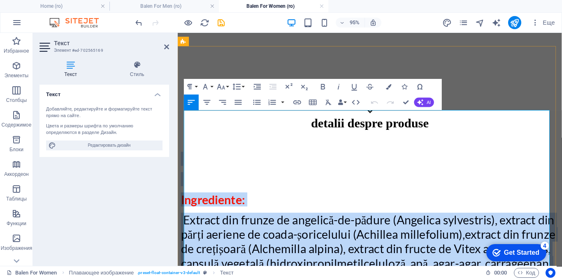
scroll to position [109, 0]
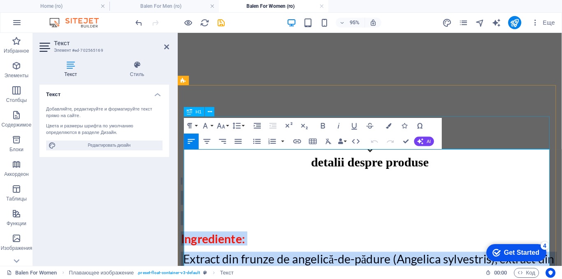
drag, startPoint x: 338, startPoint y: 215, endPoint x: 248, endPoint y: 137, distance: 118.5
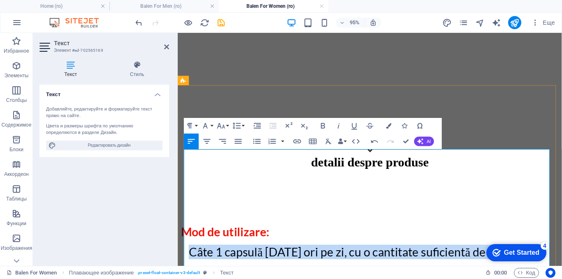
drag, startPoint x: 193, startPoint y: 211, endPoint x: 490, endPoint y: 221, distance: 296.5
click at [519, 256] on p "Câte 1 capsulă [DATE] ori pe zi, cu o cantitate suficientă de apă." at bounding box center [384, 263] width 390 height 15
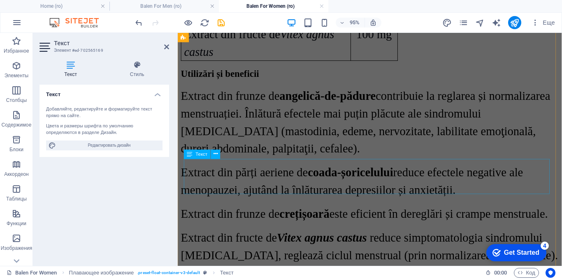
scroll to position [1632, 0]
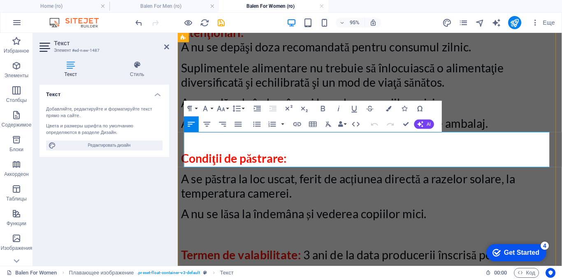
scroll to position [1620, 0]
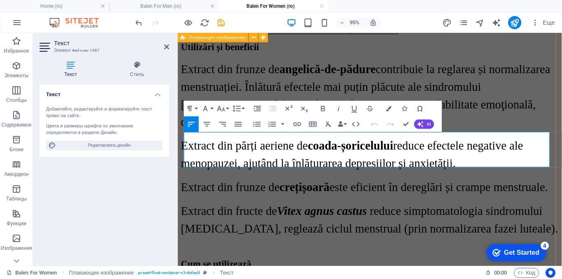
drag, startPoint x: 340, startPoint y: 164, endPoint x: 181, endPoint y: 135, distance: 161.0
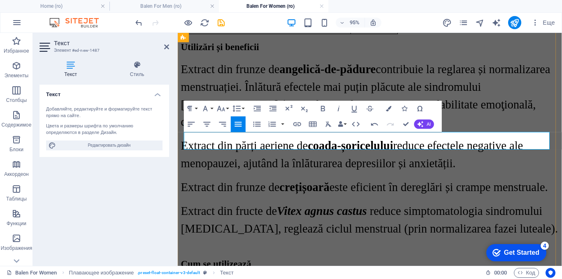
drag, startPoint x: 519, startPoint y: 149, endPoint x: 192, endPoint y: 146, distance: 327.2
click at [222, 107] on icon "button" at bounding box center [221, 108] width 9 height 9
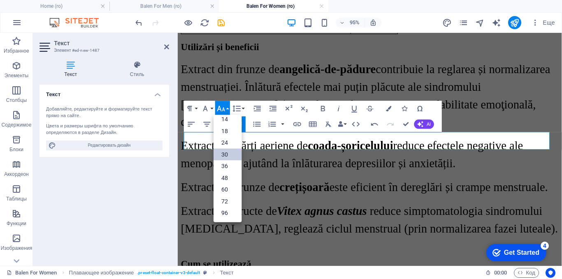
scroll to position [66, 0]
click at [220, 153] on link "30" at bounding box center [228, 155] width 28 height 12
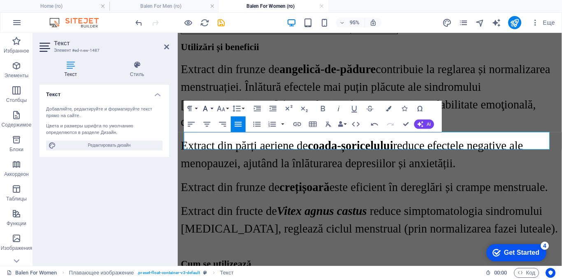
click at [207, 107] on icon "button" at bounding box center [205, 108] width 9 height 9
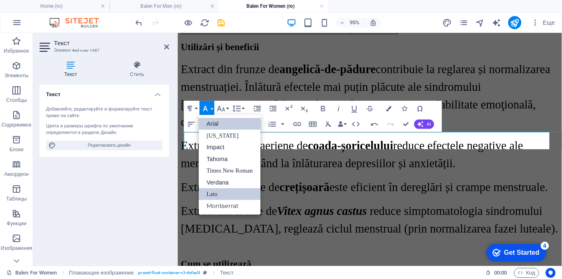
scroll to position [0, 0]
click at [209, 167] on link "Times New Roman" at bounding box center [230, 171] width 62 height 12
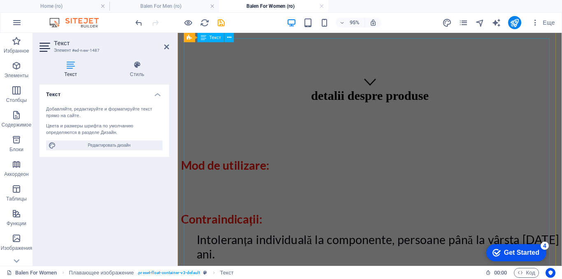
scroll to position [179, 0]
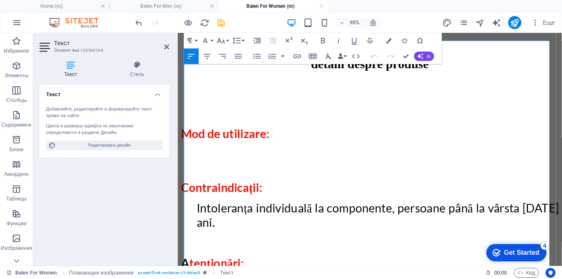
scroll to position [207, 0]
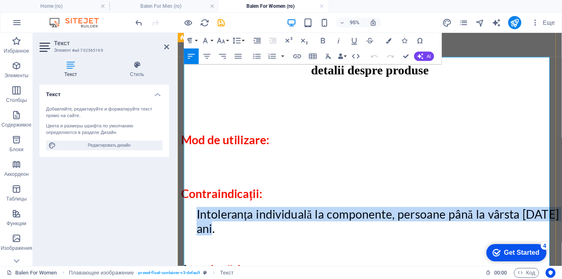
drag, startPoint x: 219, startPoint y: 175, endPoint x: 200, endPoint y: 157, distance: 26.5
click at [200, 217] on span "Intoleranța individuală la componente, persoane până la vârsta [DATE] ani." at bounding box center [389, 232] width 382 height 30
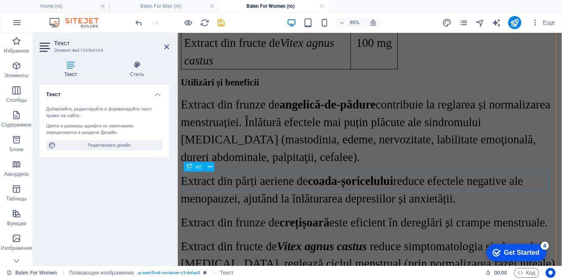
scroll to position [1606, 0]
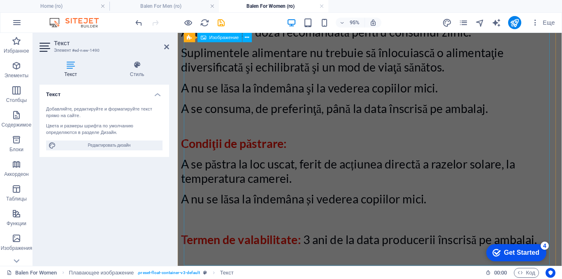
scroll to position [1632, 0]
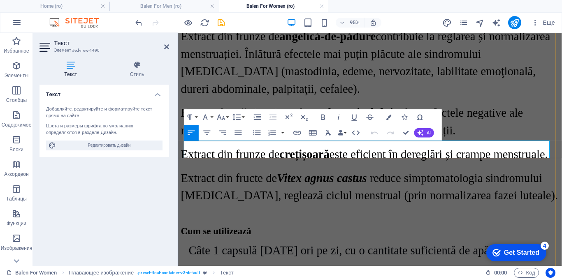
drag, startPoint x: 548, startPoint y: 156, endPoint x: 187, endPoint y: 158, distance: 360.6
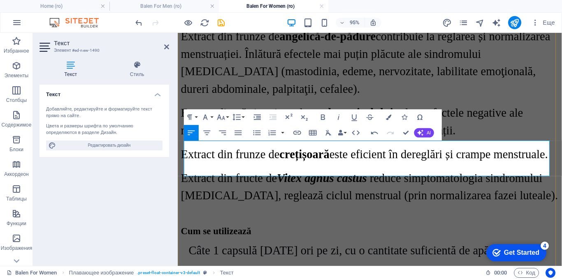
drag, startPoint x: 210, startPoint y: 172, endPoint x: 187, endPoint y: 158, distance: 26.0
click at [209, 116] on icon "button" at bounding box center [205, 117] width 9 height 9
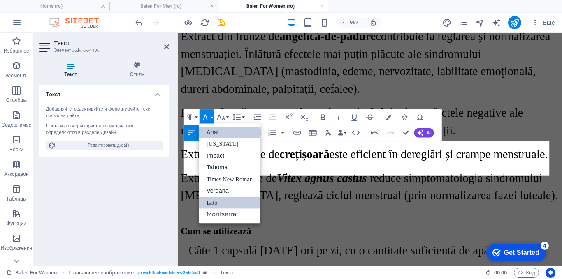
scroll to position [0, 0]
click at [222, 177] on link "Times New Roman" at bounding box center [230, 180] width 62 height 12
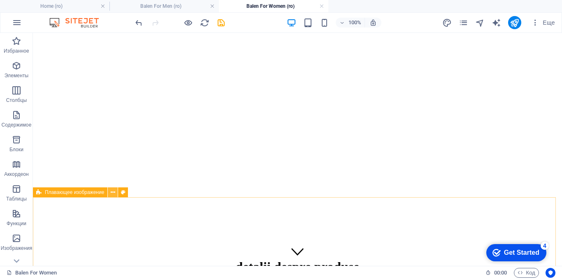
click at [115, 193] on button at bounding box center [113, 193] width 10 height 10
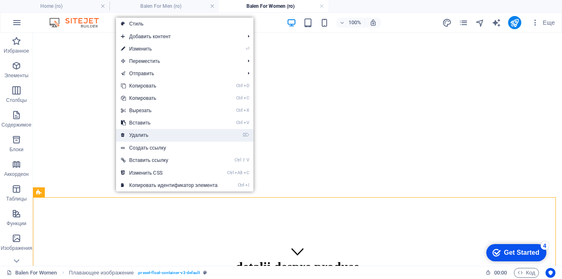
click at [132, 134] on link "⌦ Удалить" at bounding box center [169, 135] width 107 height 12
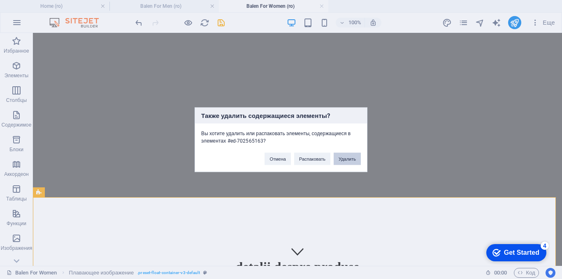
click at [342, 159] on button "Удалить" at bounding box center [347, 159] width 27 height 12
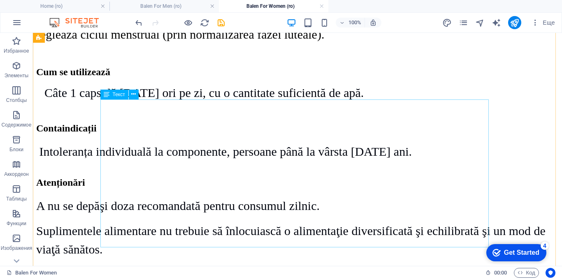
scroll to position [1399, 0]
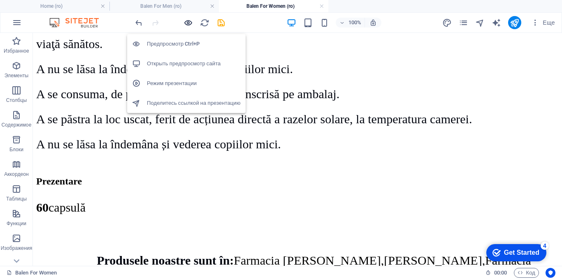
click at [188, 21] on icon "button" at bounding box center [188, 22] width 9 height 9
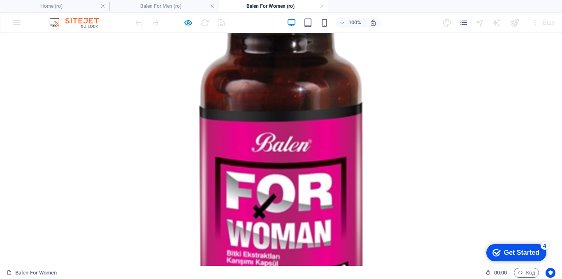
scroll to position [16, 0]
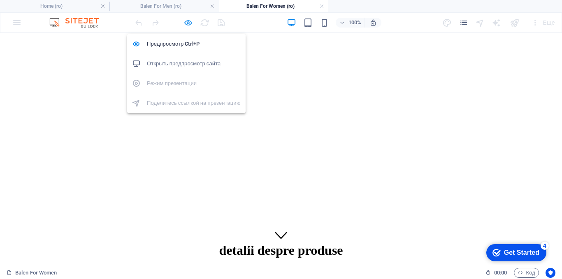
click at [189, 21] on icon "button" at bounding box center [188, 22] width 9 height 9
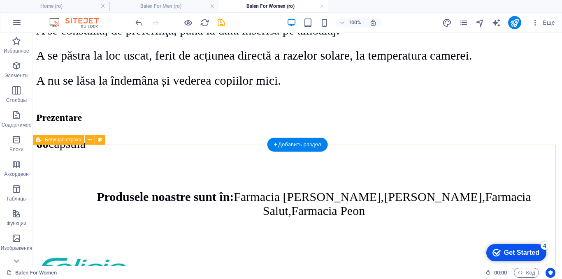
scroll to position [1416, 0]
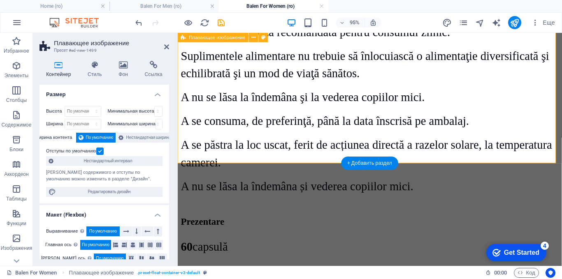
scroll to position [1434, 0]
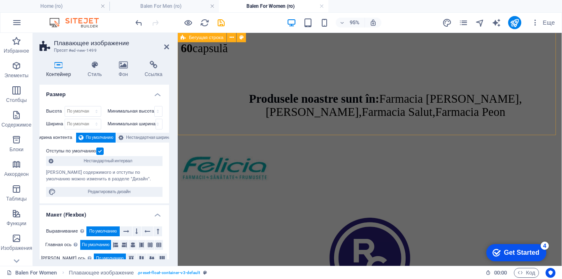
scroll to position [1517, 0]
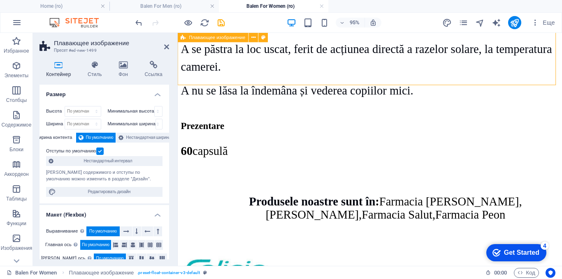
drag, startPoint x: 350, startPoint y: 87, endPoint x: 350, endPoint y: 79, distance: 7.8
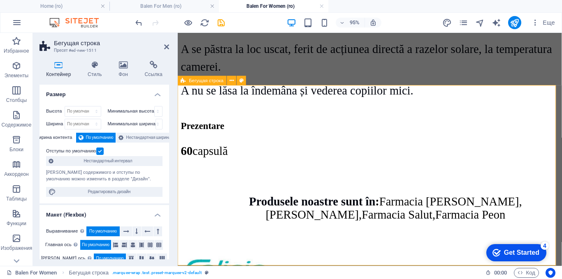
click at [208, 79] on span "Бегущая строка" at bounding box center [206, 81] width 35 height 5
click at [95, 110] on select "По умолчанию px rem % vh vw" at bounding box center [83, 112] width 36 height 10
click at [65, 107] on select "По умолчанию px rem % vh vw" at bounding box center [83, 112] width 36 height 10
click at [82, 112] on select "По умолчанию px rem % vh vw" at bounding box center [83, 112] width 36 height 10
select select "px"
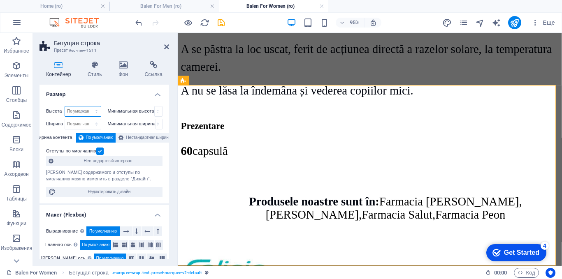
click at [88, 107] on select "По умолчанию px rem % vh vw" at bounding box center [83, 112] width 36 height 10
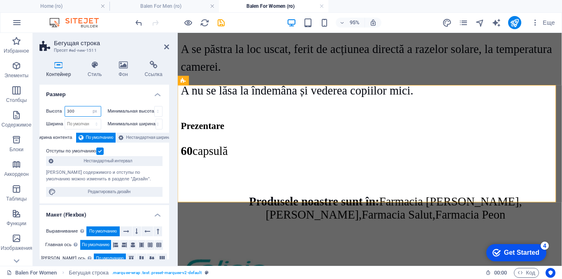
drag, startPoint x: 73, startPoint y: 110, endPoint x: 68, endPoint y: 112, distance: 5.2
click at [68, 112] on input "300" at bounding box center [83, 112] width 36 height 10
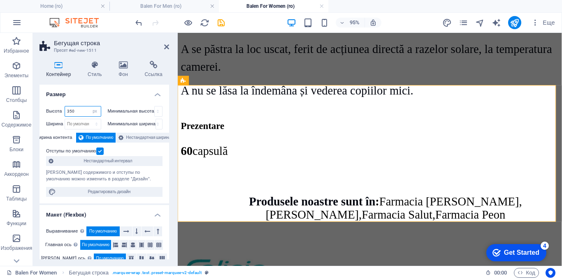
drag, startPoint x: 79, startPoint y: 109, endPoint x: 59, endPoint y: 108, distance: 19.4
click at [59, 108] on div "Высота 350 По умолчанию px rem % vh vw" at bounding box center [73, 111] width 55 height 11
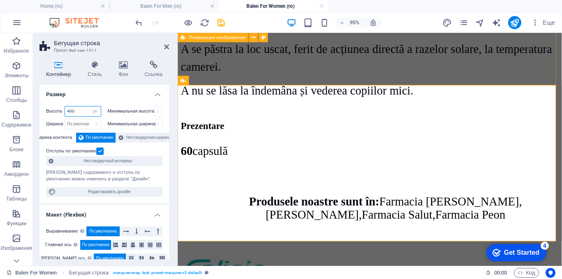
type input "400"
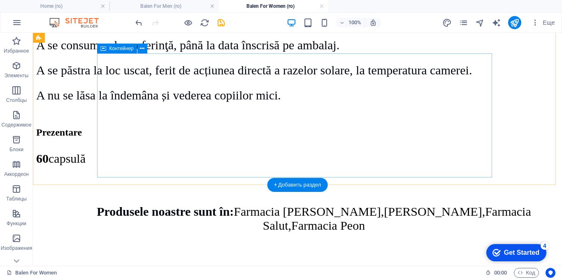
scroll to position [1401, 0]
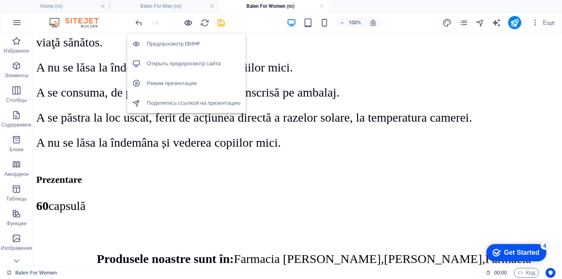
click at [186, 21] on icon "button" at bounding box center [188, 22] width 9 height 9
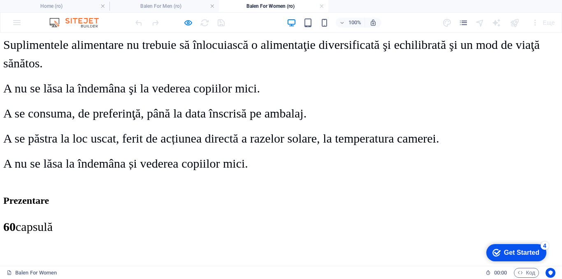
scroll to position [1483, 0]
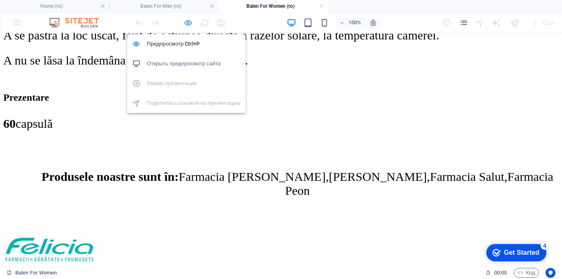
click at [191, 22] on icon "button" at bounding box center [188, 22] width 9 height 9
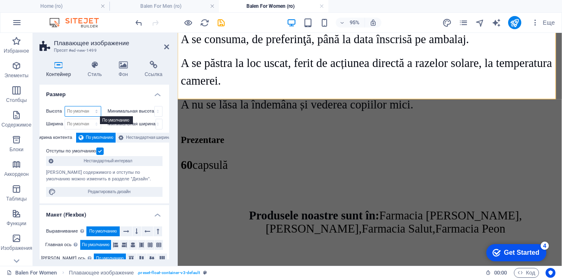
click at [95, 109] on select "По умолчанию px rem % vh vw" at bounding box center [83, 112] width 36 height 10
select select "px"
click at [88, 107] on select "По умолчанию px rem % vh vw" at bounding box center [83, 112] width 36 height 10
type input "3419"
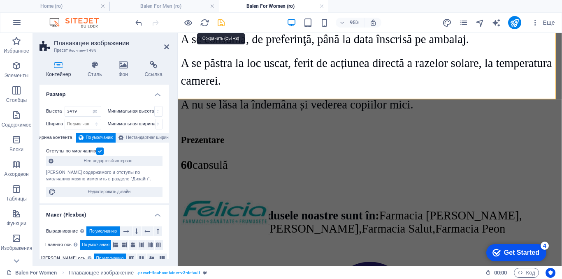
drag, startPoint x: 221, startPoint y: 23, endPoint x: 187, endPoint y: 1, distance: 40.5
click at [221, 23] on icon "save" at bounding box center [221, 22] width 9 height 9
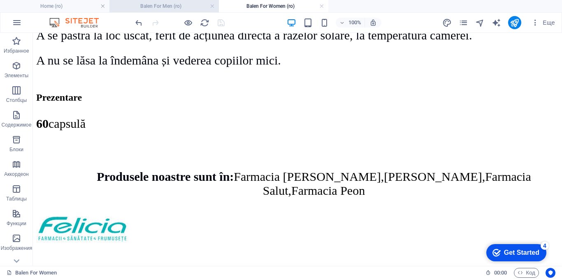
click at [166, 6] on h4 "Balen For Men (ro)" at bounding box center [163, 6] width 109 height 9
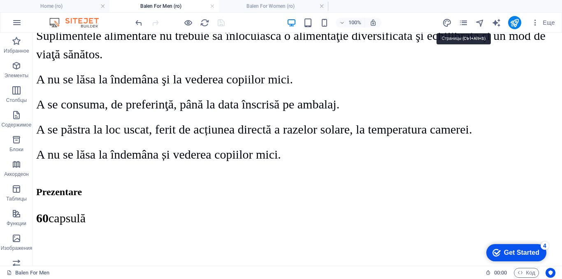
drag, startPoint x: 468, startPoint y: 21, endPoint x: 454, endPoint y: 33, distance: 17.5
click at [468, 21] on icon "pages" at bounding box center [463, 22] width 9 height 9
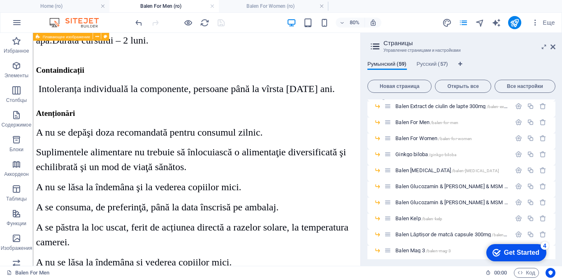
scroll to position [288, 0]
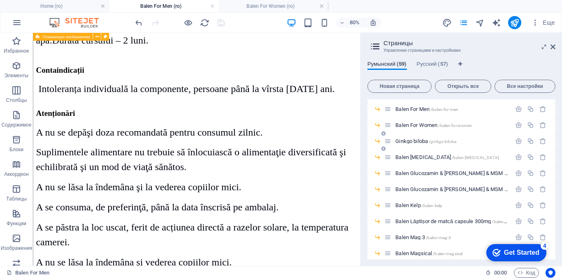
click at [418, 138] on div "Ginkgo biloba /ginkgo-biloba" at bounding box center [447, 141] width 127 height 9
click at [410, 141] on span "Ginkgo biloba /ginkgo-biloba" at bounding box center [426, 141] width 61 height 6
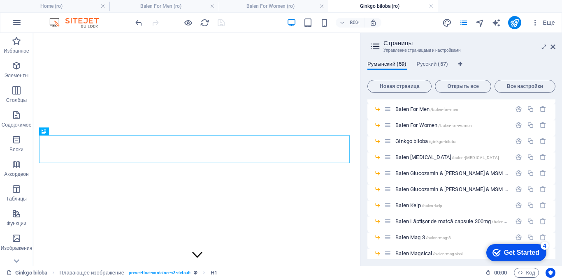
scroll to position [234, 0]
click at [553, 49] on icon at bounding box center [553, 47] width 5 height 7
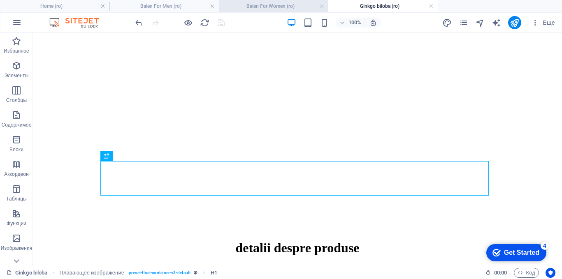
drag, startPoint x: 275, startPoint y: 7, endPoint x: 273, endPoint y: 11, distance: 4.3
click at [264, 3] on h4 "Balen For Women (ro)" at bounding box center [273, 6] width 109 height 9
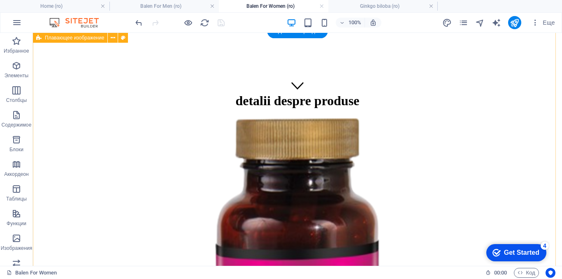
scroll to position [0, 0]
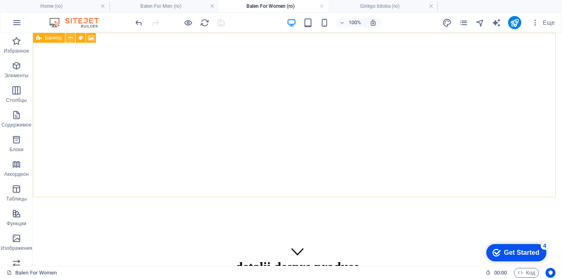
click at [68, 40] on button at bounding box center [70, 38] width 10 height 10
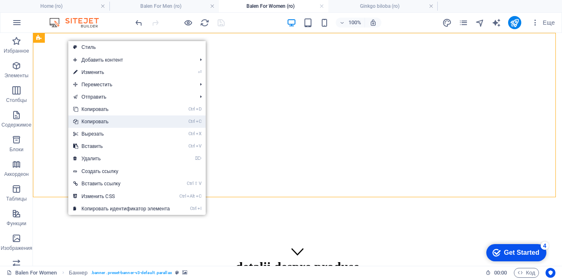
click at [85, 121] on link "Ctrl C Копировать" at bounding box center [121, 122] width 107 height 12
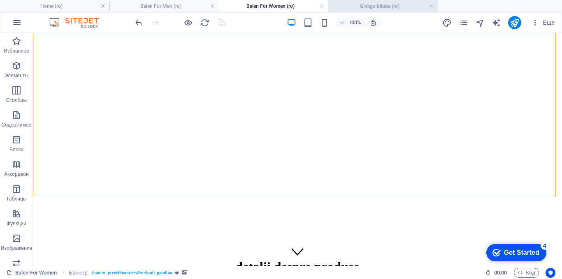
click at [356, 7] on h4 "Ginkgo biloba (ro)" at bounding box center [382, 6] width 109 height 9
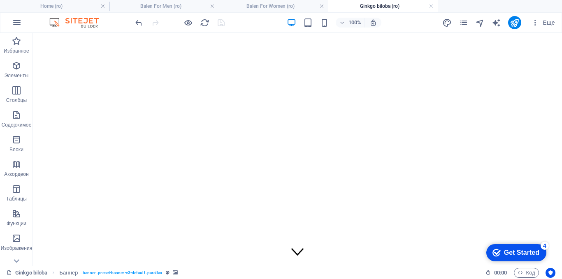
scroll to position [234, 0]
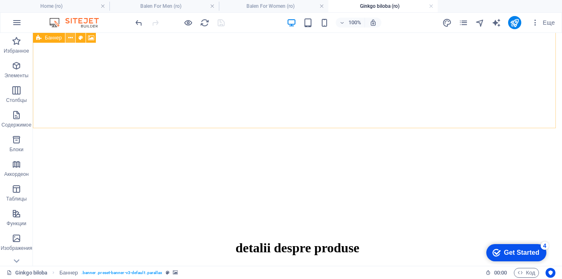
click at [70, 37] on icon at bounding box center [70, 38] width 5 height 9
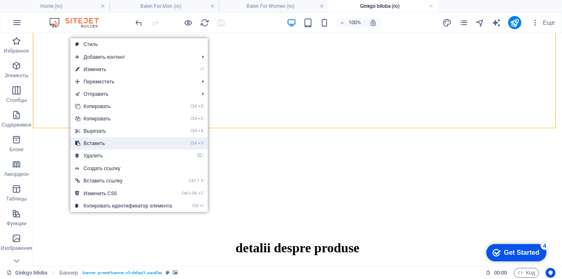
click at [94, 145] on link "Ctrl V Вставить" at bounding box center [123, 143] width 107 height 12
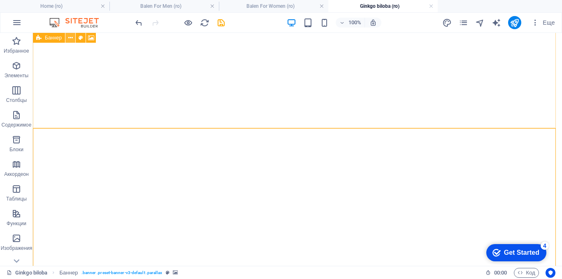
click at [71, 41] on icon at bounding box center [70, 38] width 5 height 9
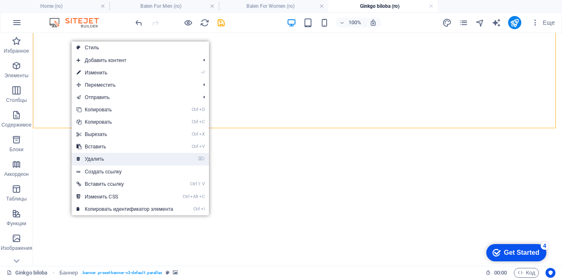
click at [86, 158] on link "⌦ Удалить" at bounding box center [125, 159] width 107 height 12
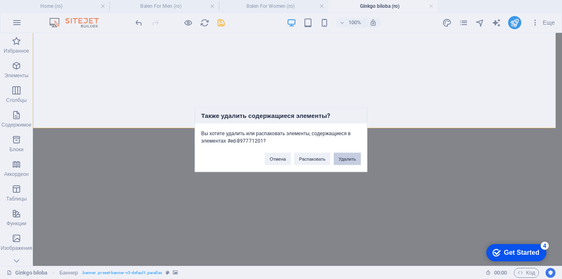
click at [348, 159] on button "Удалить" at bounding box center [347, 159] width 27 height 12
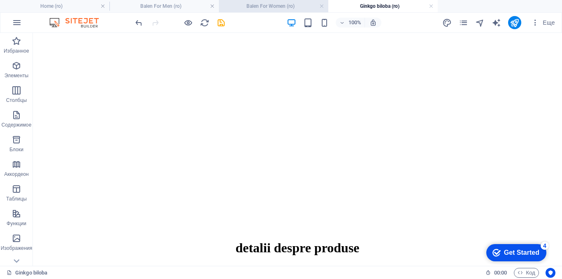
click at [261, 7] on h4 "Balen For Women (ro)" at bounding box center [273, 6] width 109 height 9
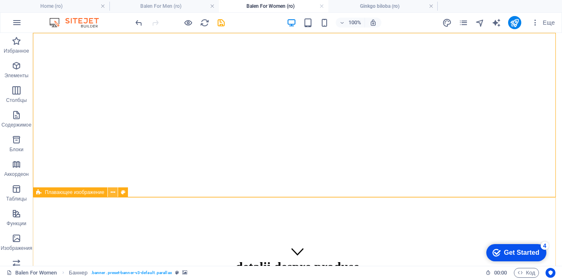
click at [111, 194] on icon at bounding box center [113, 193] width 5 height 9
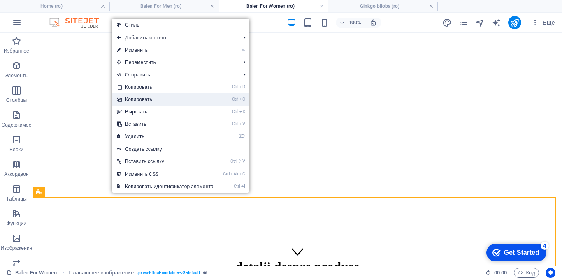
click at [133, 98] on link "Ctrl C Копировать" at bounding box center [165, 99] width 107 height 12
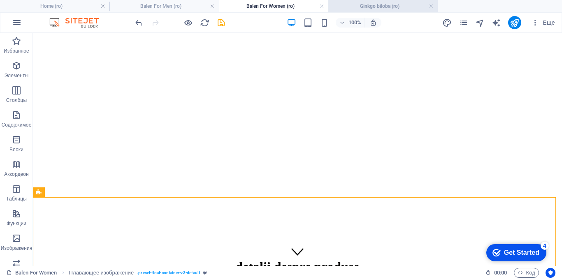
click at [365, 7] on h4 "Ginkgo biloba (ro)" at bounding box center [382, 6] width 109 height 9
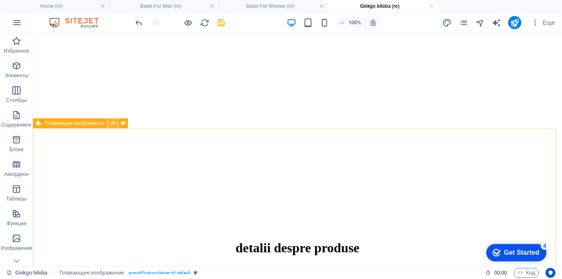
click at [112, 124] on icon at bounding box center [113, 123] width 5 height 9
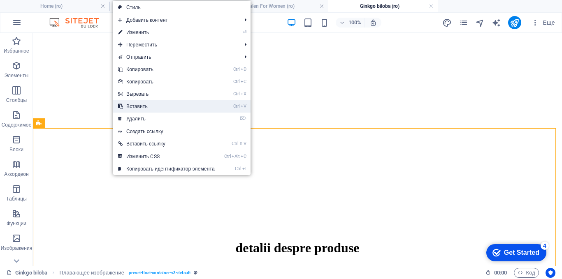
click at [133, 108] on link "Ctrl V Вставить" at bounding box center [166, 106] width 107 height 12
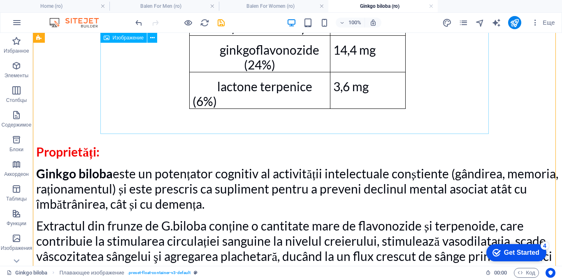
scroll to position [2042, 0]
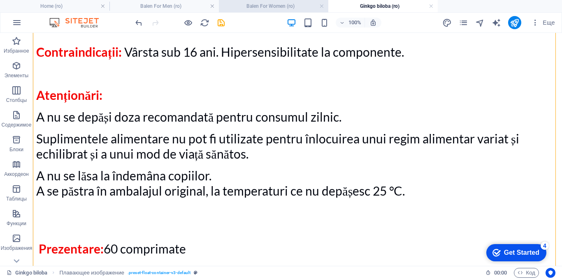
click at [262, 5] on h4 "Balen For Women (ro)" at bounding box center [273, 6] width 109 height 9
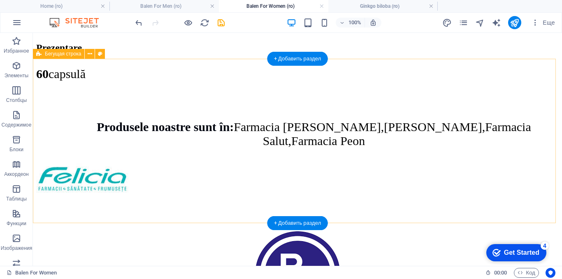
scroll to position [1523, 0]
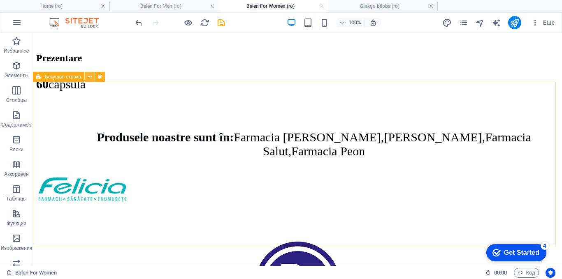
click at [91, 77] on icon at bounding box center [90, 77] width 5 height 9
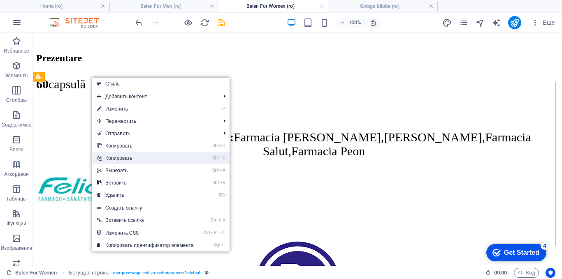
click at [121, 157] on link "Ctrl C Копировать" at bounding box center [145, 158] width 107 height 12
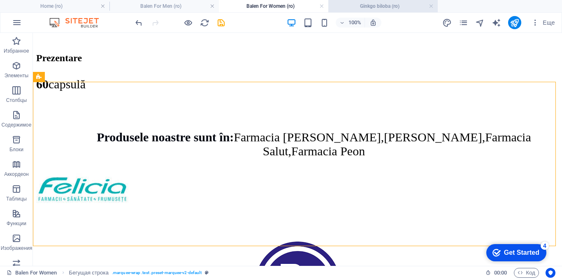
click at [380, 4] on h4 "Ginkgo biloba (ro)" at bounding box center [382, 6] width 109 height 9
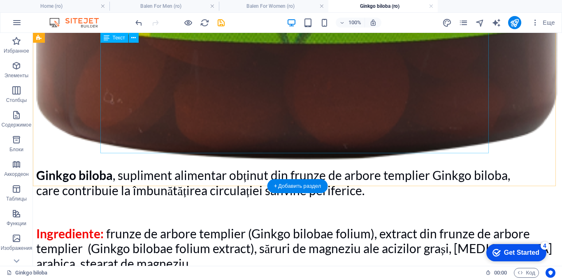
scroll to position [1383, 0]
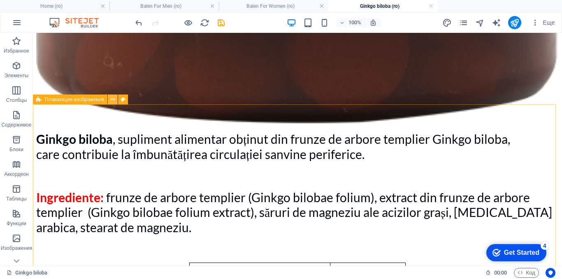
click at [113, 101] on icon at bounding box center [113, 99] width 5 height 9
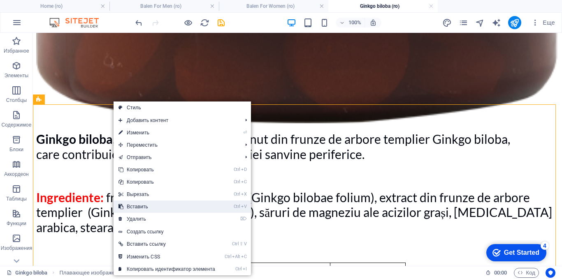
click at [133, 204] on link "Ctrl V Вставить" at bounding box center [167, 207] width 107 height 12
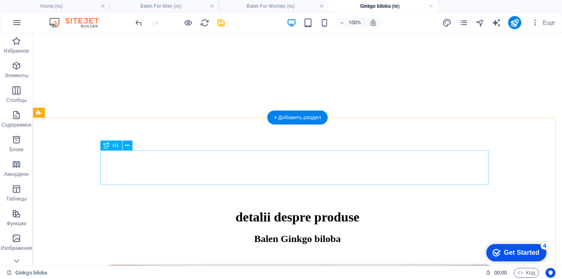
scroll to position [235, 0]
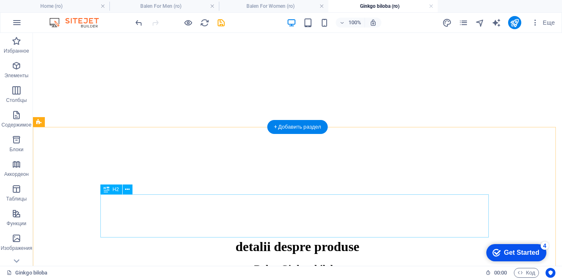
click at [298, 263] on div "Balen Ginkgo biloba" at bounding box center [297, 274] width 523 height 22
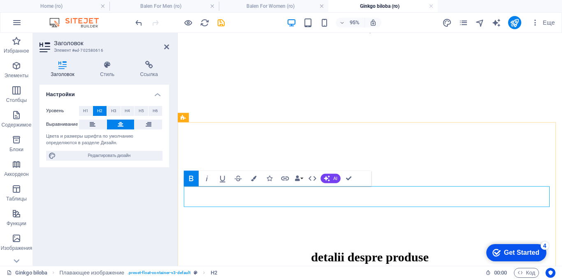
drag, startPoint x: 450, startPoint y: 208, endPoint x: 304, endPoint y: 210, distance: 145.7
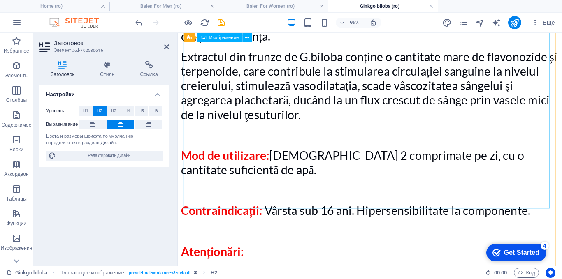
scroll to position [1717, 0]
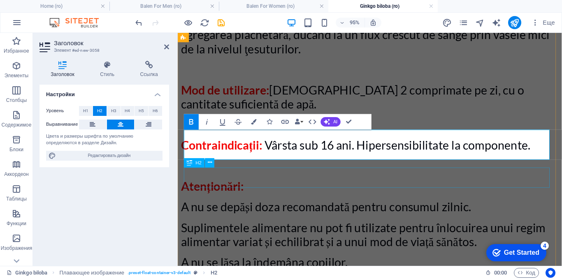
scroll to position [1788, 0]
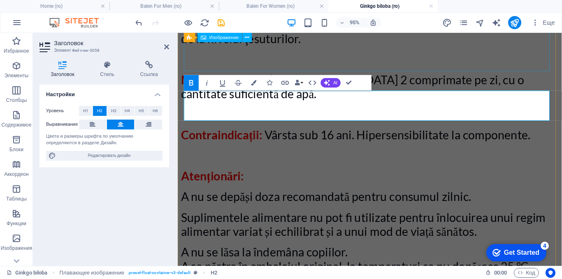
select select "px"
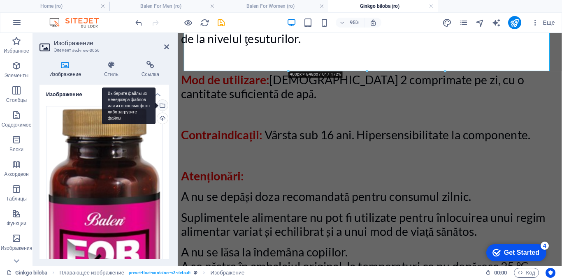
click at [161, 103] on div "Выберите файлы из менеджера файлов или из стоковых фото либо загрузите файлы" at bounding box center [162, 106] width 12 height 12
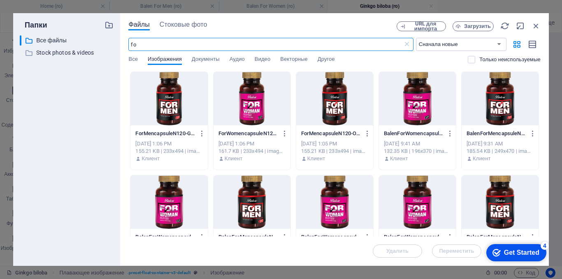
type input "f"
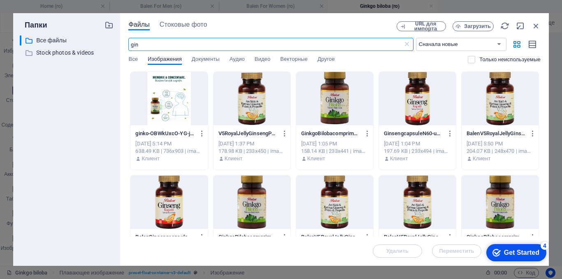
type input "gin"
click at [503, 207] on div at bounding box center [500, 203] width 77 height 54
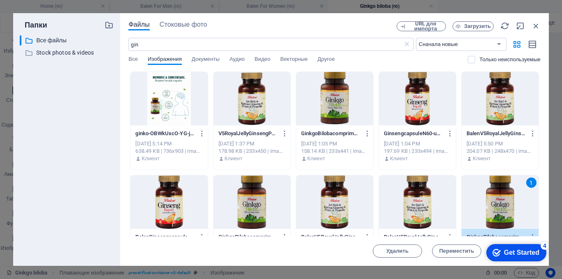
click at [503, 207] on div "1" at bounding box center [500, 203] width 77 height 54
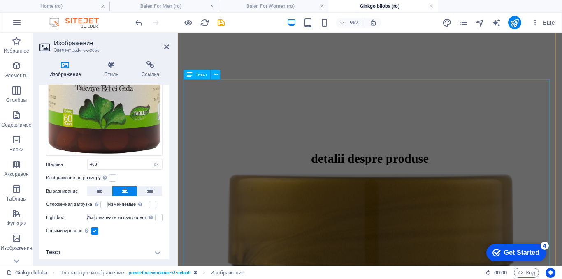
scroll to position [348, 0]
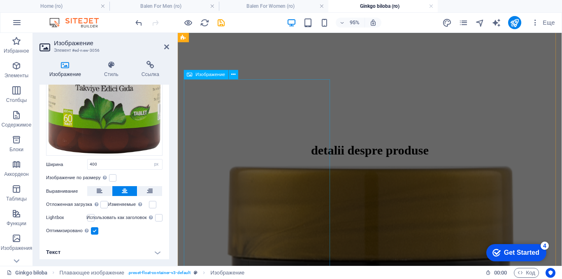
select select "%"
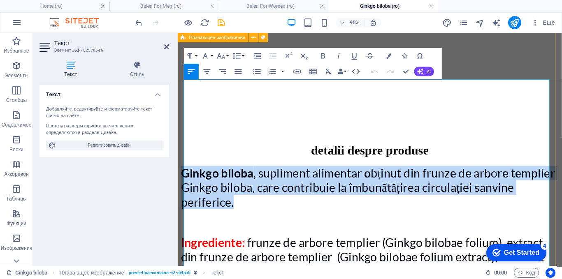
drag, startPoint x: 291, startPoint y: 131, endPoint x: 183, endPoint y: 93, distance: 114.8
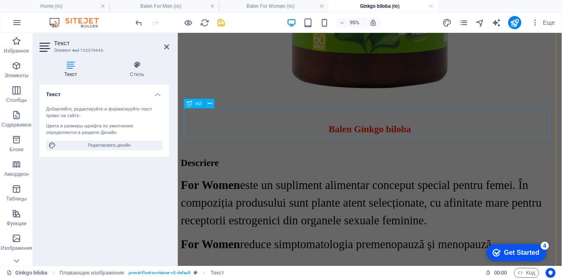
scroll to position [1747, 0]
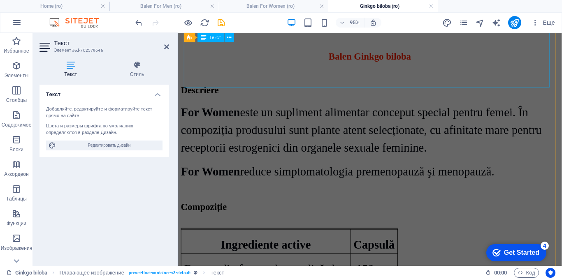
click at [298, 107] on div "For Women este un supliment alimentar conceput special pentru femei. În compozi…" at bounding box center [380, 147] width 398 height 81
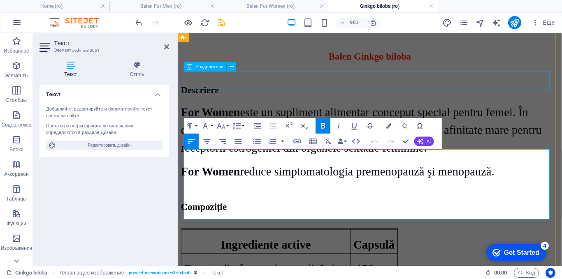
scroll to position [1608, 0]
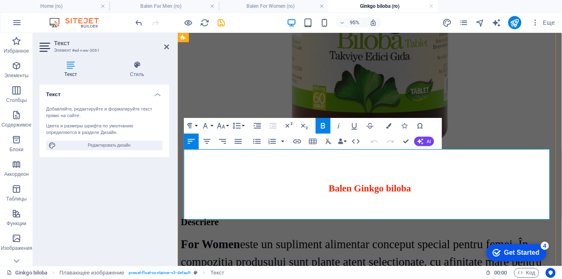
drag, startPoint x: 522, startPoint y: 219, endPoint x: 184, endPoint y: 162, distance: 342.3
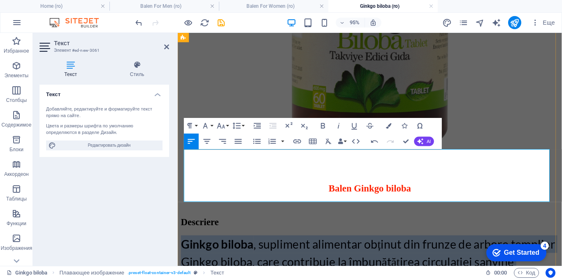
drag, startPoint x: 289, startPoint y: 203, endPoint x: 185, endPoint y: 165, distance: 110.3
click at [185, 247] on p "Ginkgo biloba , supliment alimentar obținut din frunze de arbore [DEMOGRAPHIC_D…" at bounding box center [380, 275] width 398 height 56
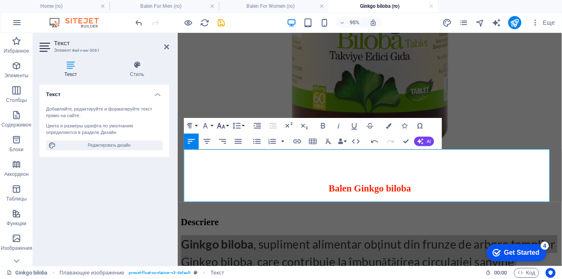
click at [226, 126] on icon "button" at bounding box center [221, 125] width 9 height 9
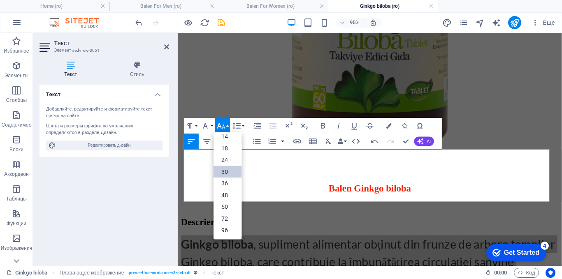
scroll to position [66, 0]
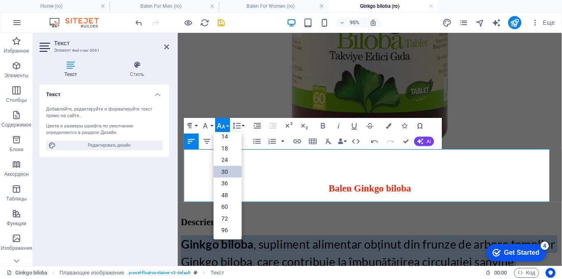
click at [227, 173] on link "30" at bounding box center [228, 172] width 28 height 12
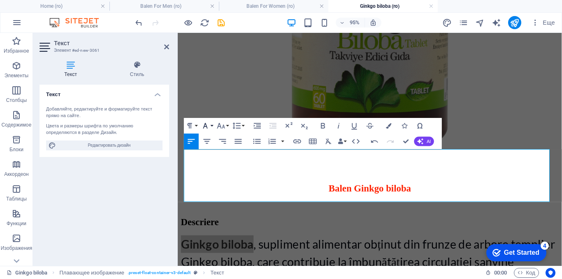
click at [206, 127] on icon "button" at bounding box center [205, 125] width 5 height 5
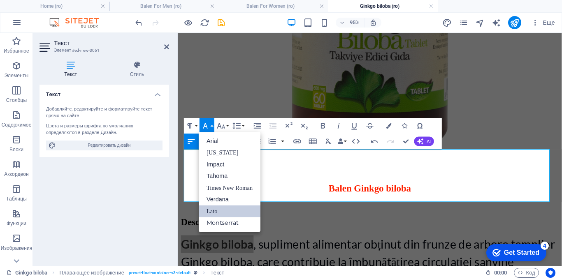
scroll to position [0, 0]
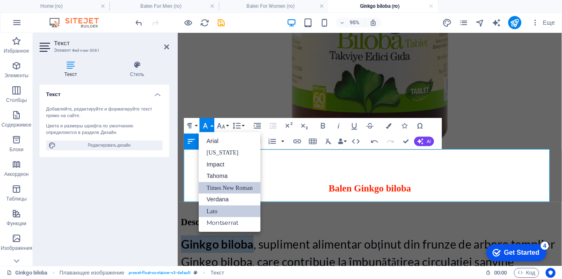
click at [221, 188] on link "Times New Roman" at bounding box center [230, 188] width 62 height 12
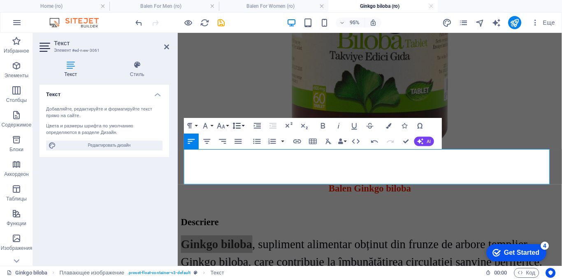
click at [242, 126] on button "Line Height" at bounding box center [238, 127] width 15 height 16
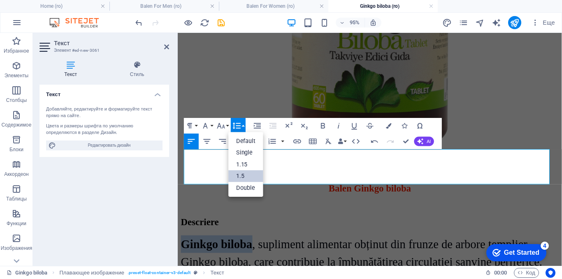
click at [239, 174] on link "1.5" at bounding box center [246, 177] width 35 height 12
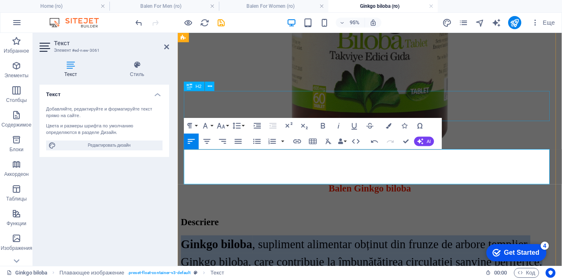
click at [472, 176] on div "​ Balen Ginkgo biloba" at bounding box center [380, 189] width 398 height 27
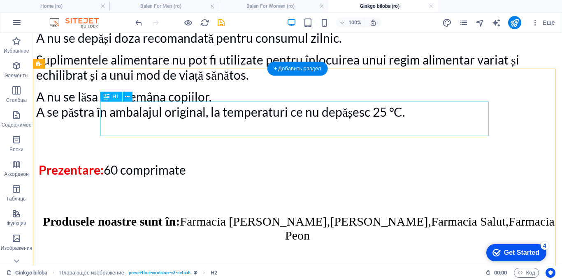
scroll to position [991, 0]
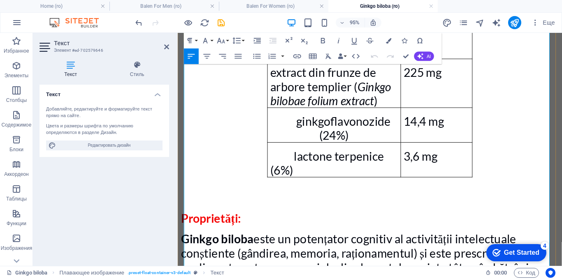
scroll to position [645, 0]
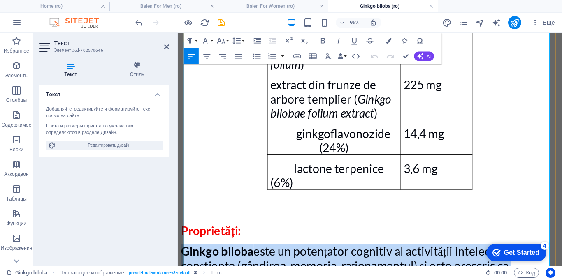
drag, startPoint x: 337, startPoint y: 216, endPoint x: 188, endPoint y: 107, distance: 185.2
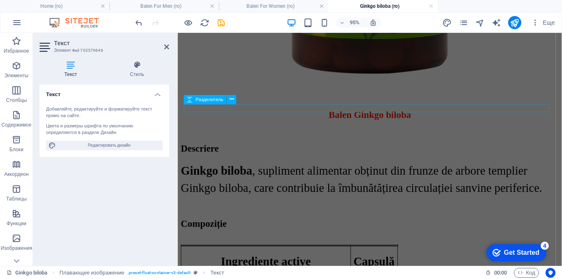
scroll to position [1550, 0]
click at [333, 168] on div "Ginkgo biloba , supliment alimentar obținut din frunze de arbore [DEMOGRAPHIC_D…" at bounding box center [380, 186] width 398 height 37
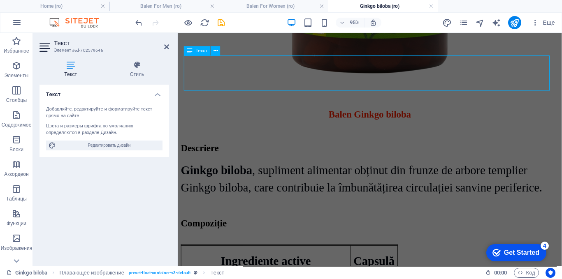
click at [333, 168] on div "Ginkgo biloba , supliment alimentar obținut din frunze de arbore [DEMOGRAPHIC_D…" at bounding box center [380, 186] width 398 height 37
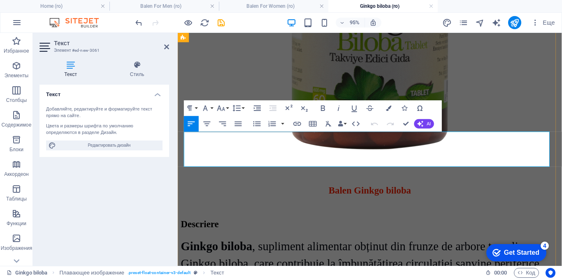
click at [562, 249] on p "Ginkgo biloba , supliment alimentar obținut din frunze de arbore [DEMOGRAPHIC_D…" at bounding box center [380, 267] width 398 height 37
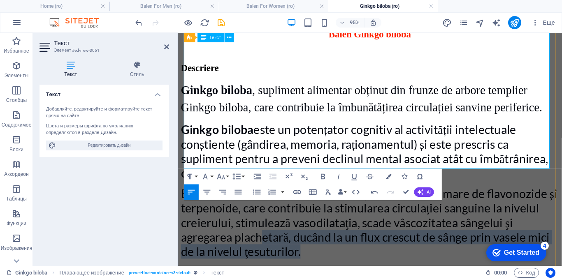
scroll to position [1511, 0]
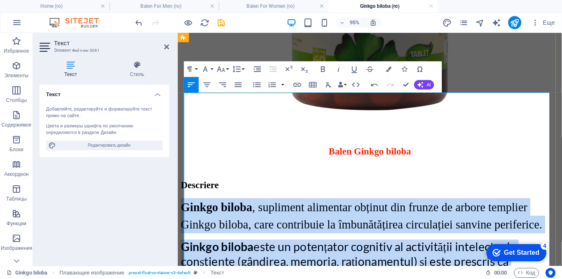
drag, startPoint x: 321, startPoint y: 163, endPoint x: 185, endPoint y: 109, distance: 146.3
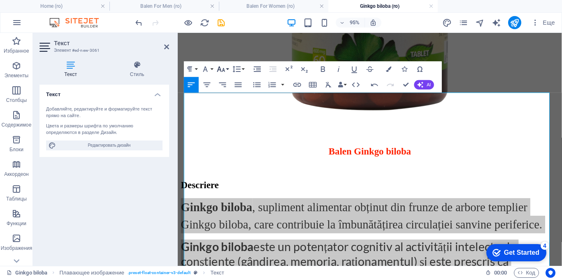
click at [223, 72] on icon "button" at bounding box center [221, 69] width 8 height 5
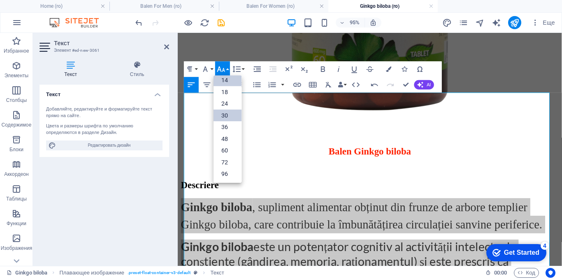
scroll to position [66, 0]
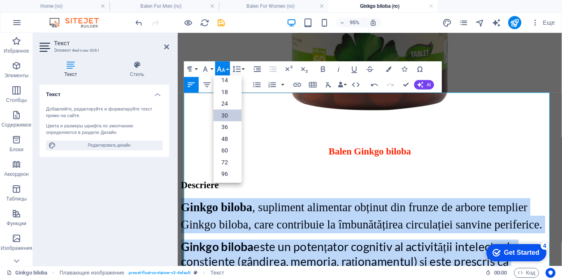
click at [221, 115] on link "30" at bounding box center [228, 116] width 28 height 12
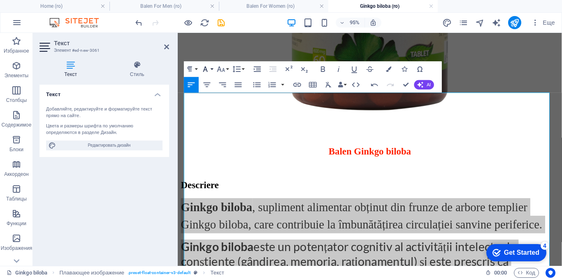
click at [205, 71] on icon "button" at bounding box center [205, 69] width 9 height 9
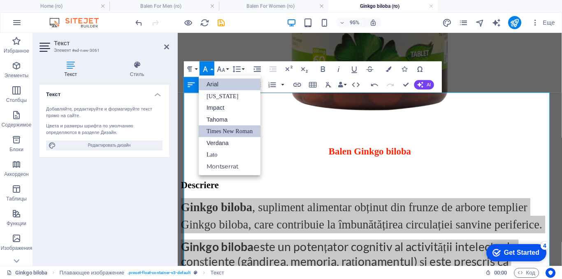
scroll to position [0, 0]
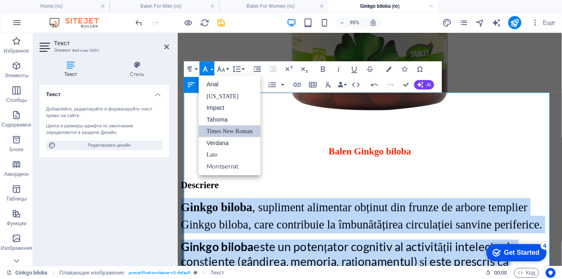
click at [221, 129] on link "Times New Roman" at bounding box center [230, 132] width 62 height 12
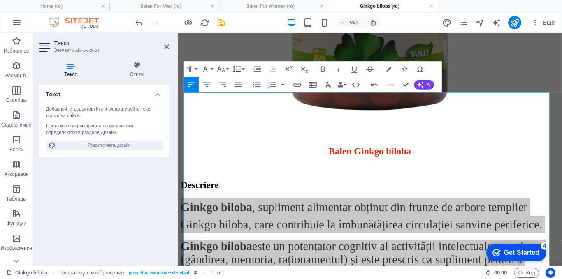
click at [241, 68] on button "Line Height" at bounding box center [238, 70] width 15 height 16
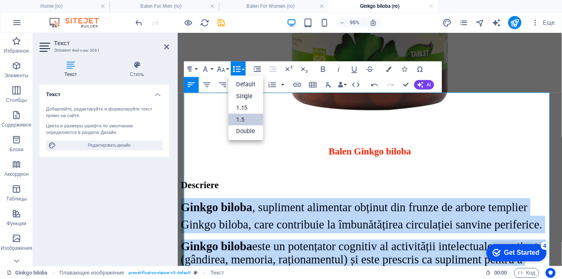
click at [246, 121] on link "1.5" at bounding box center [246, 120] width 35 height 12
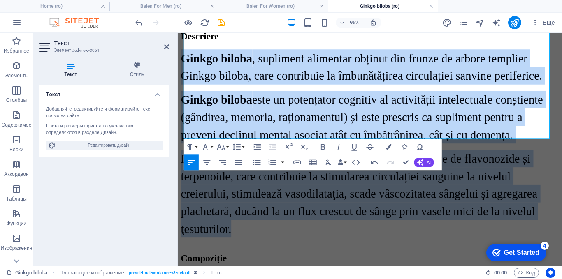
scroll to position [1634, 0]
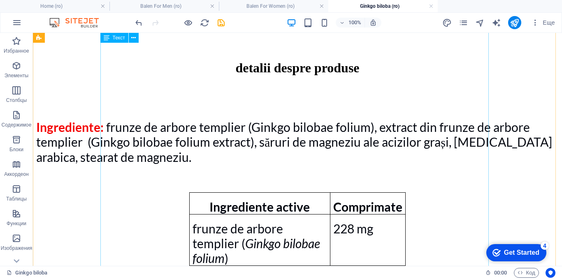
scroll to position [400, 0]
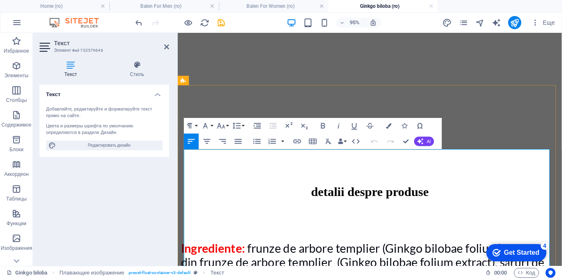
scroll to position [315, 0]
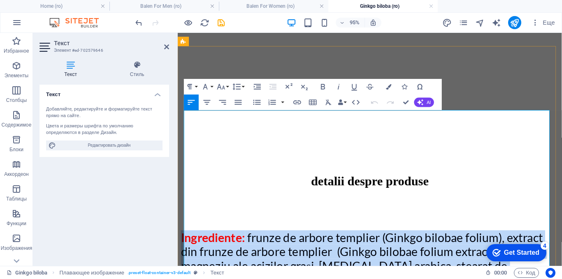
drag, startPoint x: 534, startPoint y: 191, endPoint x: 186, endPoint y: 150, distance: 350.6
click at [186, 241] on p "Ingrediente: frunze de arbore templier (Ginkgo bilobae folium), extract din fru…" at bounding box center [380, 271] width 398 height 60
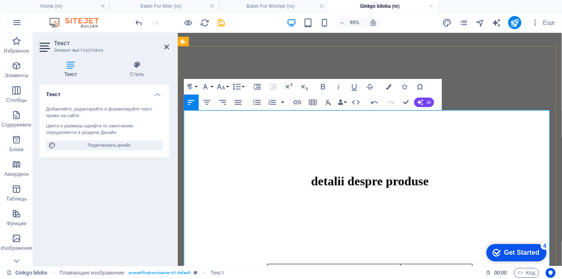
drag, startPoint x: 326, startPoint y: 149, endPoint x: 445, endPoint y: 255, distance: 159.2
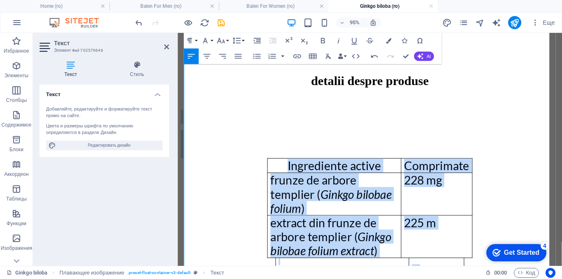
scroll to position [439, 0]
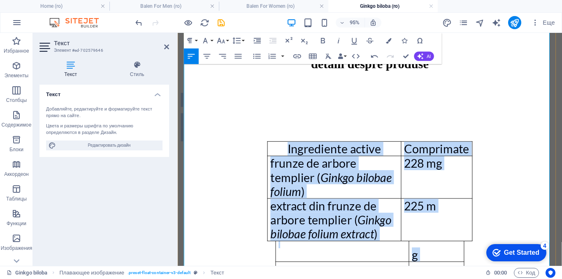
drag, startPoint x: 306, startPoint y: 138, endPoint x: 419, endPoint y: 272, distance: 175.6
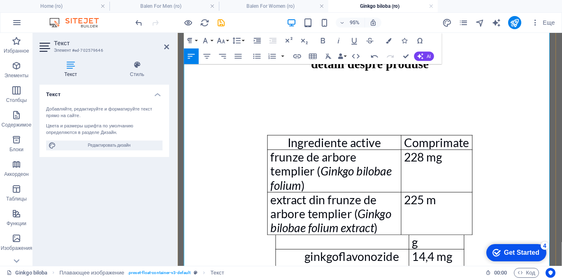
drag, startPoint x: 283, startPoint y: 172, endPoint x: 253, endPoint y: 172, distance: 29.6
click at [253, 246] on div "g ginkgoflavonozide (24%) 14,4 mg lactone terpenice (6%) 3,6 mg" at bounding box center [380, 283] width 398 height 75
click at [389, 42] on icon "button" at bounding box center [388, 40] width 5 height 5
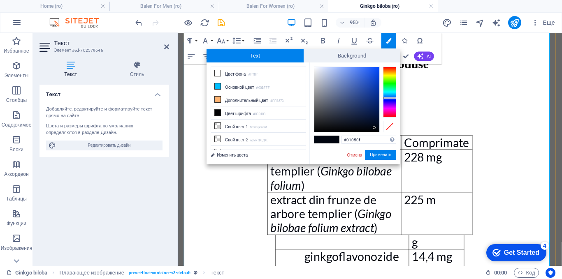
click at [523, 141] on div "Ingrediente active Comprimate frunze de arbore templier ( Ginkgo bilobae folium…" at bounding box center [380, 193] width 398 height 105
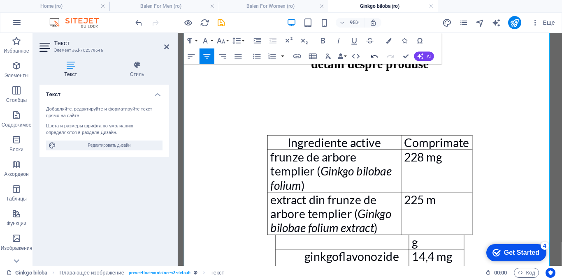
click at [371, 57] on icon "button" at bounding box center [374, 56] width 7 height 3
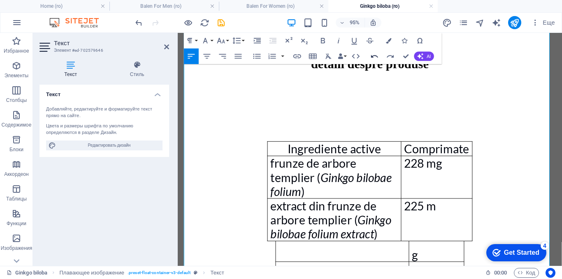
click at [371, 57] on icon "button" at bounding box center [374, 56] width 7 height 3
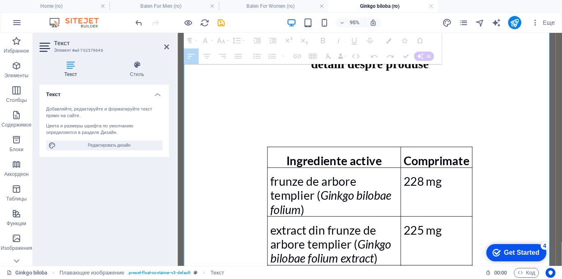
drag, startPoint x: 452, startPoint y: 194, endPoint x: 335, endPoint y: 167, distance: 119.6
click at [335, 167] on tbody "Ingrediente active Comprimate frunze de arbore templier ( Ginkgo bilobae folium…" at bounding box center [380, 253] width 216 height 198
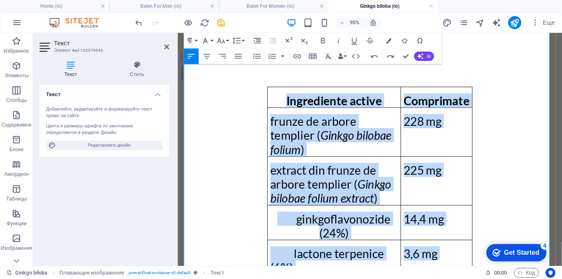
scroll to position [521, 0]
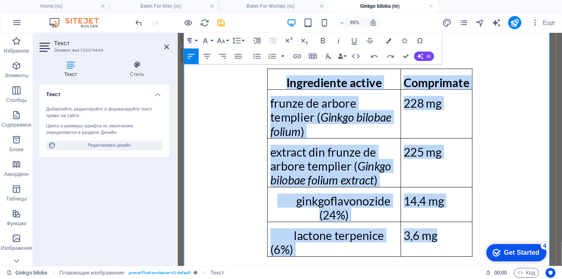
drag, startPoint x: 362, startPoint y: 103, endPoint x: 449, endPoint y: 126, distance: 89.9
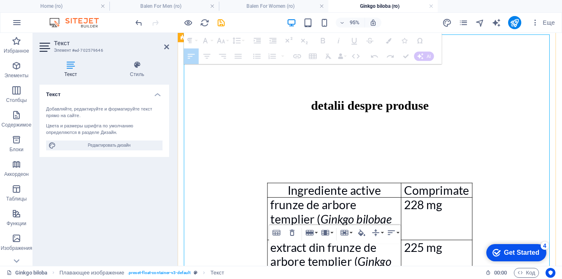
scroll to position [477, 0]
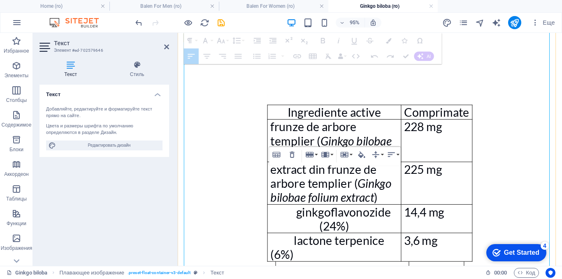
click at [479, 244] on td "3,6 mg" at bounding box center [450, 259] width 75 height 30
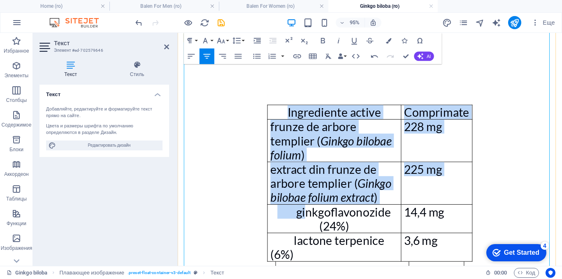
drag, startPoint x: 302, startPoint y: 131, endPoint x: 272, endPoint y: 133, distance: 30.5
click at [272, 133] on div "Ingrediente active Comprimate frunze de arbore templier ( Ginkgo bilobae folium…" at bounding box center [380, 191] width 398 height 165
click at [283, 214] on span at bounding box center [293, 221] width 20 height 15
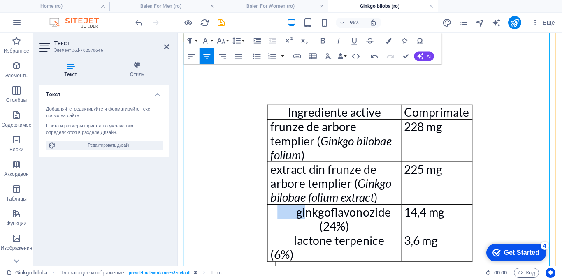
drag, startPoint x: 302, startPoint y: 131, endPoint x: 276, endPoint y: 133, distance: 26.4
click at [276, 214] on p "ginkgoflavonozide (24%)" at bounding box center [342, 229] width 134 height 30
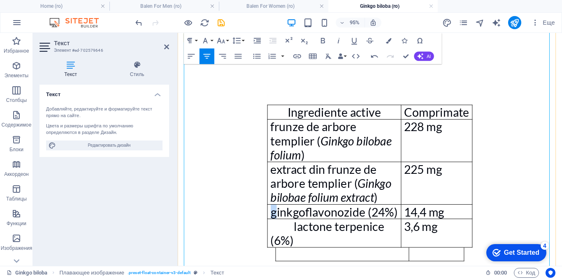
drag, startPoint x: 291, startPoint y: 130, endPoint x: 288, endPoint y: 137, distance: 8.3
click at [276, 214] on p "ginkgoflavonozide (24%)" at bounding box center [342, 221] width 134 height 15
click at [300, 229] on span "lactone terpenice (6%)" at bounding box center [335, 244] width 120 height 30
drag, startPoint x: 302, startPoint y: 162, endPoint x: 273, endPoint y: 159, distance: 28.9
click at [273, 229] on td "lactone terpenice (6%)" at bounding box center [342, 244] width 140 height 30
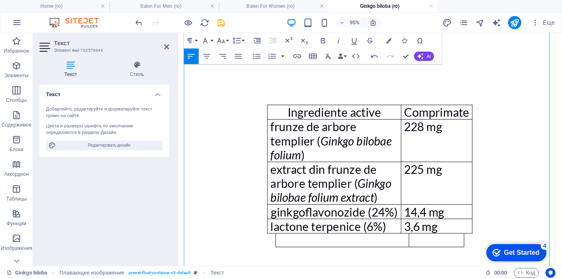
click at [356, 214] on p "ginkgoflavonozide (24%)" at bounding box center [342, 221] width 134 height 15
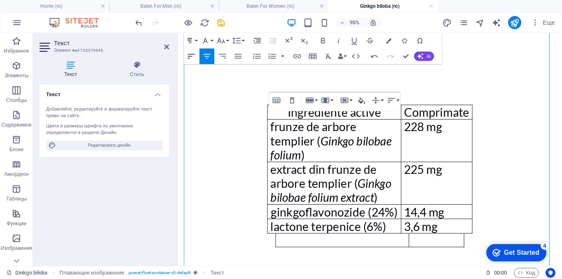
click at [193, 55] on icon "button" at bounding box center [191, 56] width 7 height 5
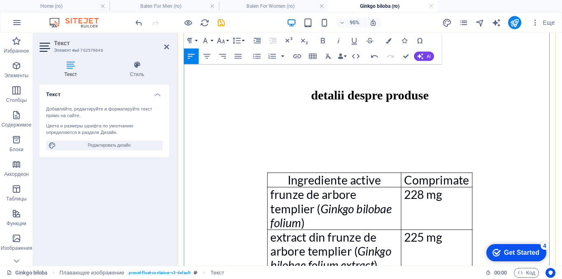
scroll to position [395, 0]
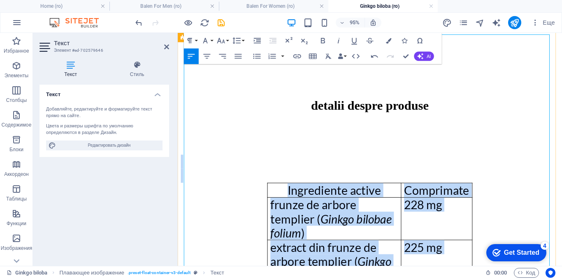
drag, startPoint x: 356, startPoint y: 86, endPoint x: 452, endPoint y: 244, distance: 185.2
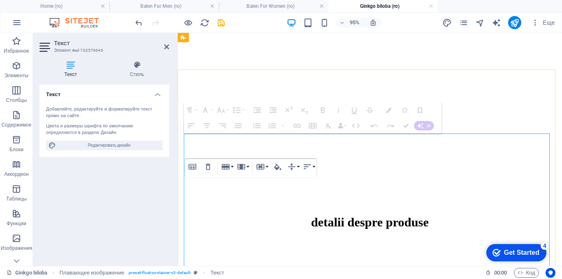
scroll to position [272, 0]
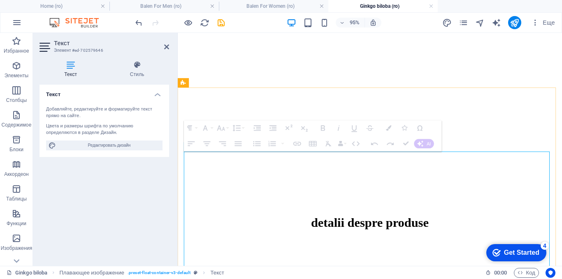
drag, startPoint x: 317, startPoint y: 216, endPoint x: 349, endPoint y: 216, distance: 32.1
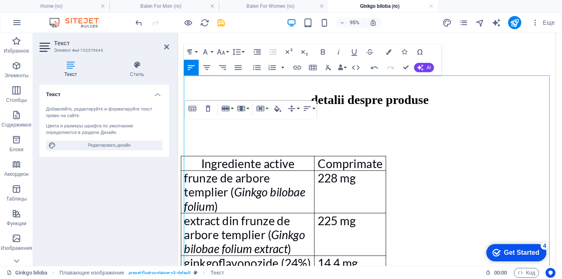
scroll to position [436, 0]
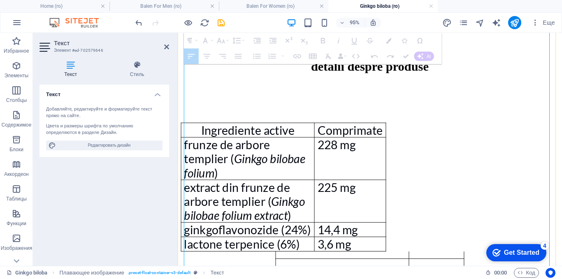
drag, startPoint x: 433, startPoint y: 199, endPoint x: 403, endPoint y: 193, distance: 30.4
click at [403, 271] on tr at bounding box center [380, 278] width 198 height 14
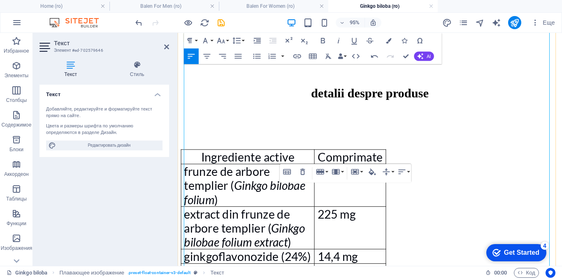
scroll to position [354, 0]
